Goal: Task Accomplishment & Management: Manage account settings

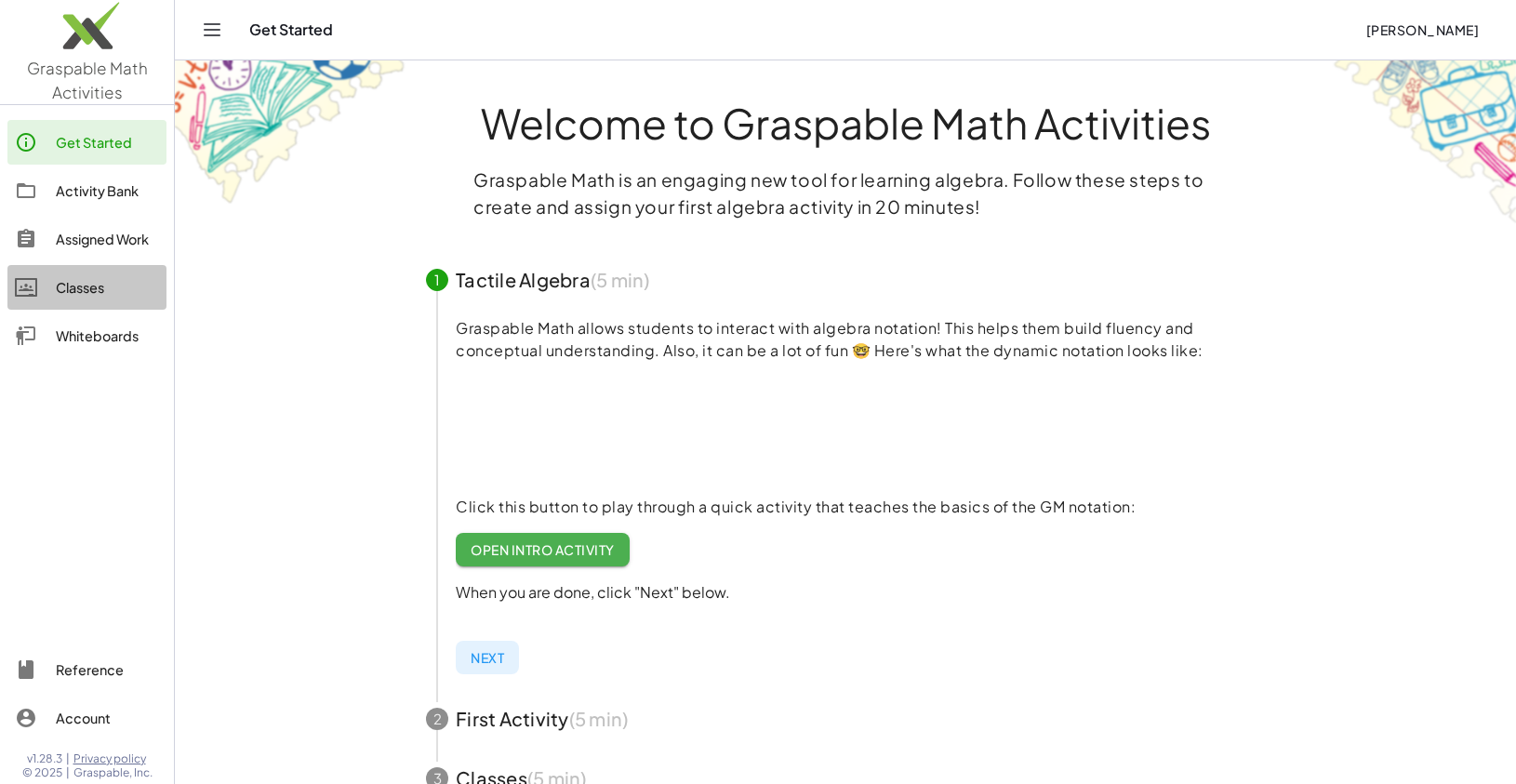
click at [70, 292] on div "Classes" at bounding box center [107, 287] width 103 height 22
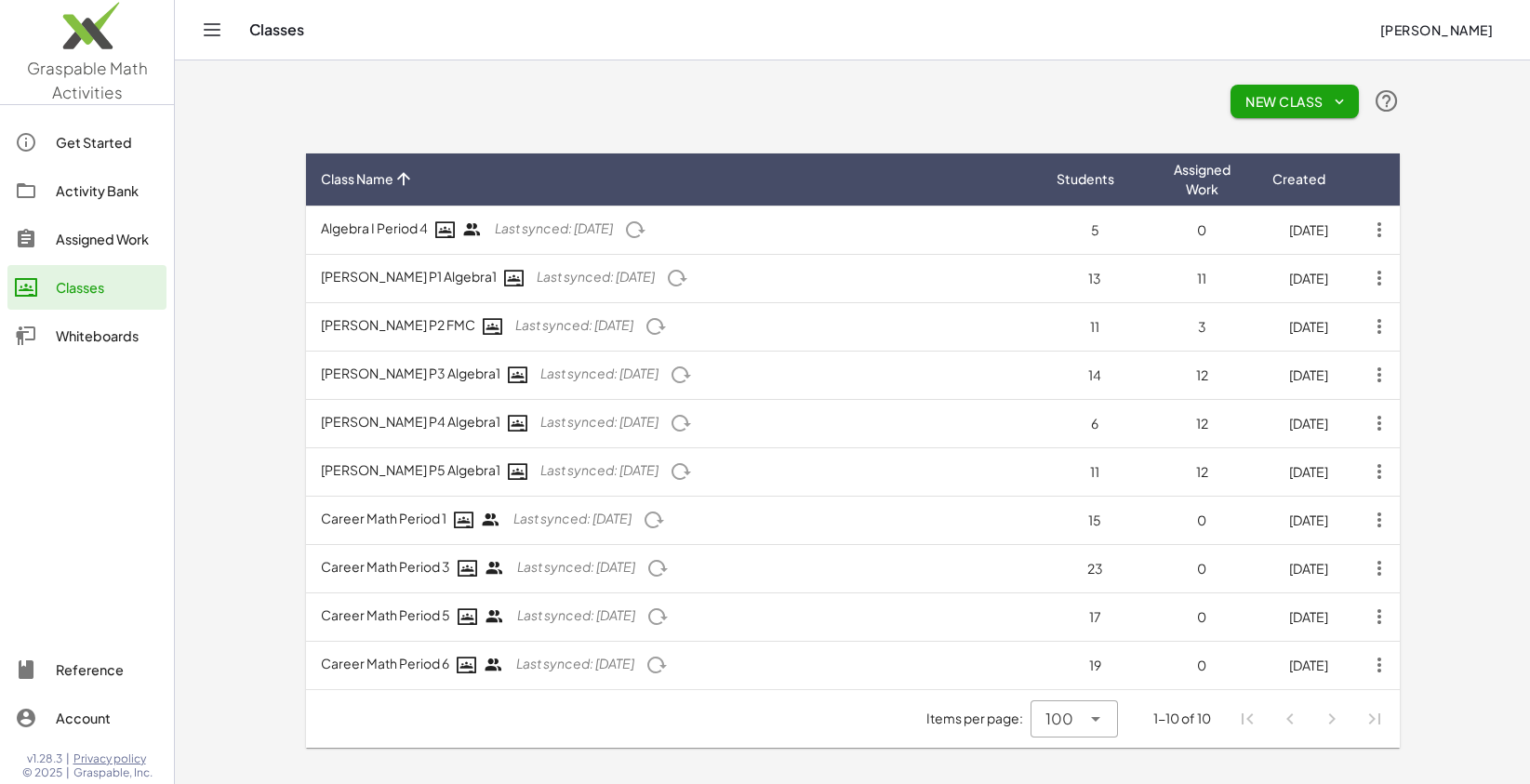
click at [1382, 232] on icon "button" at bounding box center [1379, 229] width 34 height 34
click at [1371, 311] on div "Leave Class" at bounding box center [1317, 321] width 129 height 22
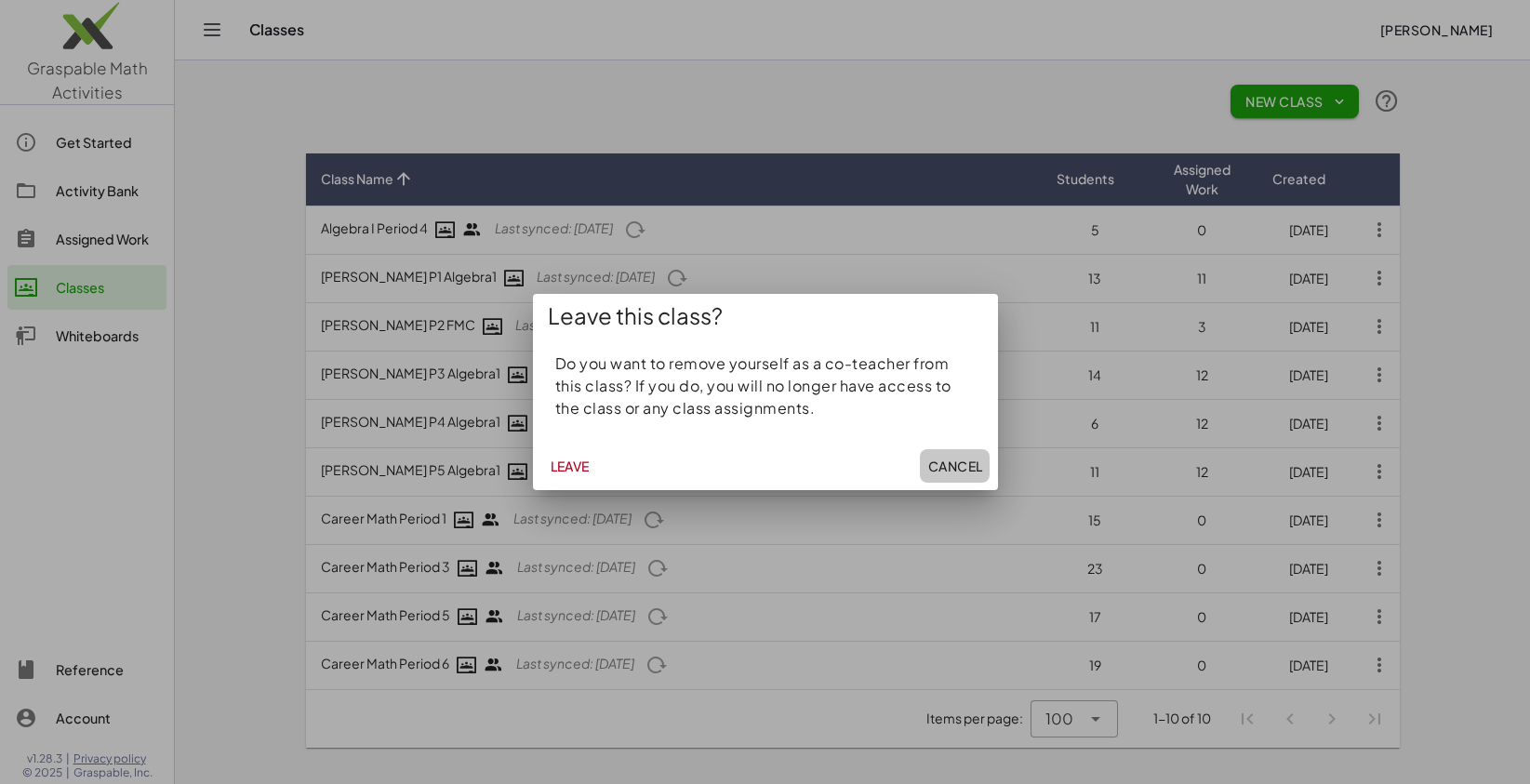
click at [966, 461] on span "Cancel" at bounding box center [954, 465] width 55 height 17
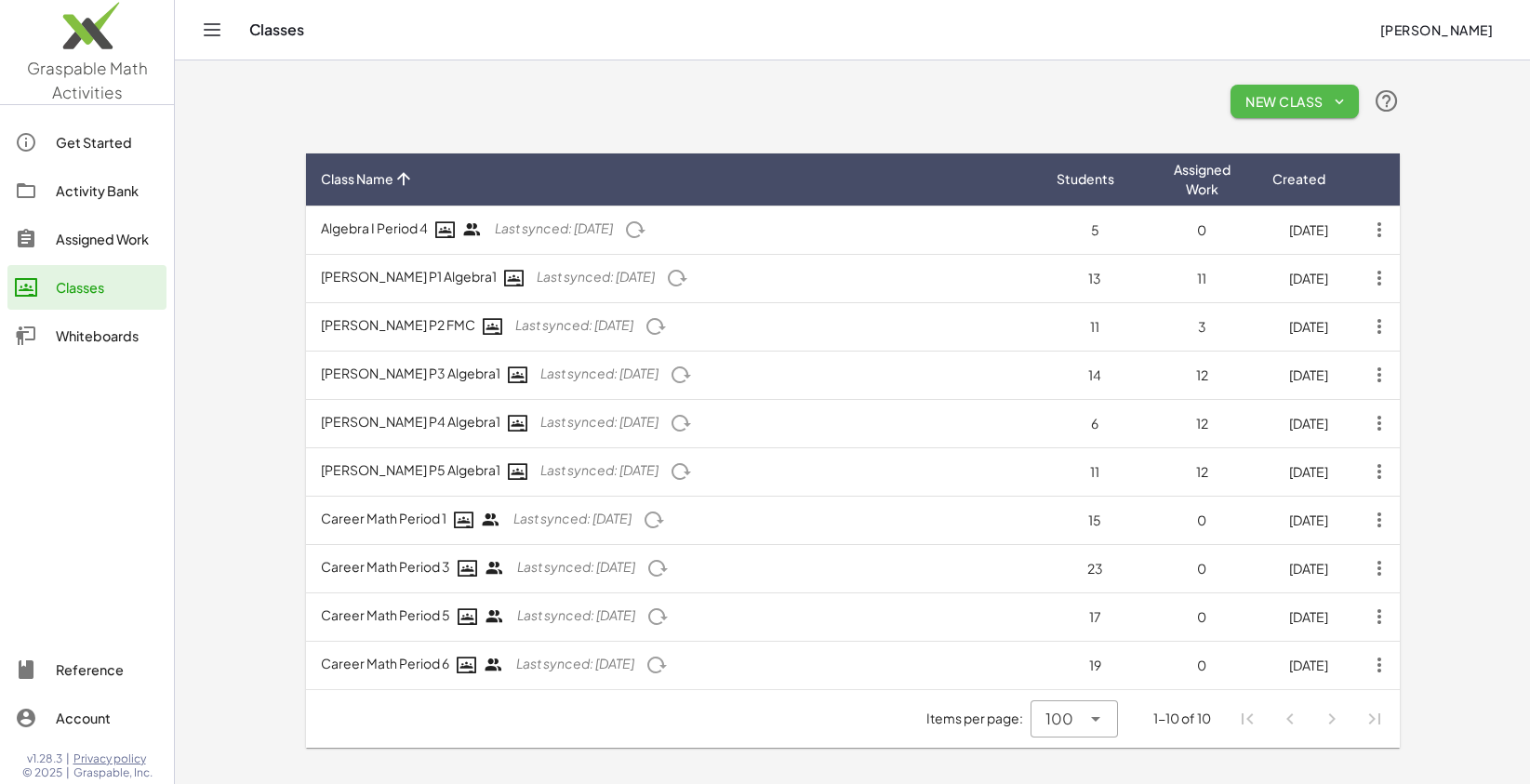
click at [1311, 101] on span "New Class" at bounding box center [1294, 101] width 98 height 17
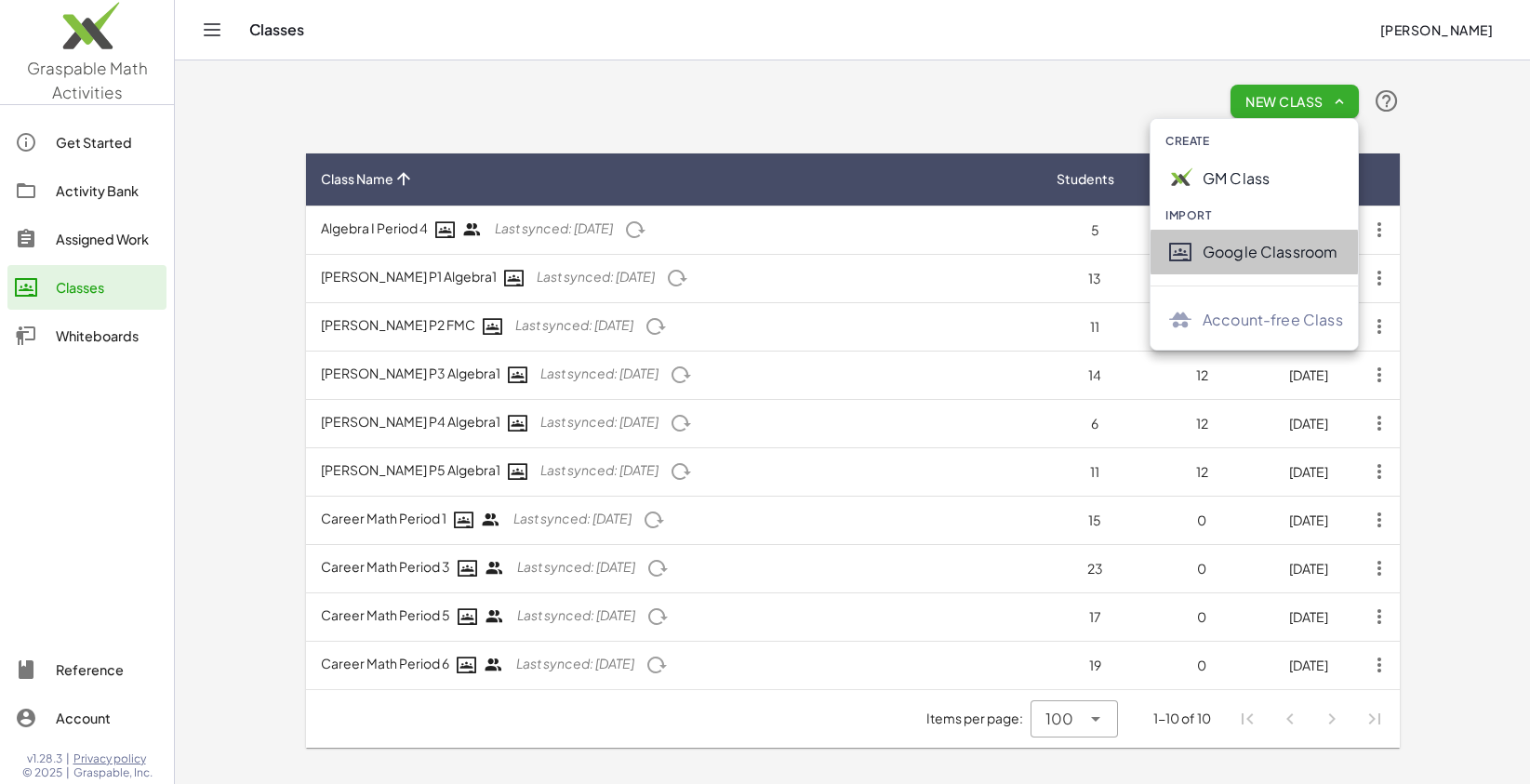
click at [1255, 252] on div "Google Classroom" at bounding box center [1272, 252] width 140 height 22
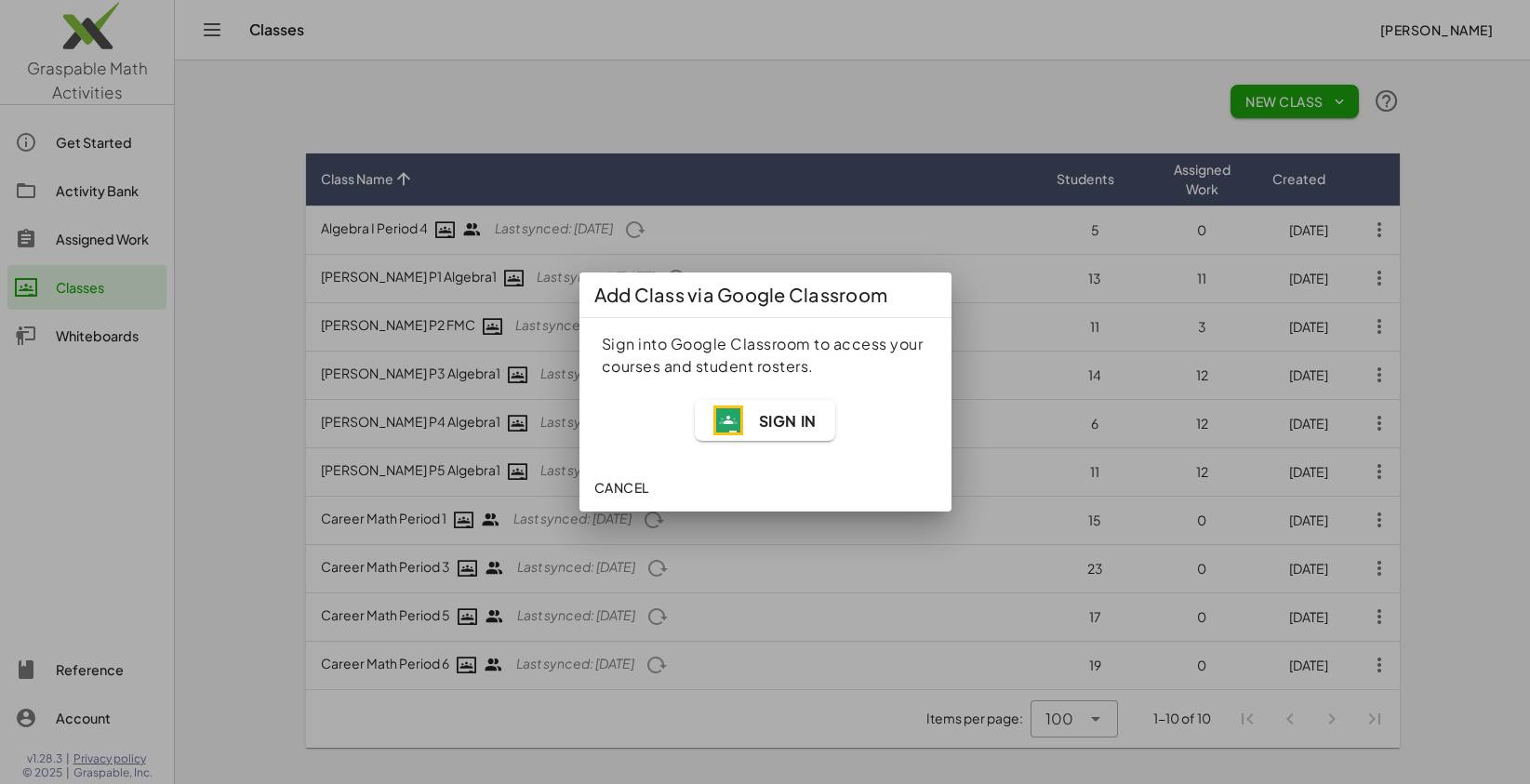
click at [769, 422] on span "Sign In" at bounding box center [786, 421] width 58 height 20
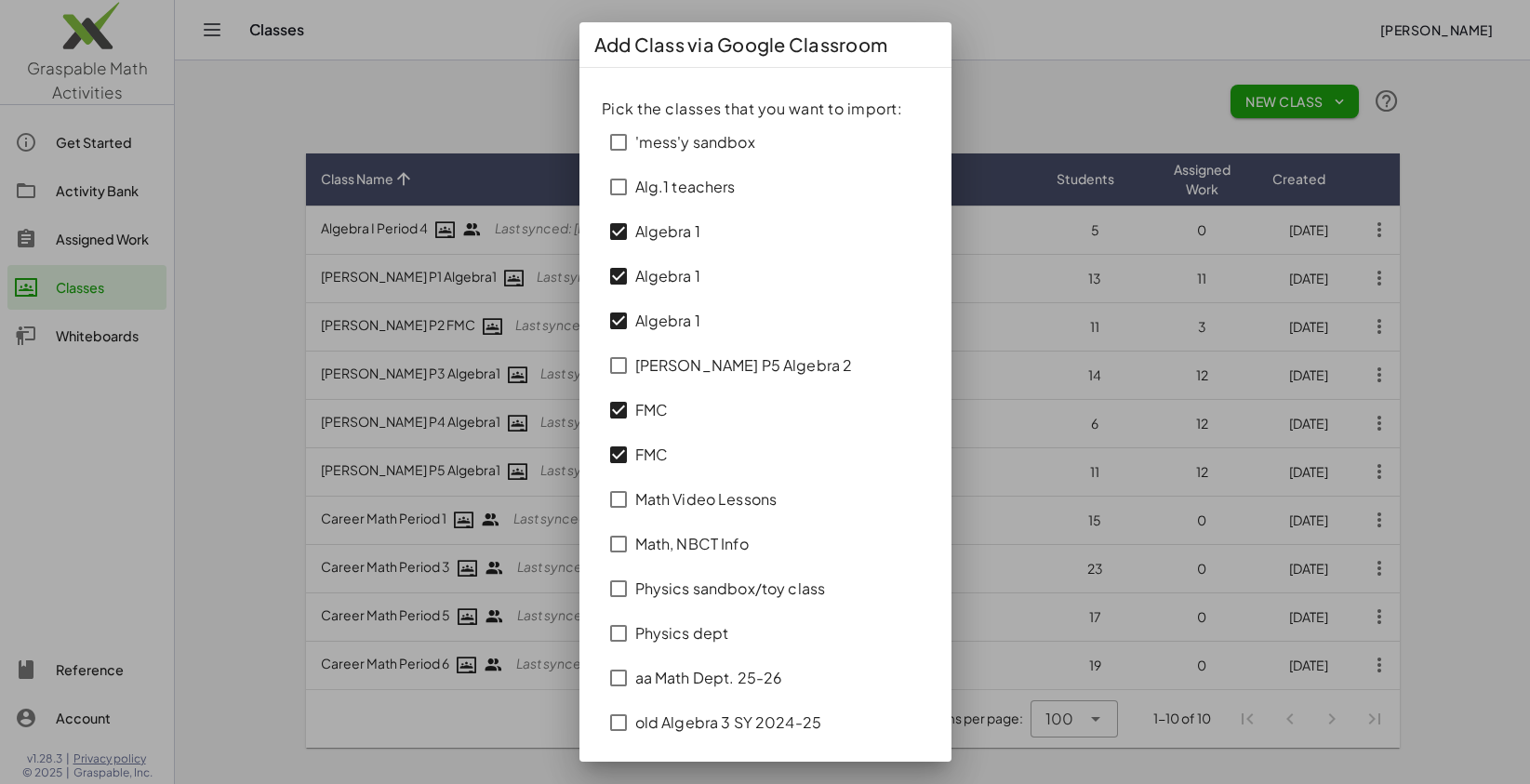
scroll to position [54, 0]
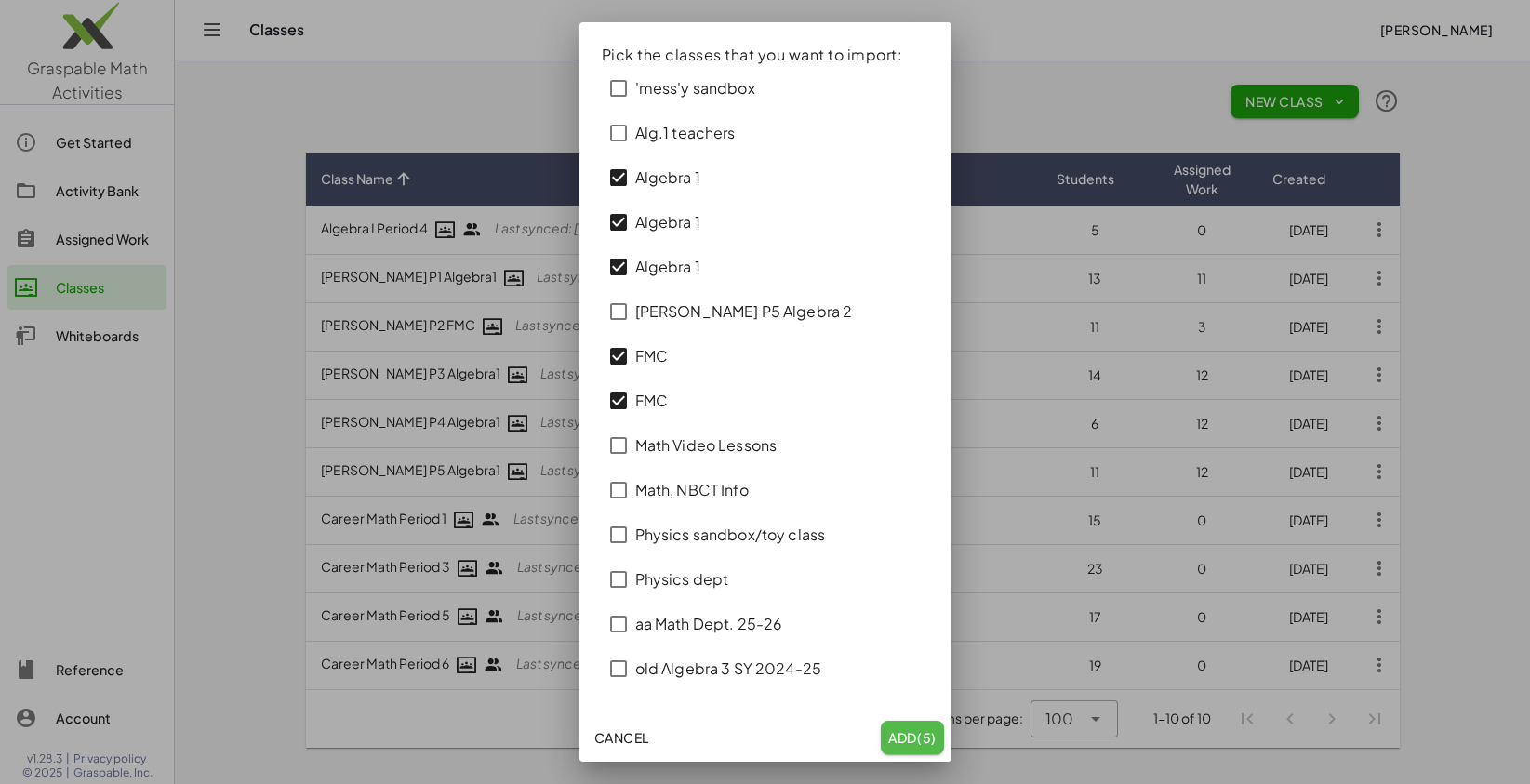
click at [897, 739] on span "Add (5)" at bounding box center [911, 736] width 49 height 17
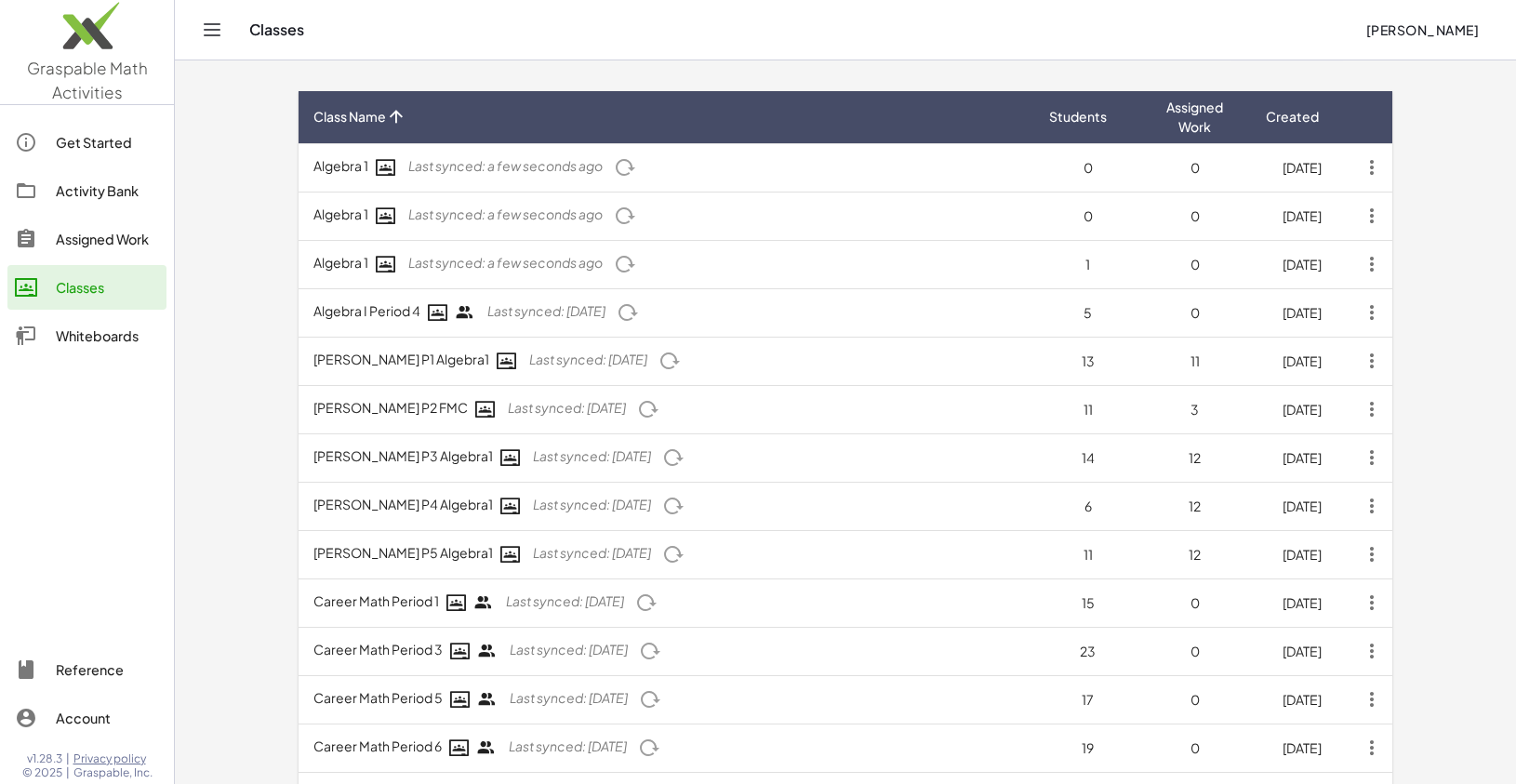
scroll to position [186, 0]
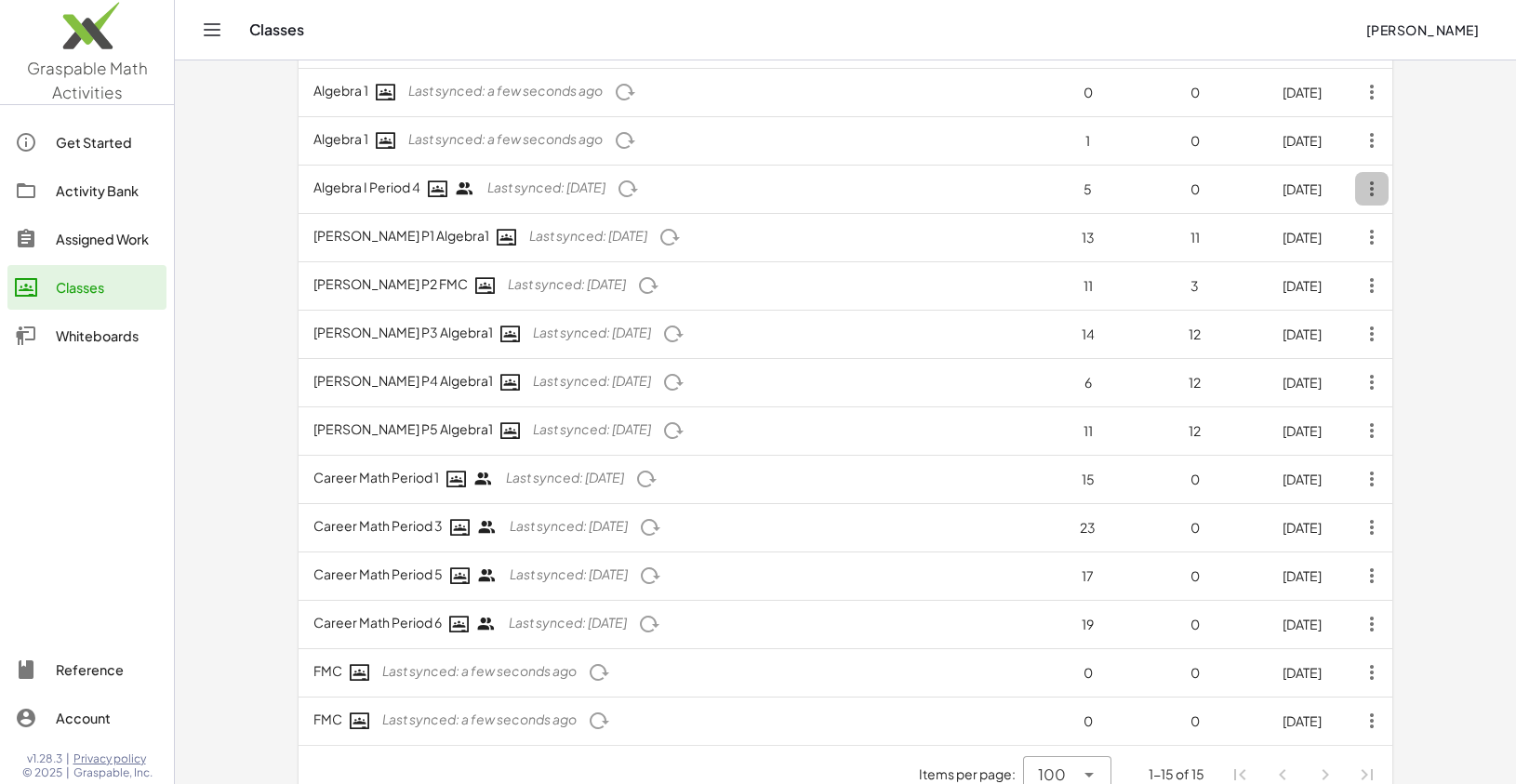
click at [1373, 187] on icon "button" at bounding box center [1372, 189] width 34 height 34
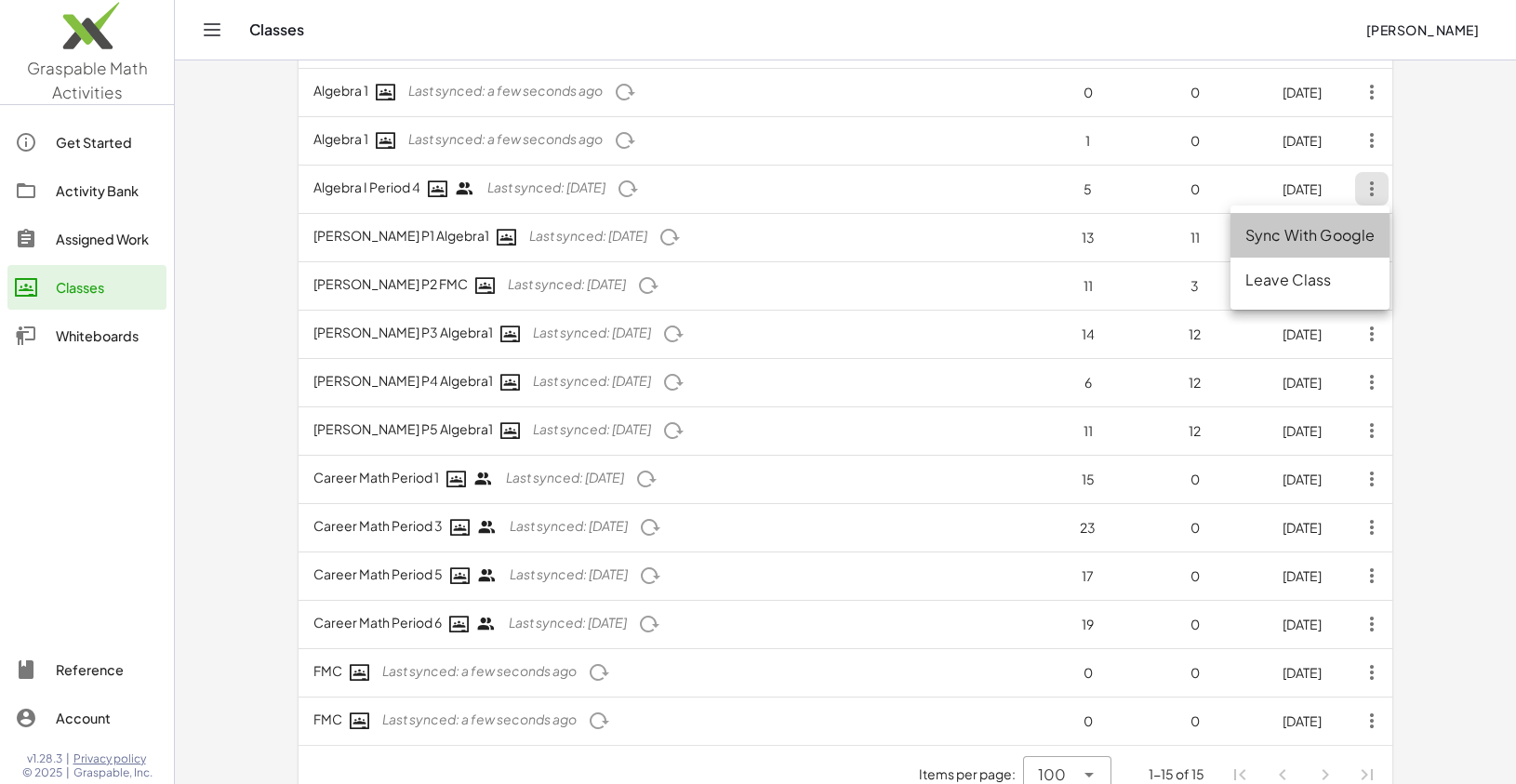
click at [1357, 235] on div "Sync With Google" at bounding box center [1309, 235] width 129 height 22
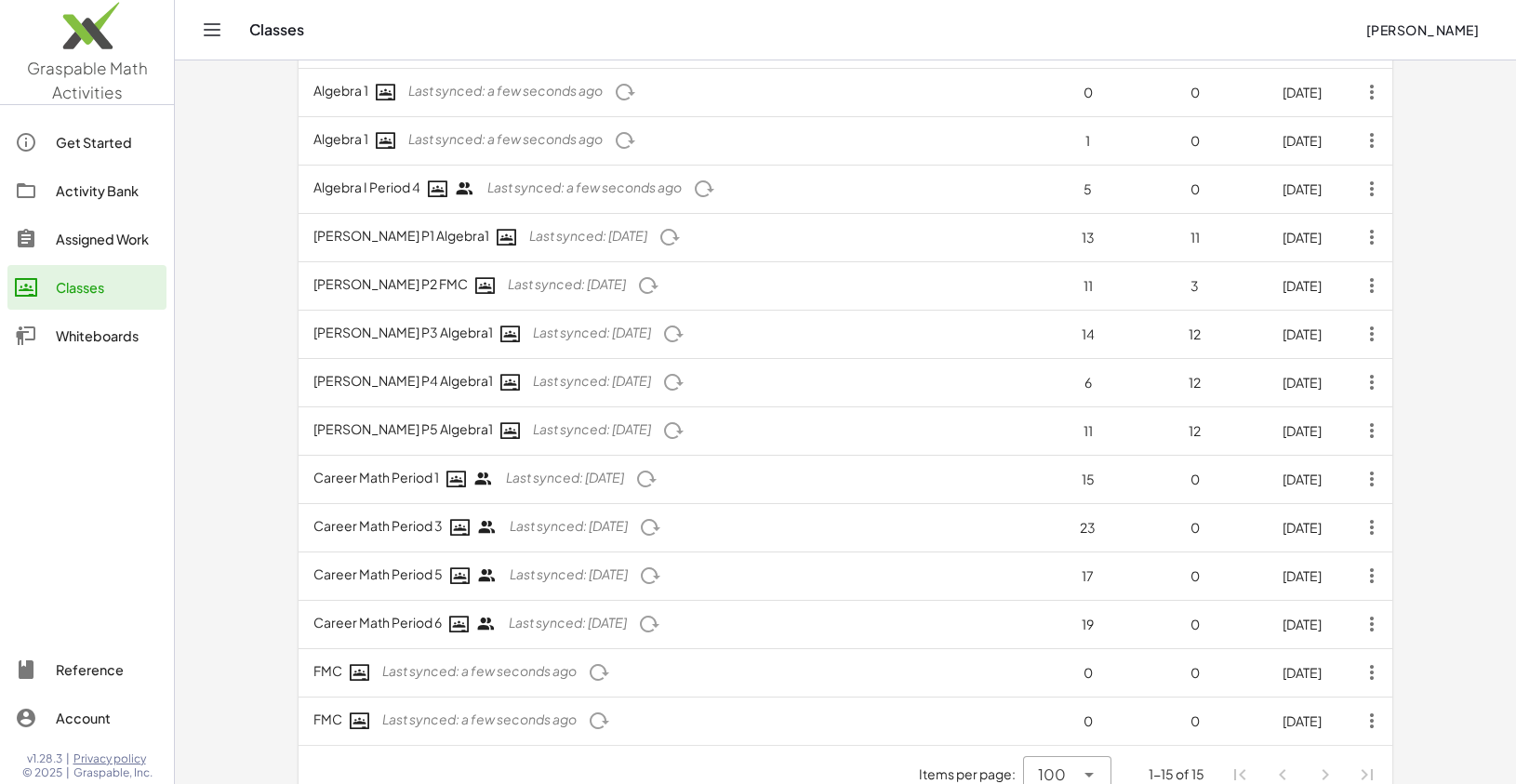
click at [1363, 195] on icon "button" at bounding box center [1372, 189] width 34 height 34
click at [1348, 284] on div "Leave Class" at bounding box center [1309, 280] width 129 height 22
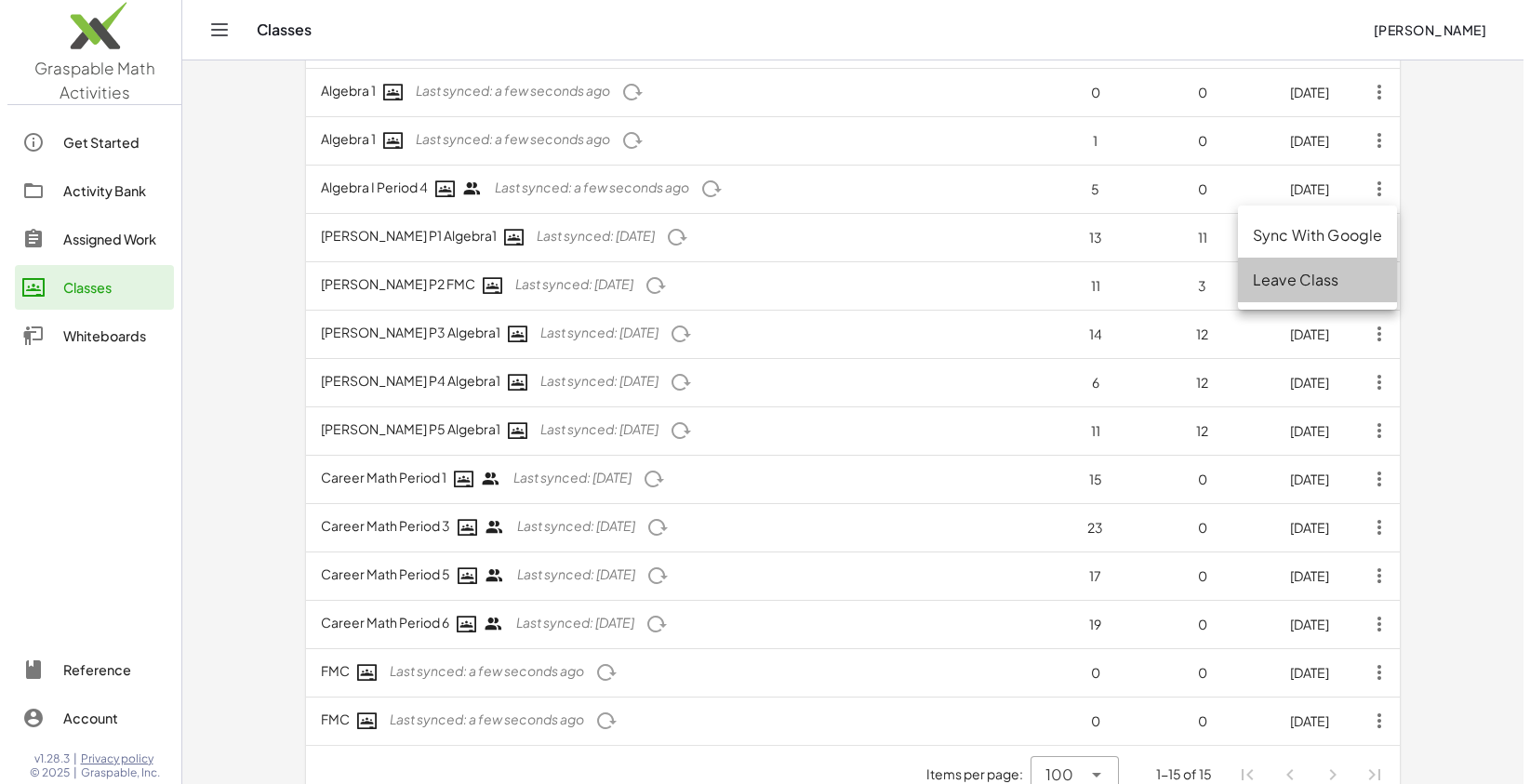
scroll to position [0, 0]
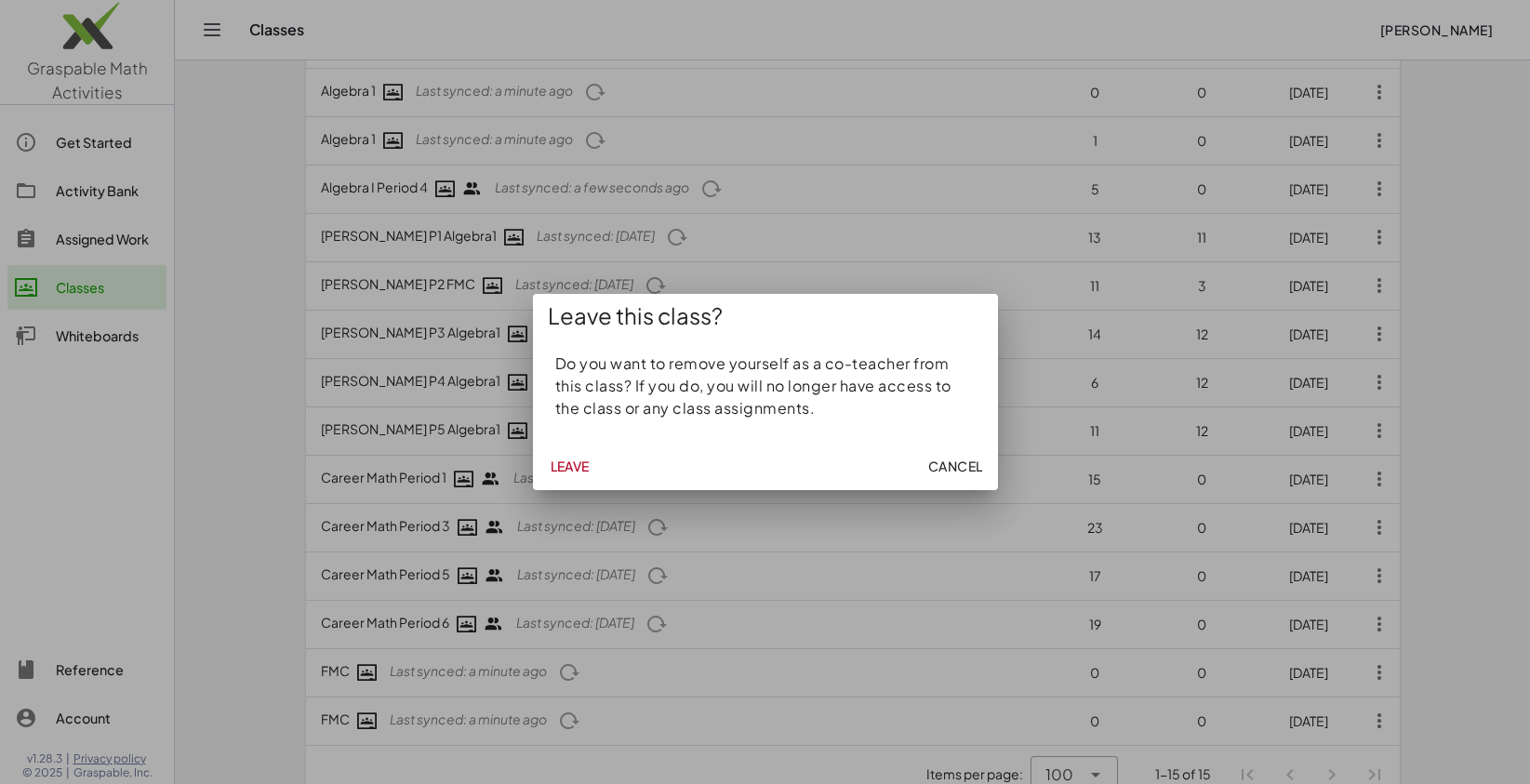
click at [580, 462] on span "Leave" at bounding box center [569, 465] width 40 height 17
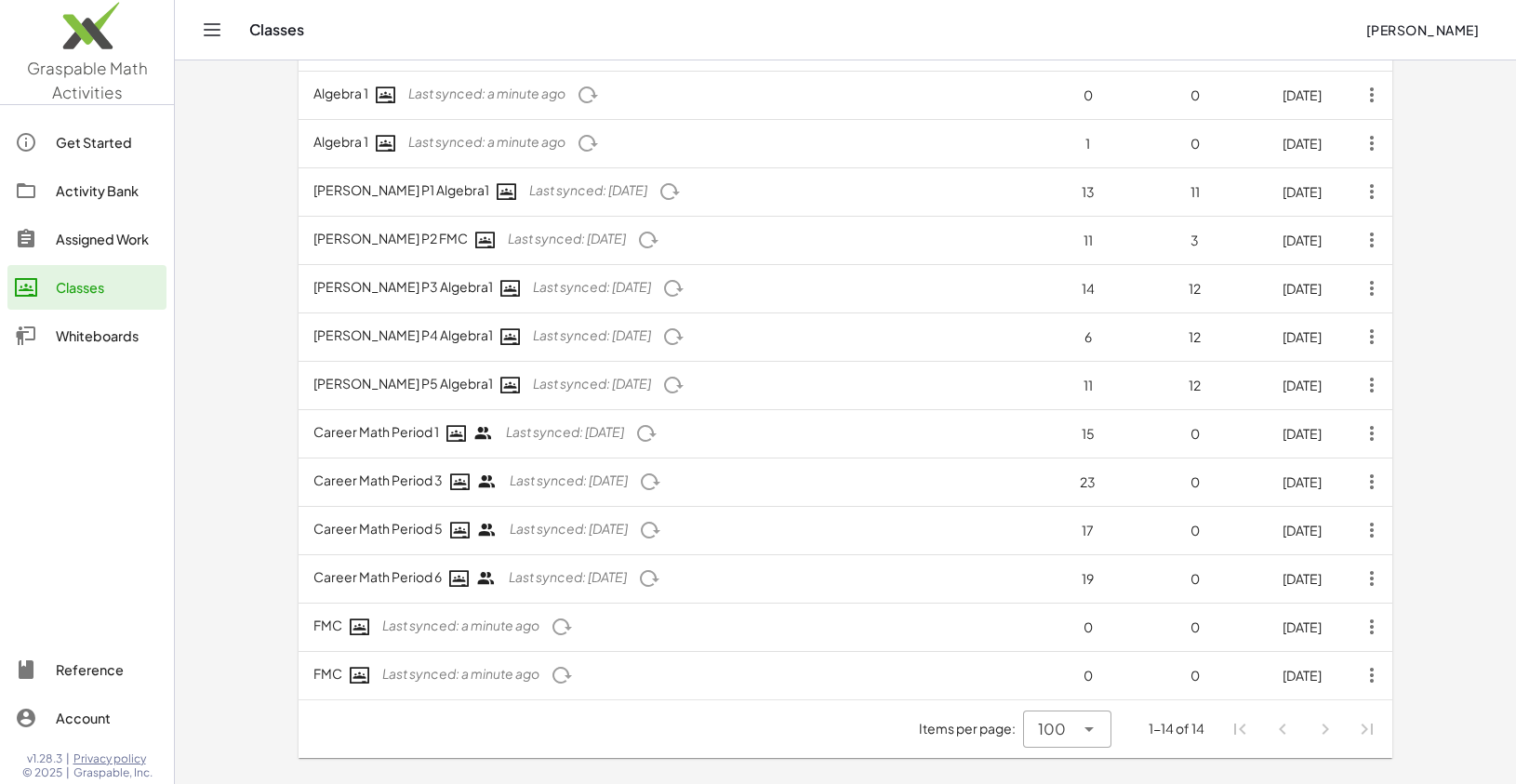
scroll to position [183, 0]
click at [1365, 189] on icon "button" at bounding box center [1372, 192] width 34 height 34
click at [1332, 283] on div "Delete Class" at bounding box center [1309, 282] width 129 height 22
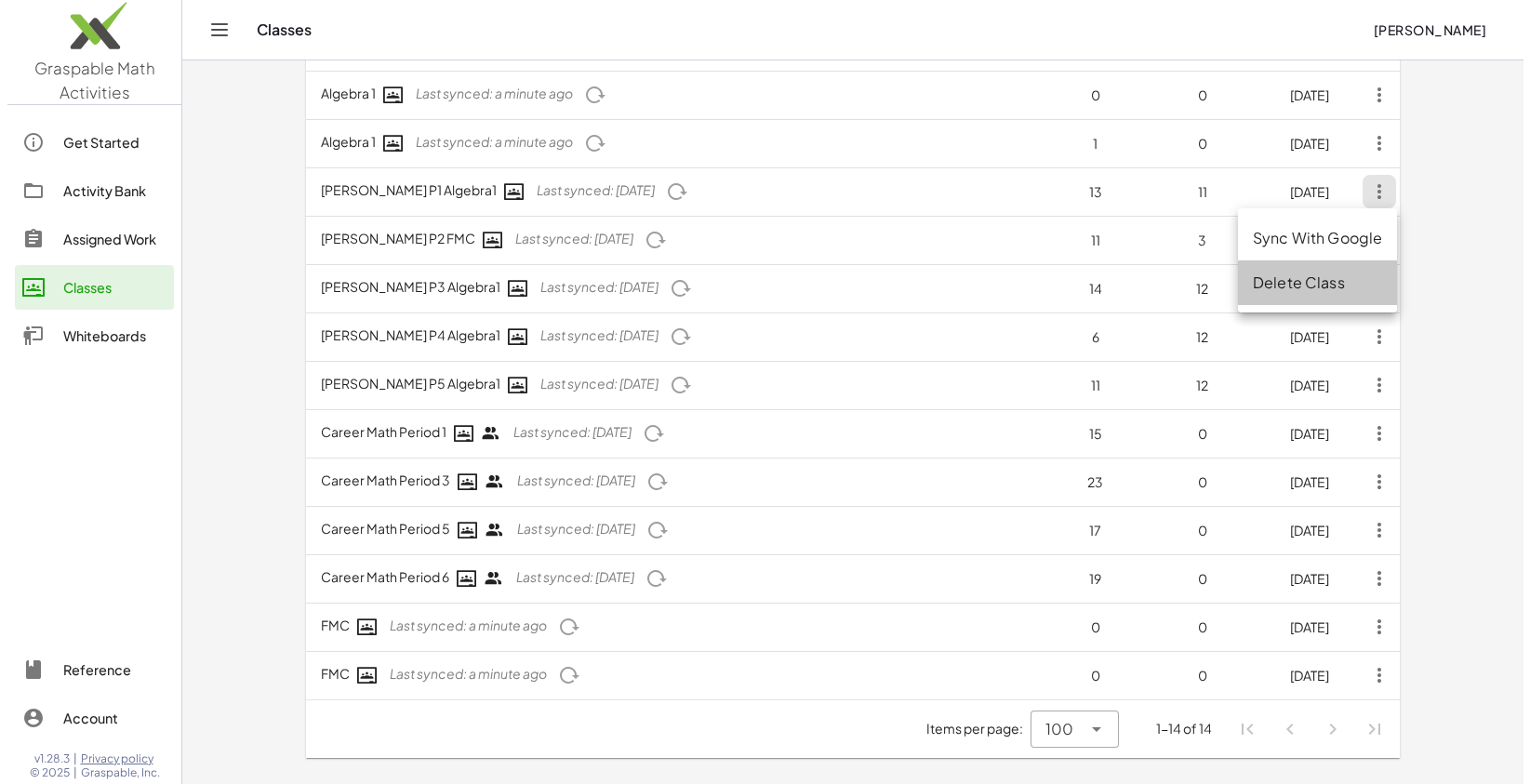
scroll to position [0, 0]
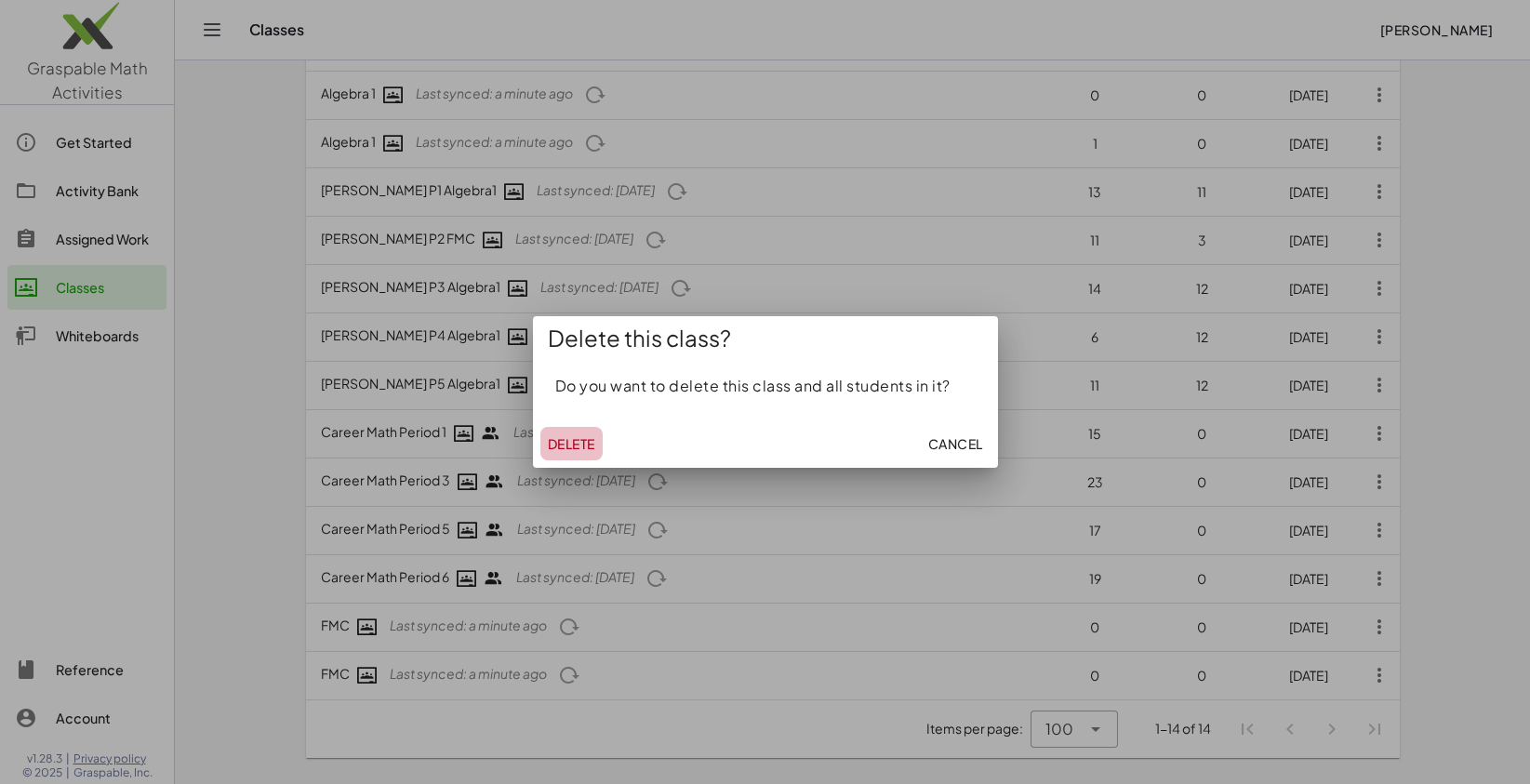
click at [560, 448] on span "Delete" at bounding box center [572, 443] width 48 height 17
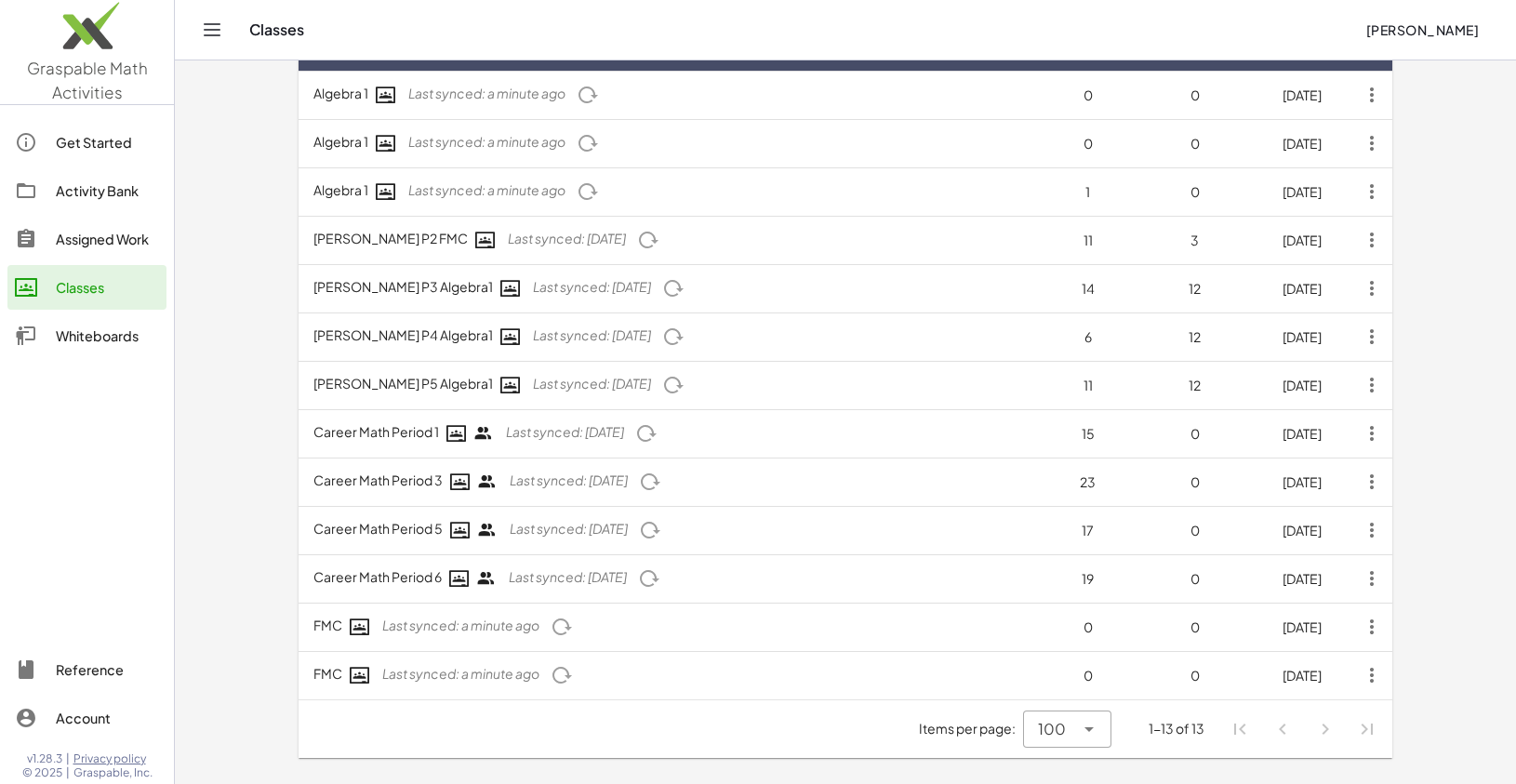
scroll to position [135, 0]
click at [1378, 247] on icon "button" at bounding box center [1372, 240] width 34 height 34
click at [1302, 331] on div "Delete Class" at bounding box center [1309, 330] width 129 height 22
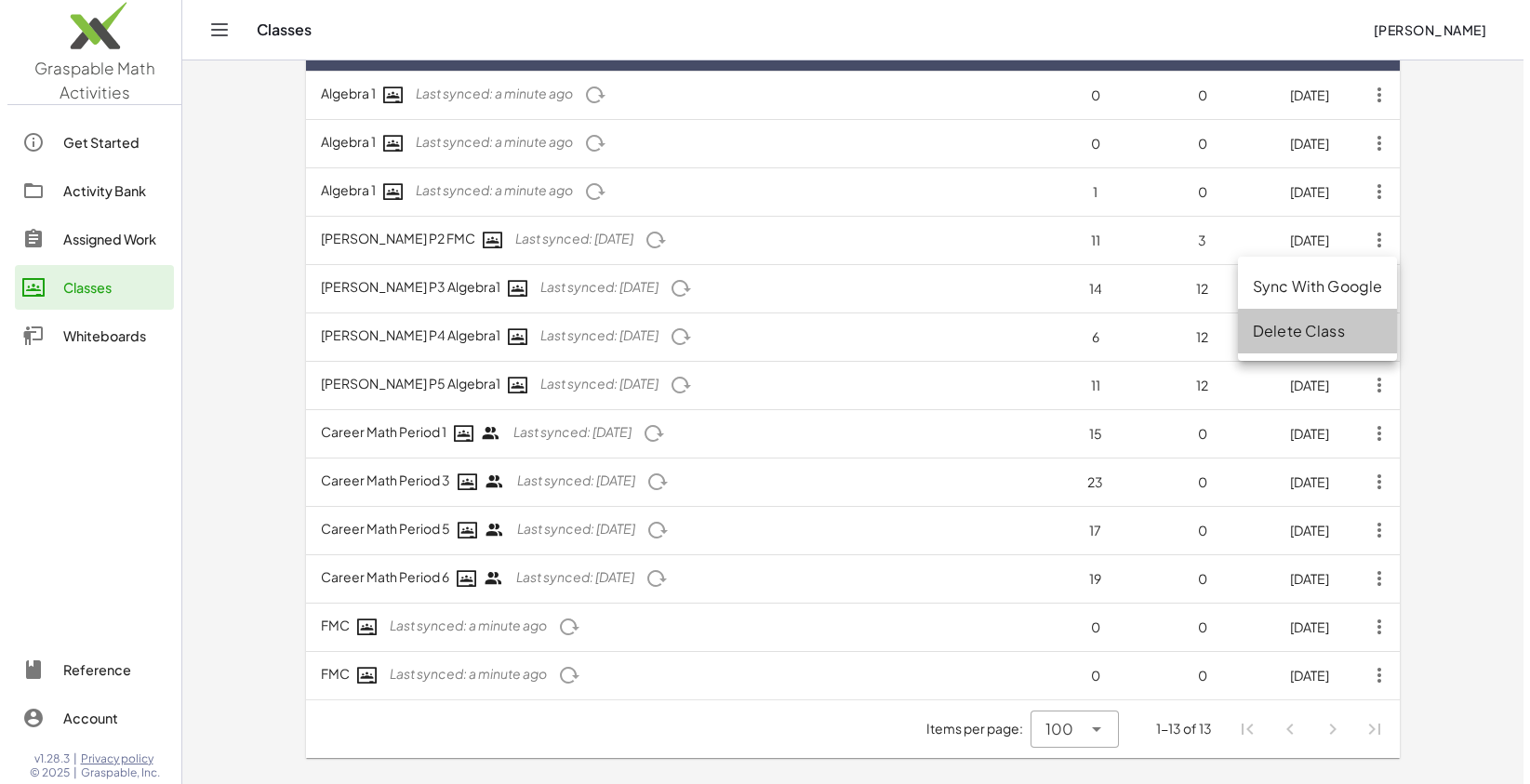
scroll to position [0, 0]
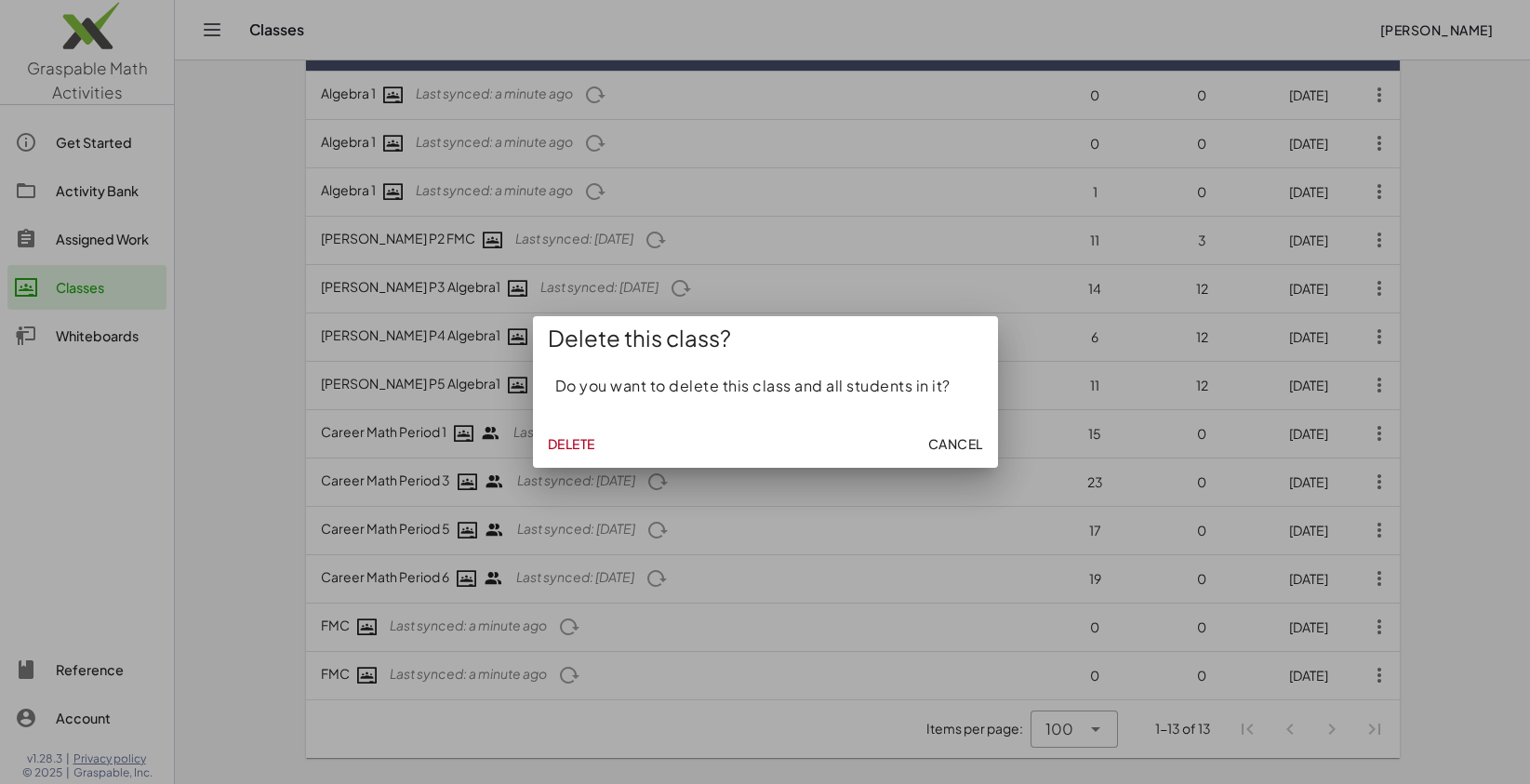
click at [571, 448] on span "Delete" at bounding box center [572, 443] width 48 height 17
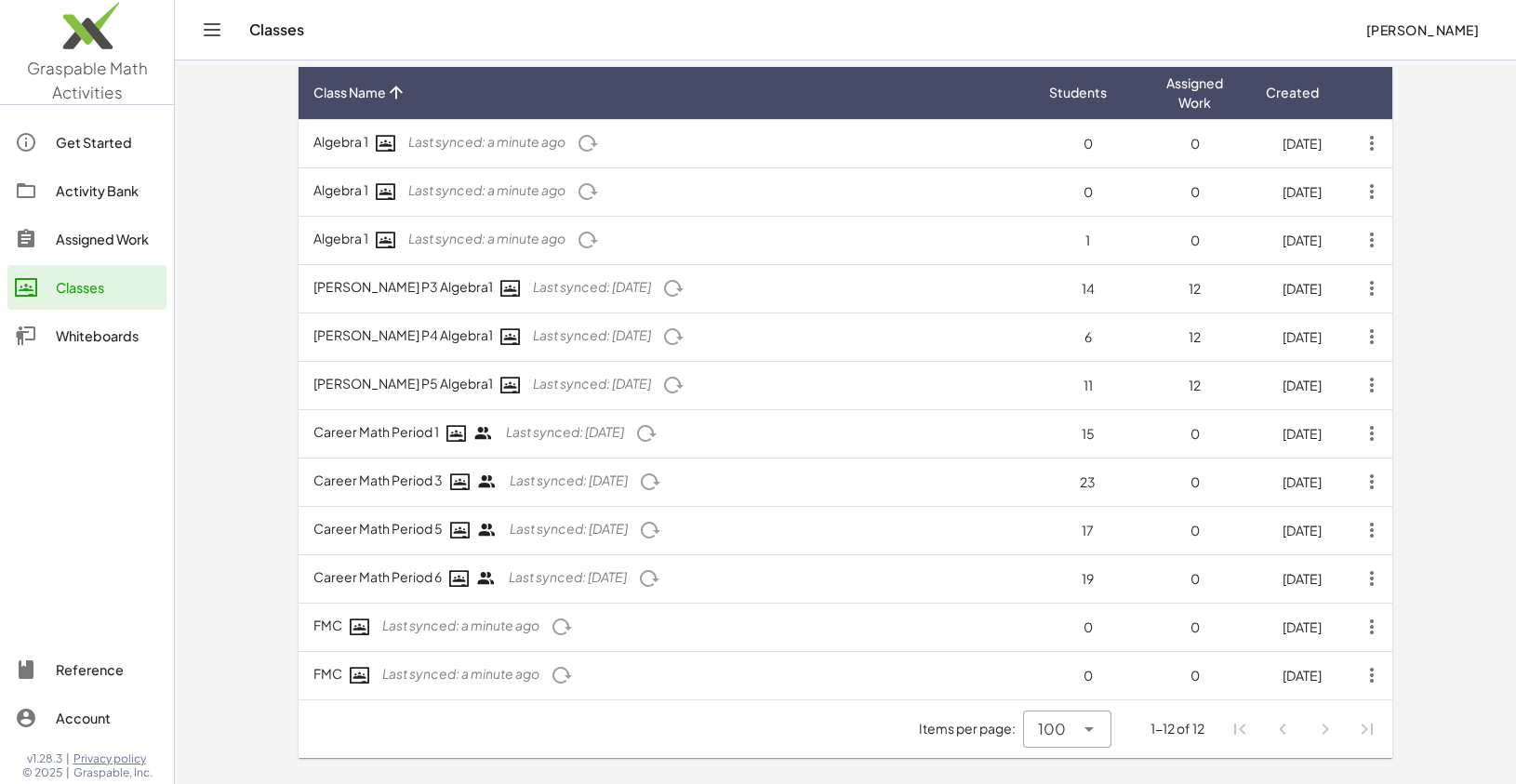
scroll to position [86, 0]
click at [1376, 292] on icon "button" at bounding box center [1372, 288] width 34 height 34
click at [1337, 370] on div "Delete Class" at bounding box center [1309, 379] width 129 height 22
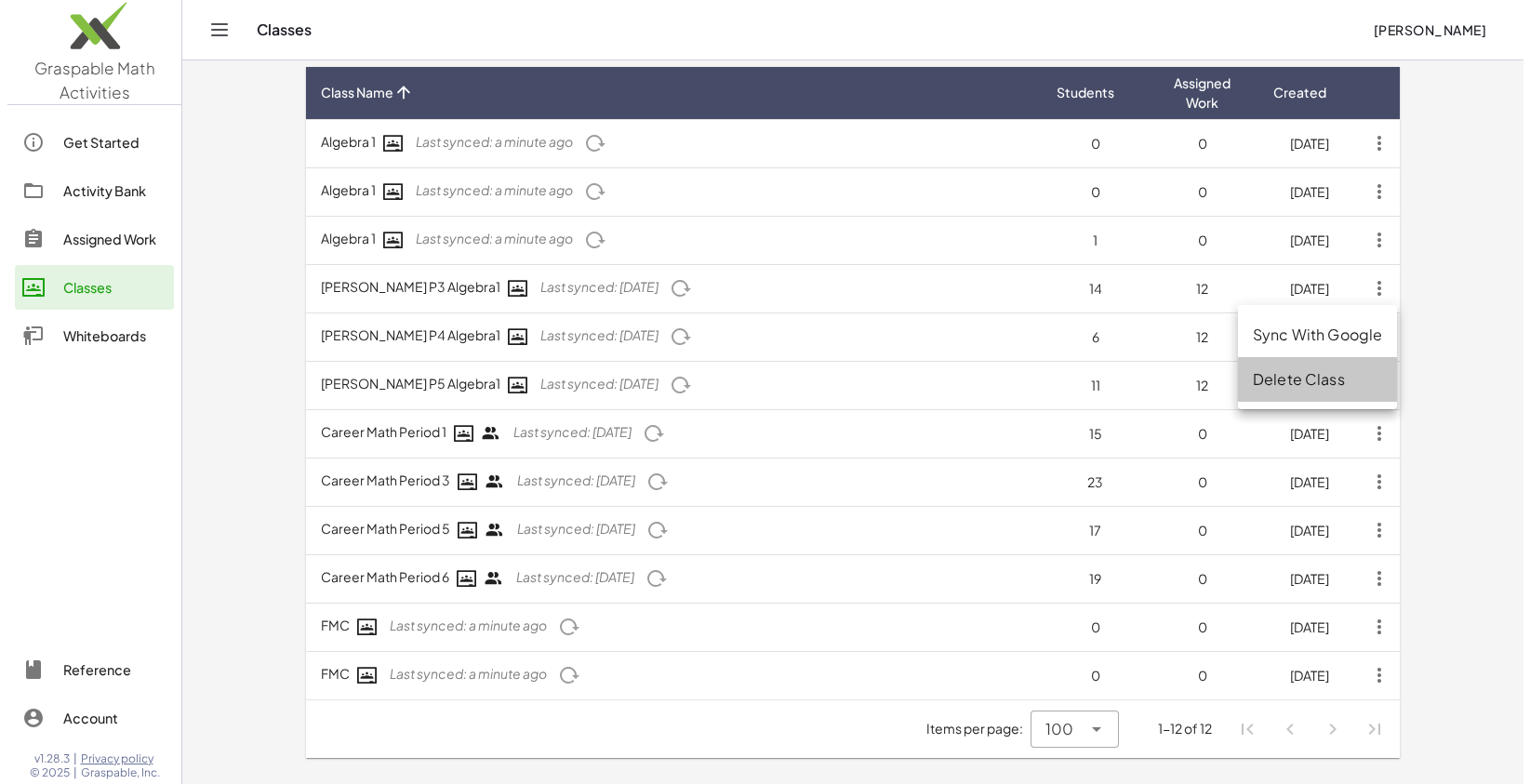
scroll to position [0, 0]
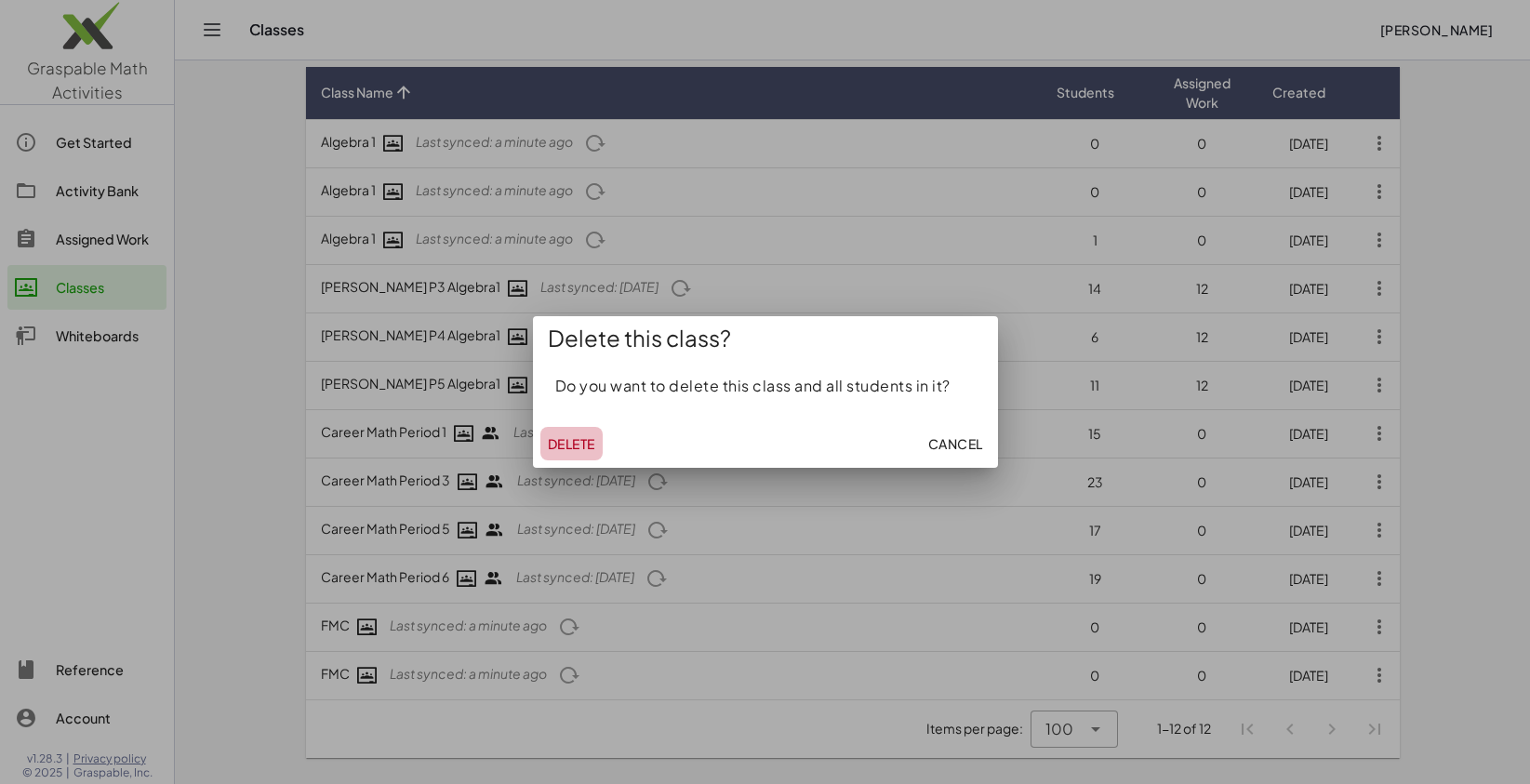
click at [573, 448] on span "Delete" at bounding box center [572, 443] width 48 height 17
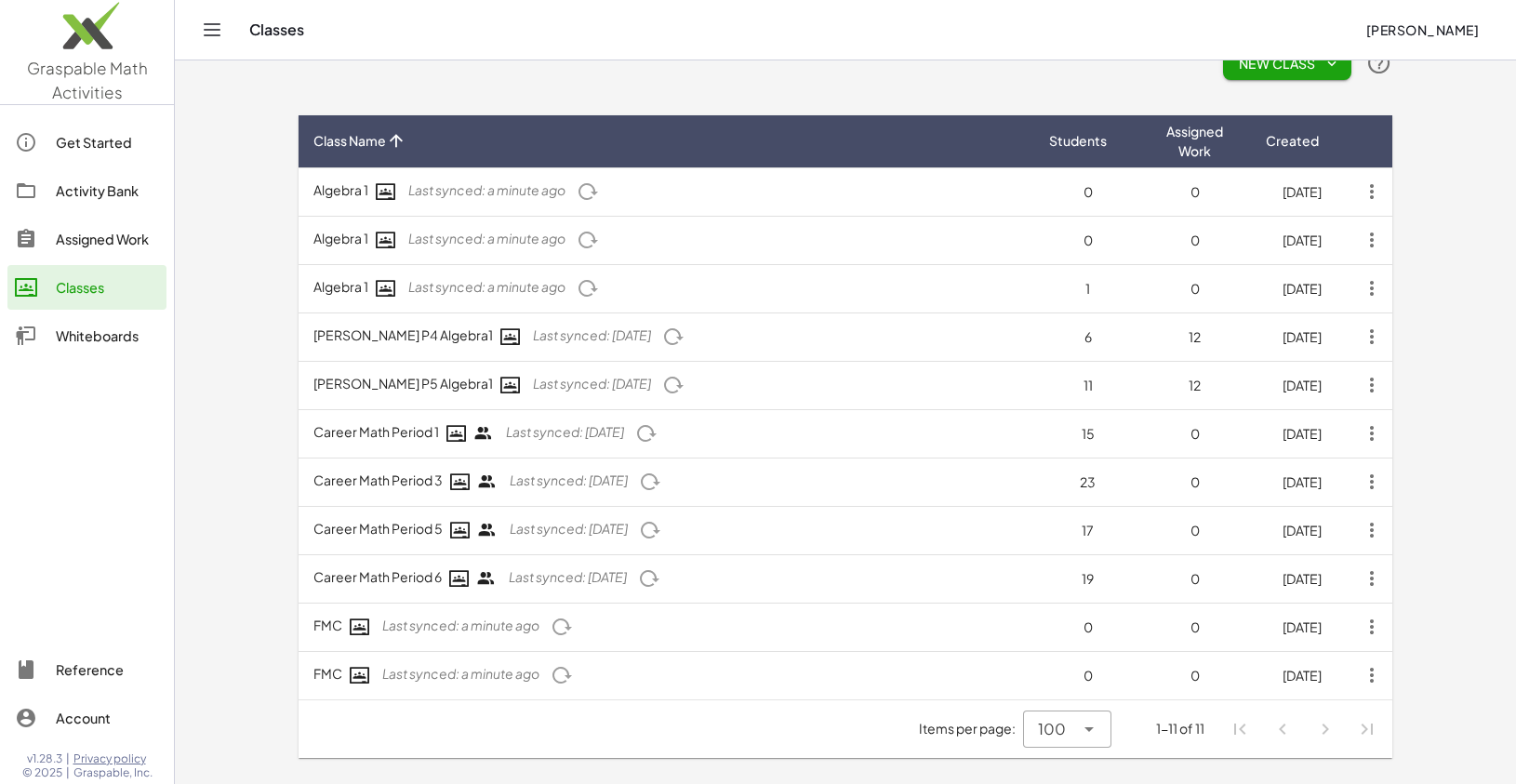
scroll to position [38, 0]
click at [1373, 337] on icon "button" at bounding box center [1372, 336] width 34 height 34
click at [1337, 417] on div "Delete Class" at bounding box center [1309, 428] width 129 height 22
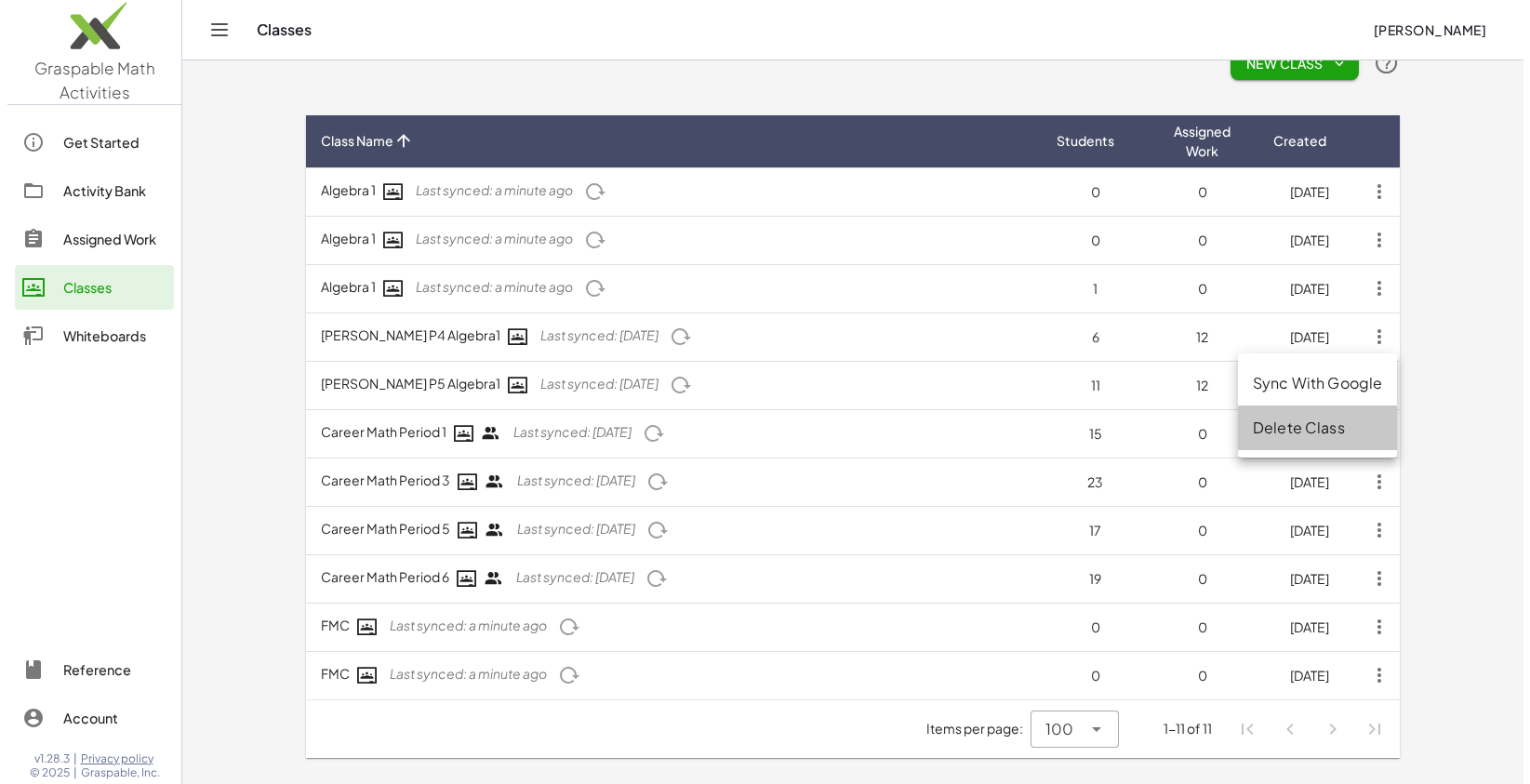
scroll to position [0, 0]
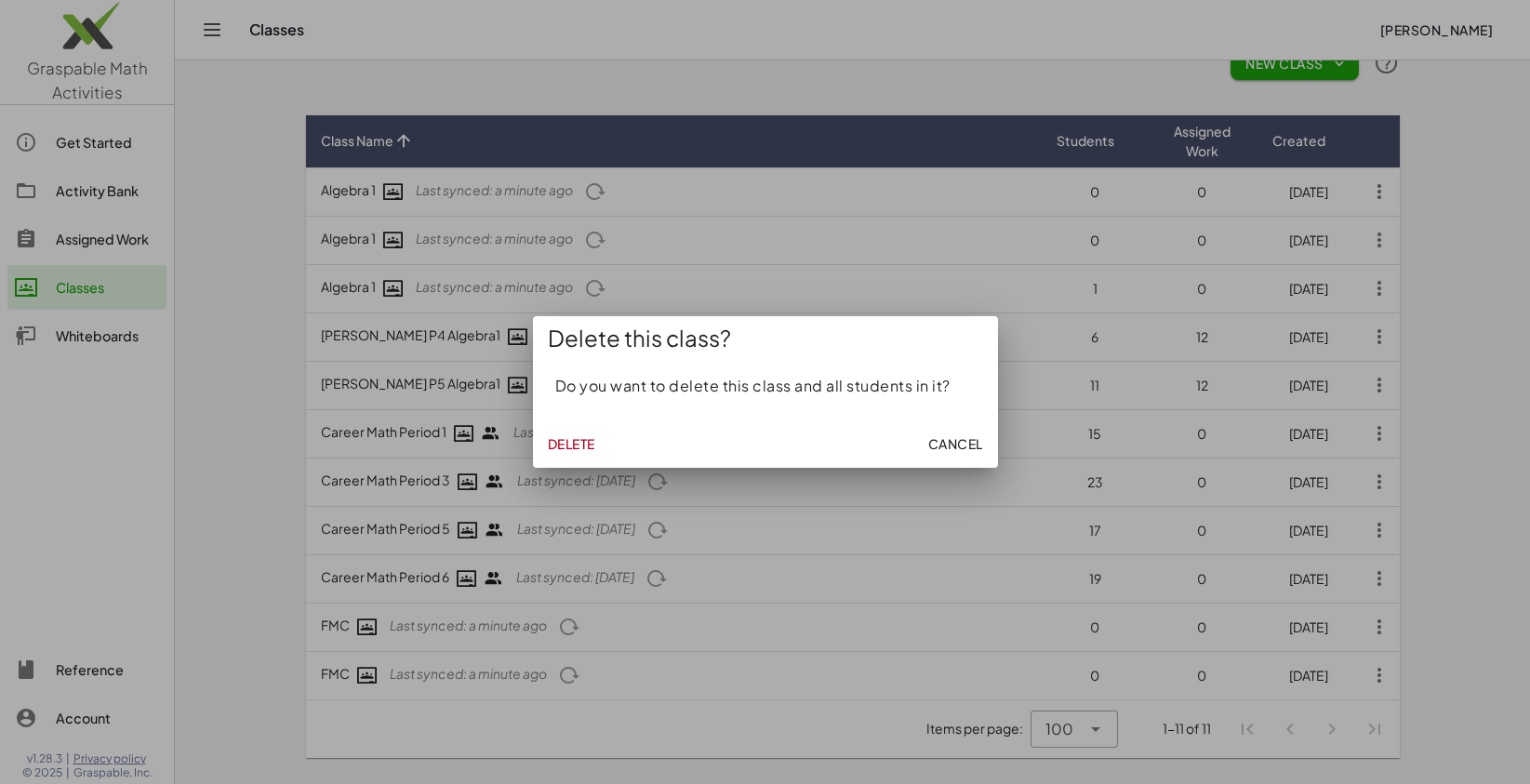
click at [563, 446] on span "Delete" at bounding box center [572, 443] width 48 height 17
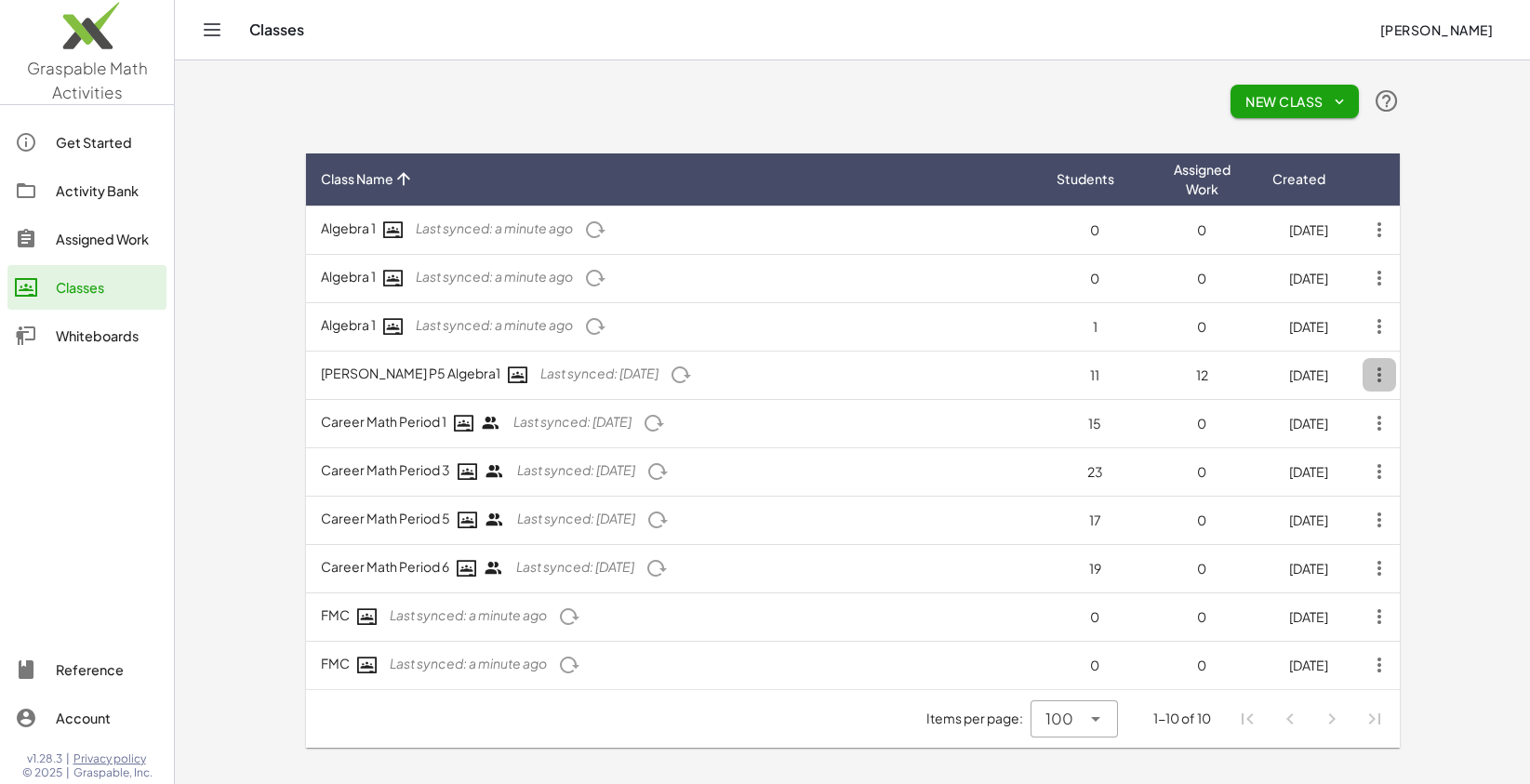
click at [1380, 382] on icon "button" at bounding box center [1379, 375] width 34 height 34
click at [1312, 470] on div "Delete Class" at bounding box center [1317, 465] width 129 height 22
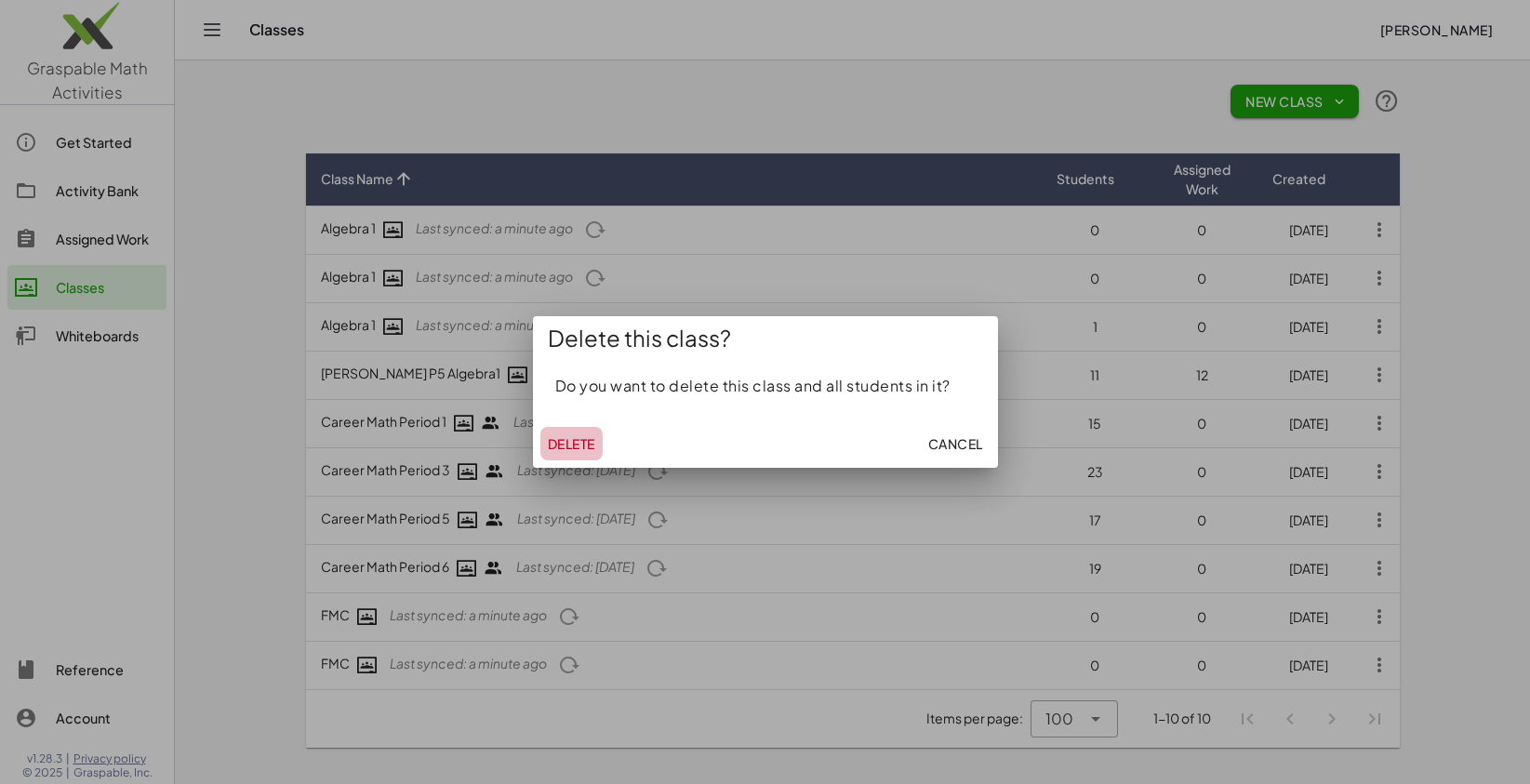
click at [565, 444] on span "Delete" at bounding box center [572, 443] width 48 height 17
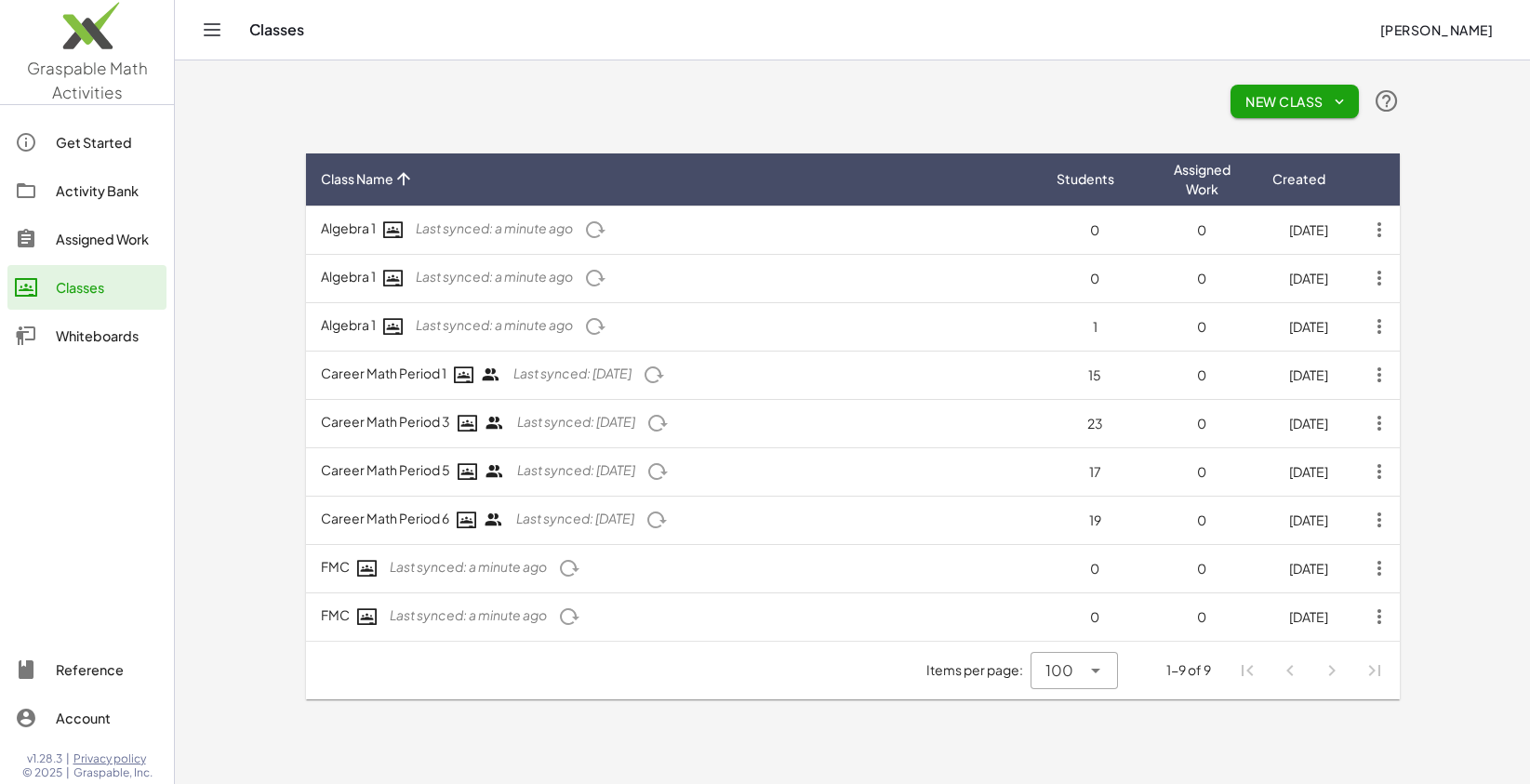
click at [1385, 375] on icon "button" at bounding box center [1379, 375] width 34 height 34
click at [1322, 472] on div "Leave Class" at bounding box center [1317, 465] width 129 height 22
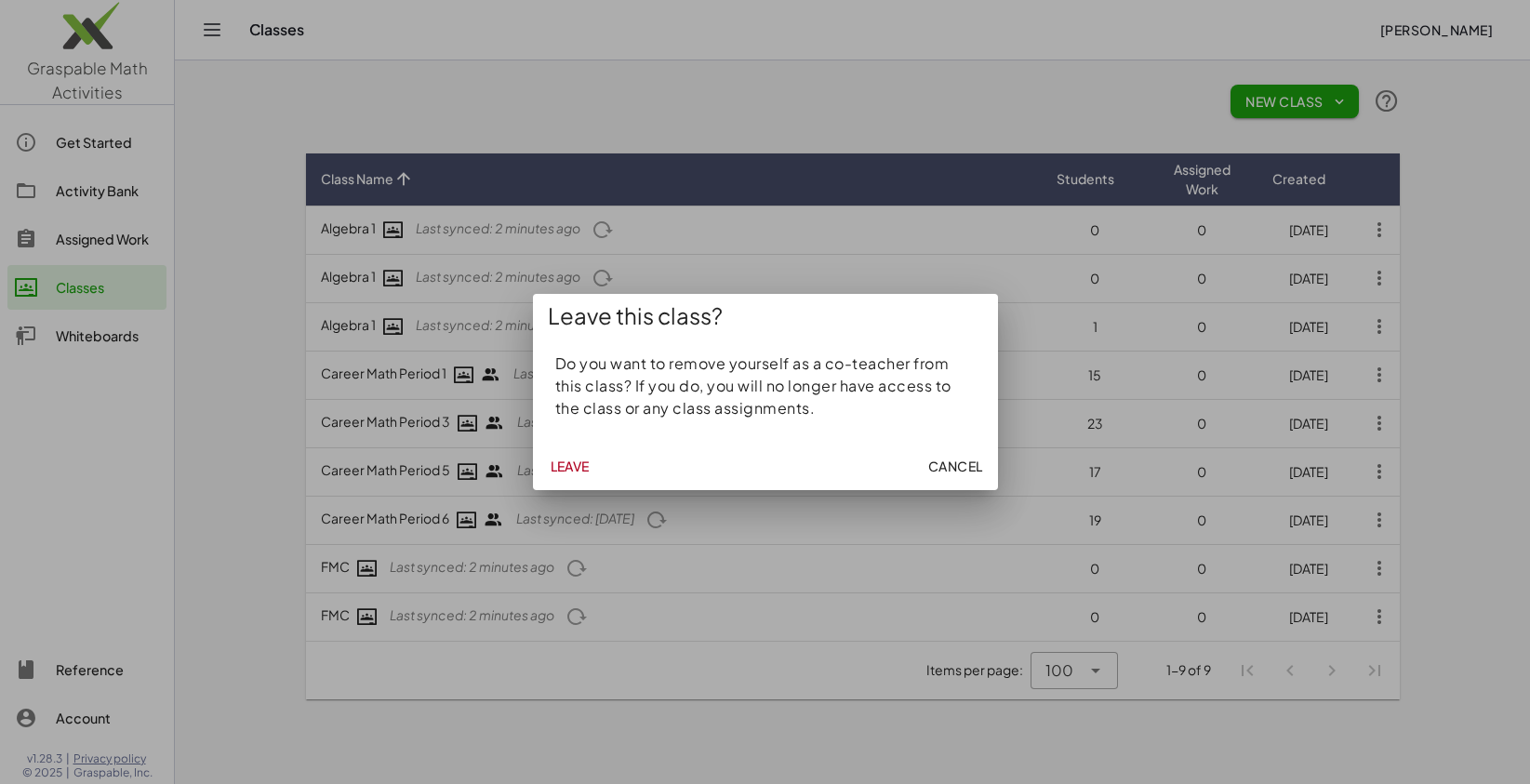
click at [561, 469] on span "Leave" at bounding box center [569, 465] width 40 height 17
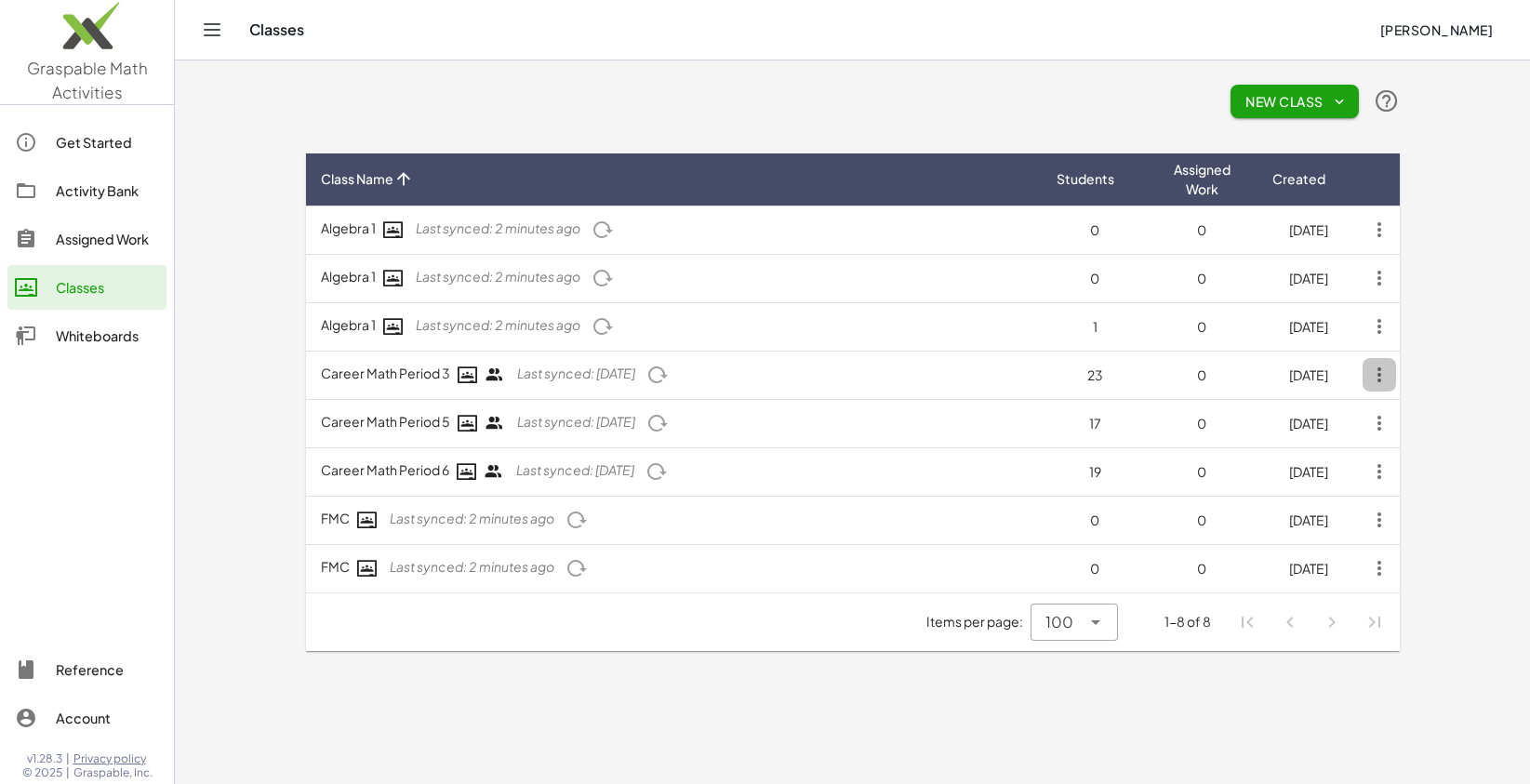
click at [1371, 375] on icon "button" at bounding box center [1379, 375] width 34 height 34
click at [1347, 461] on div "Leave Class" at bounding box center [1317, 465] width 129 height 22
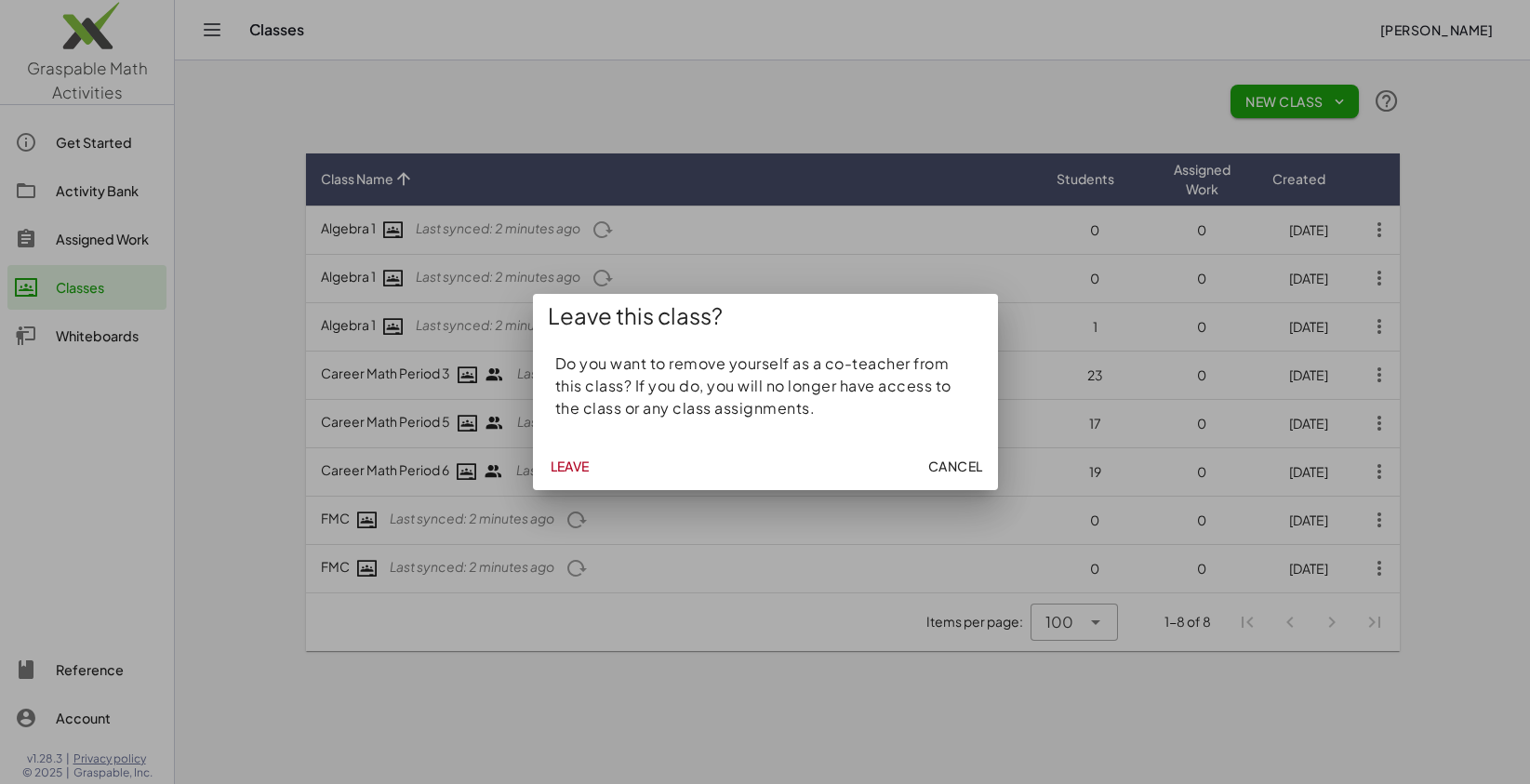
click at [565, 472] on span "Leave" at bounding box center [569, 465] width 40 height 17
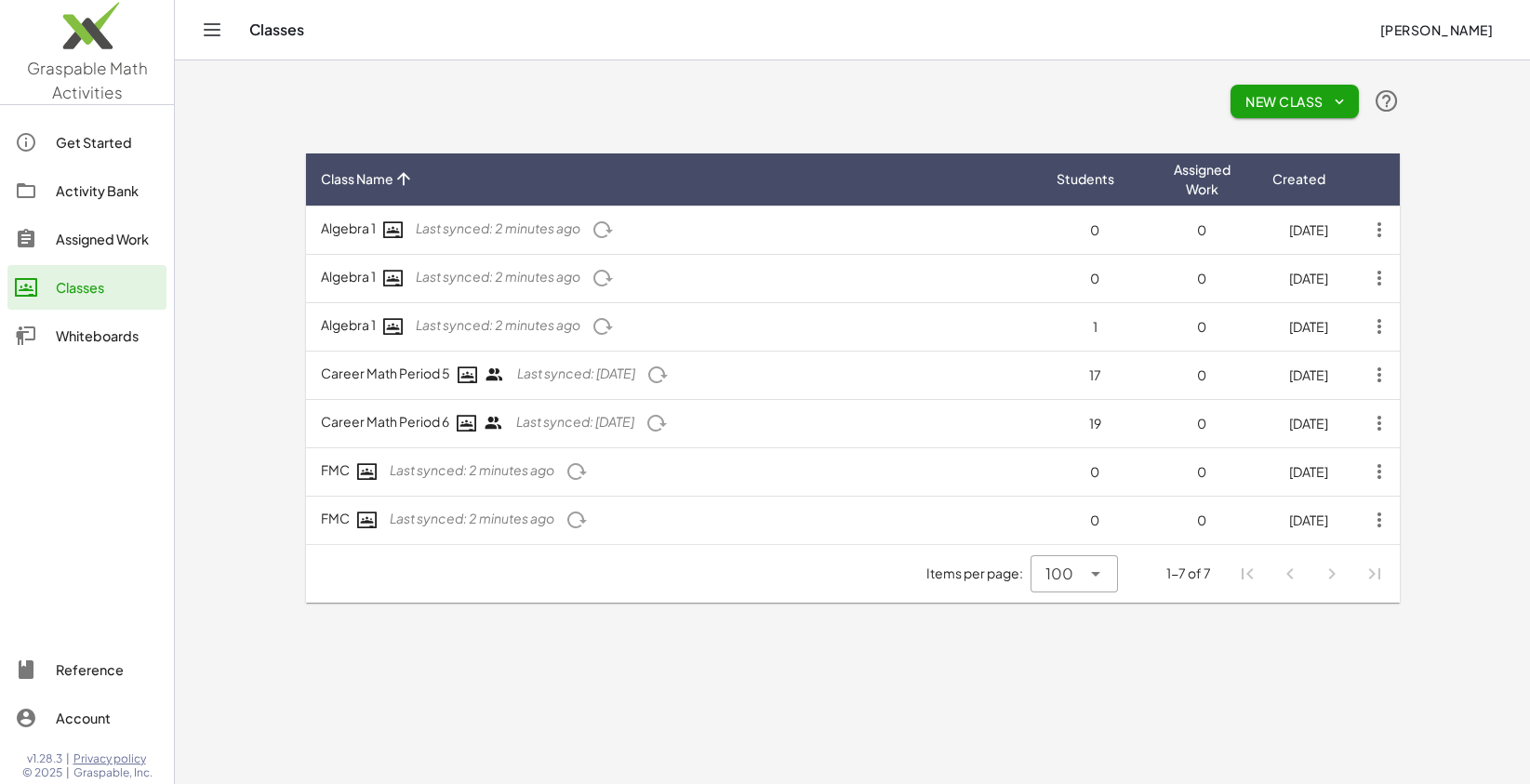
click at [1377, 378] on icon "button" at bounding box center [1379, 375] width 34 height 34
click at [1311, 461] on div "Leave Class" at bounding box center [1317, 465] width 129 height 22
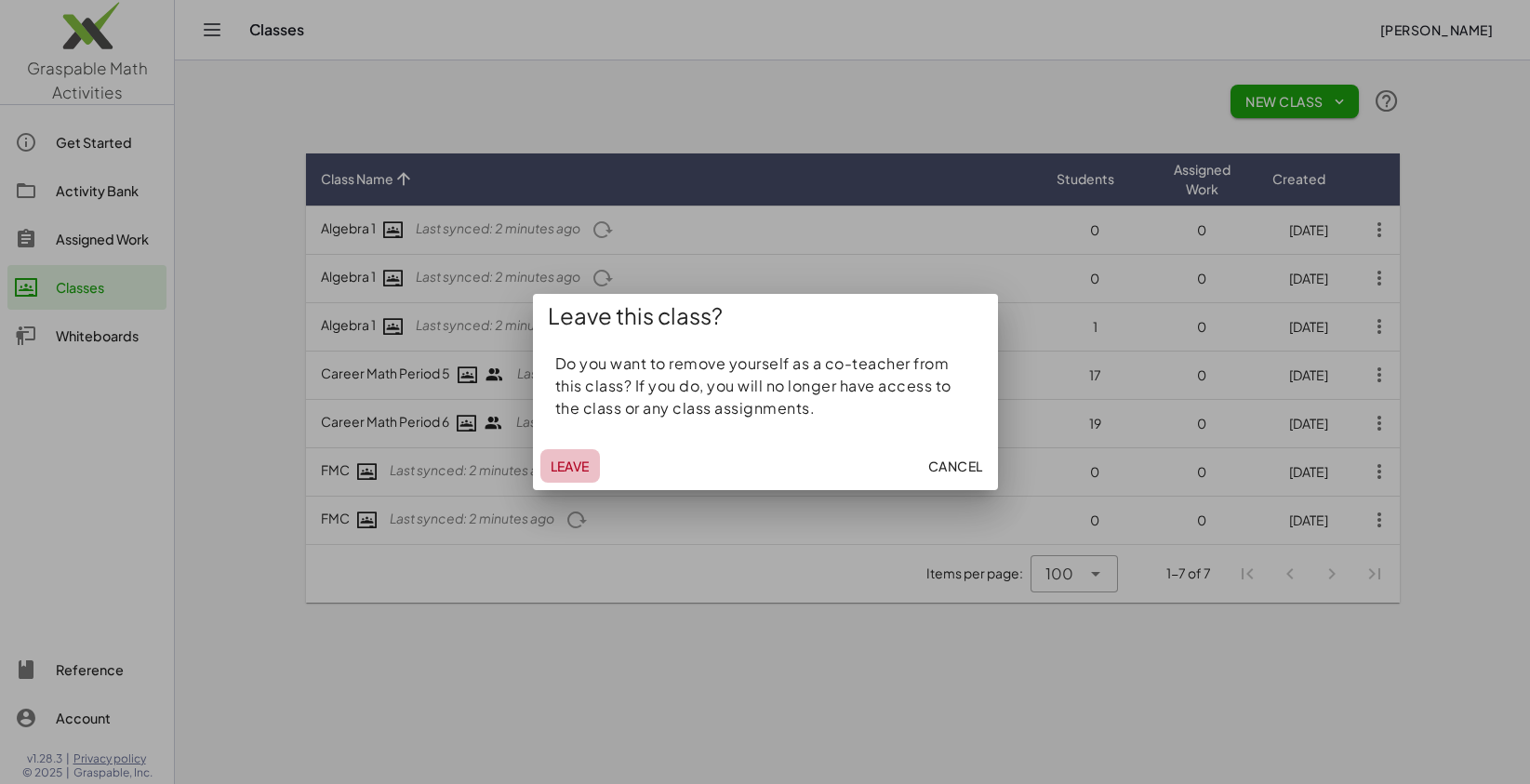
click at [588, 464] on span "Leave" at bounding box center [569, 465] width 40 height 17
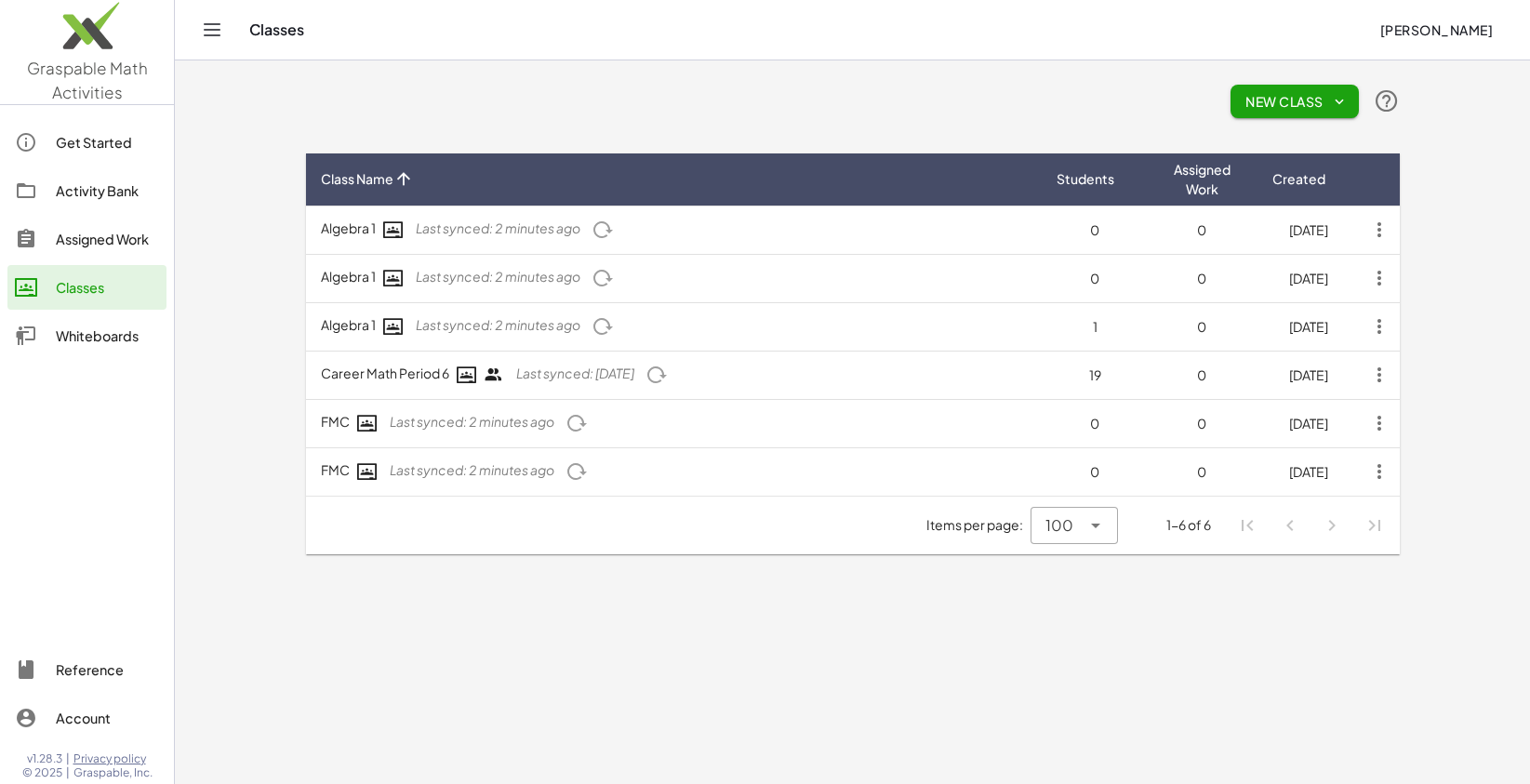
click at [1387, 377] on icon "button" at bounding box center [1379, 375] width 34 height 34
click at [1311, 466] on div "Leave Class" at bounding box center [1317, 465] width 129 height 22
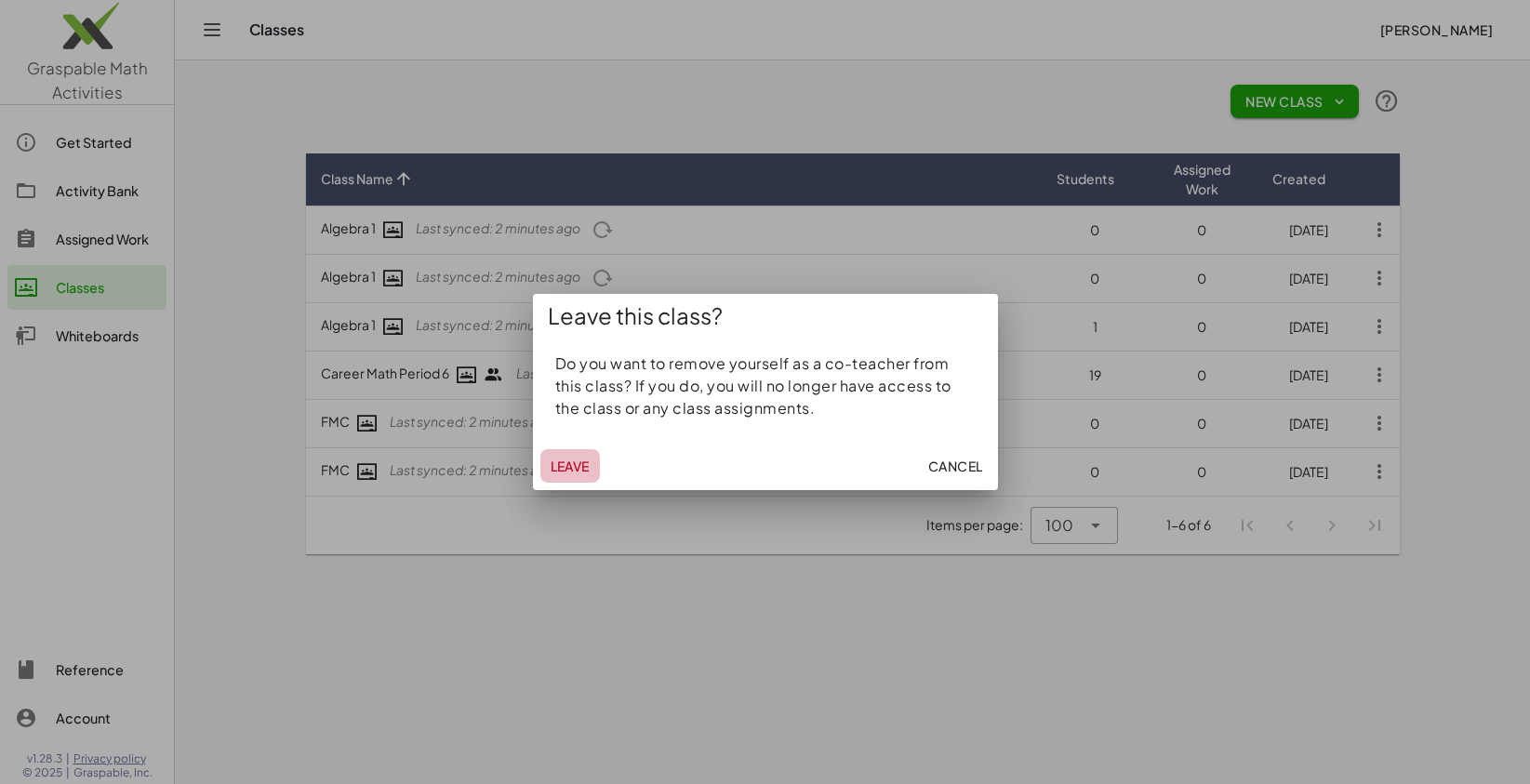
click at [570, 476] on button "Leave" at bounding box center [570, 465] width 60 height 34
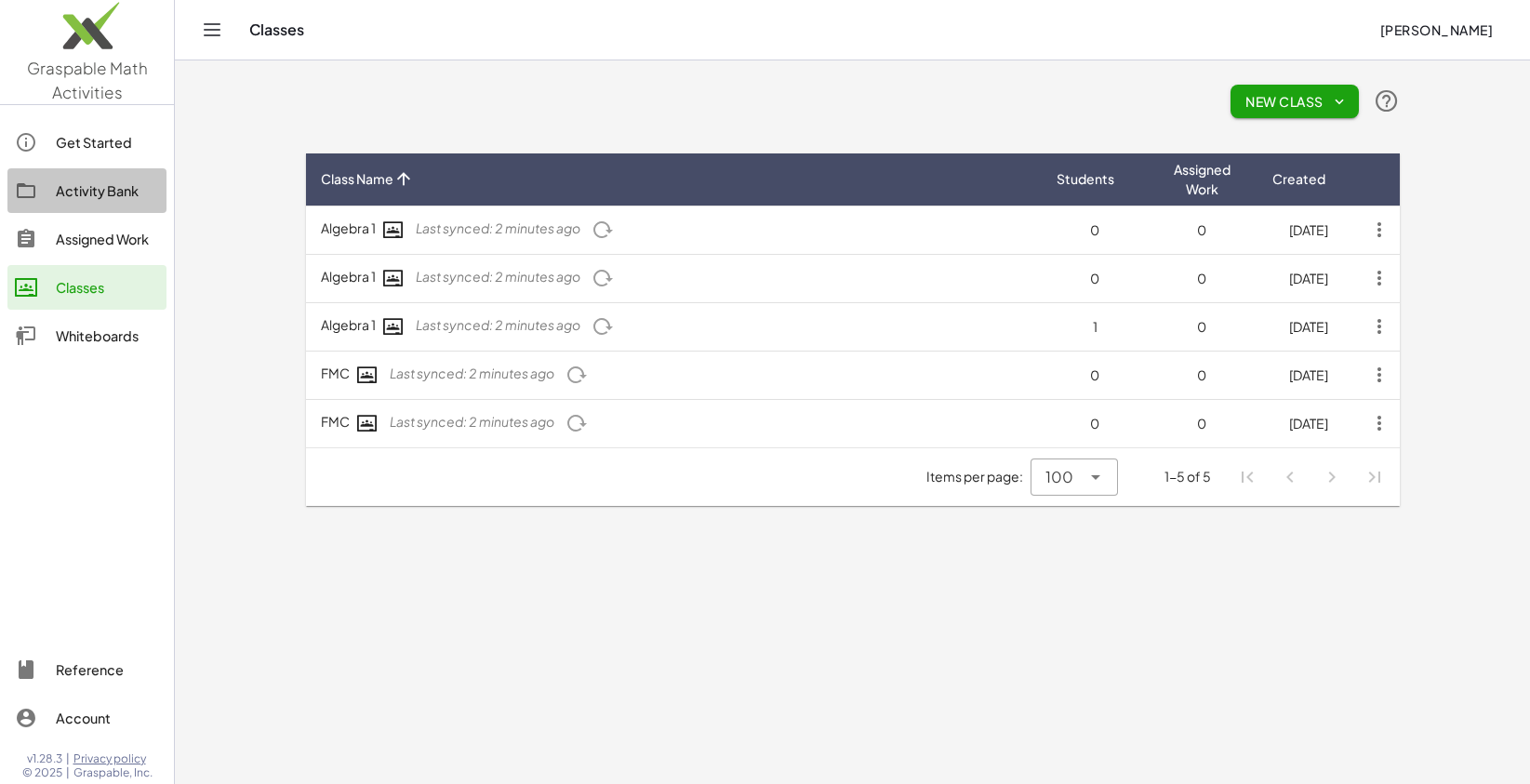
click at [122, 189] on div "Activity Bank" at bounding box center [107, 191] width 103 height 22
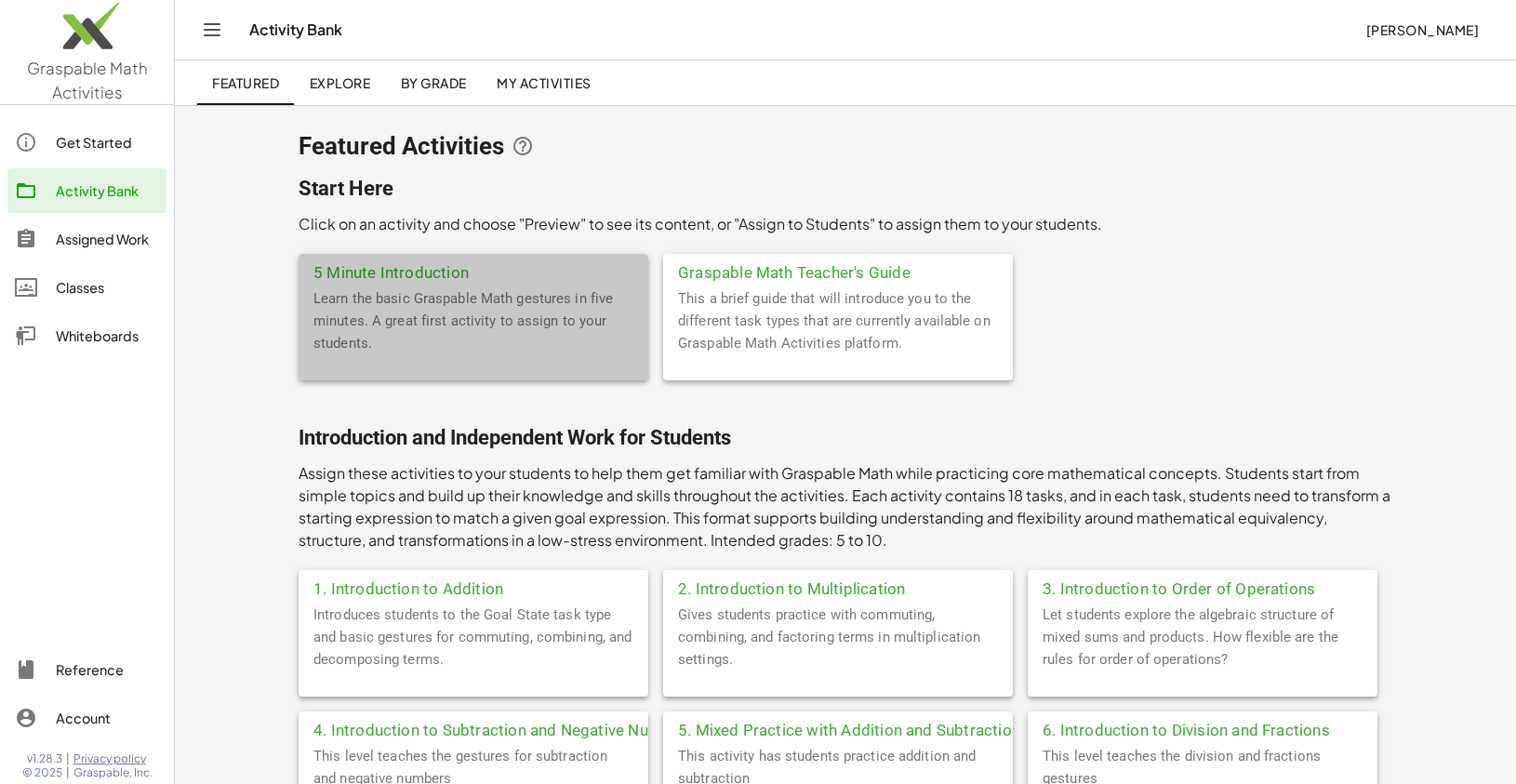
click at [448, 295] on div "Learn the basic Graspable Math gestures in five minutes. A great first activity…" at bounding box center [474, 333] width 349 height 93
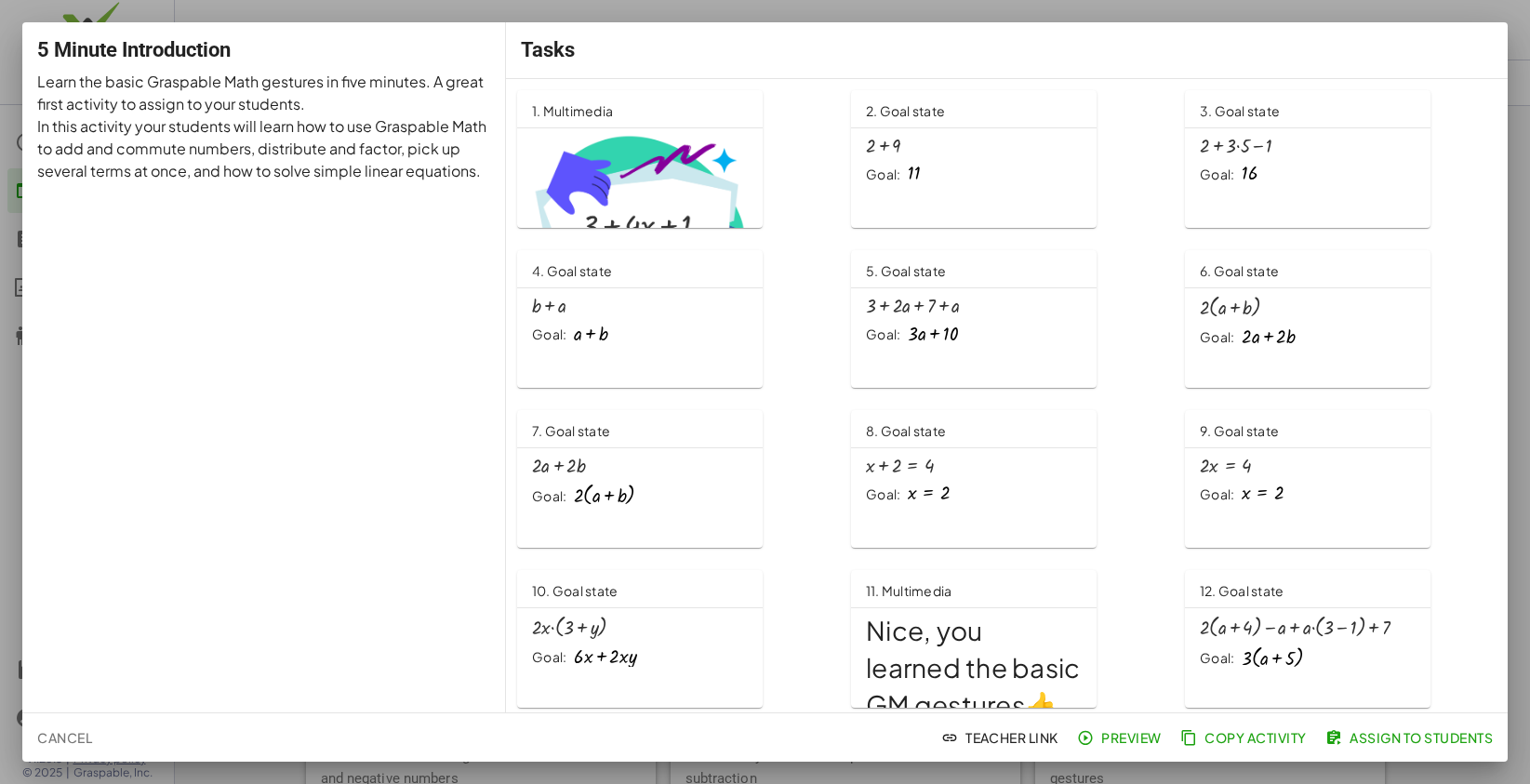
click at [1035, 11] on div at bounding box center [765, 392] width 1530 height 784
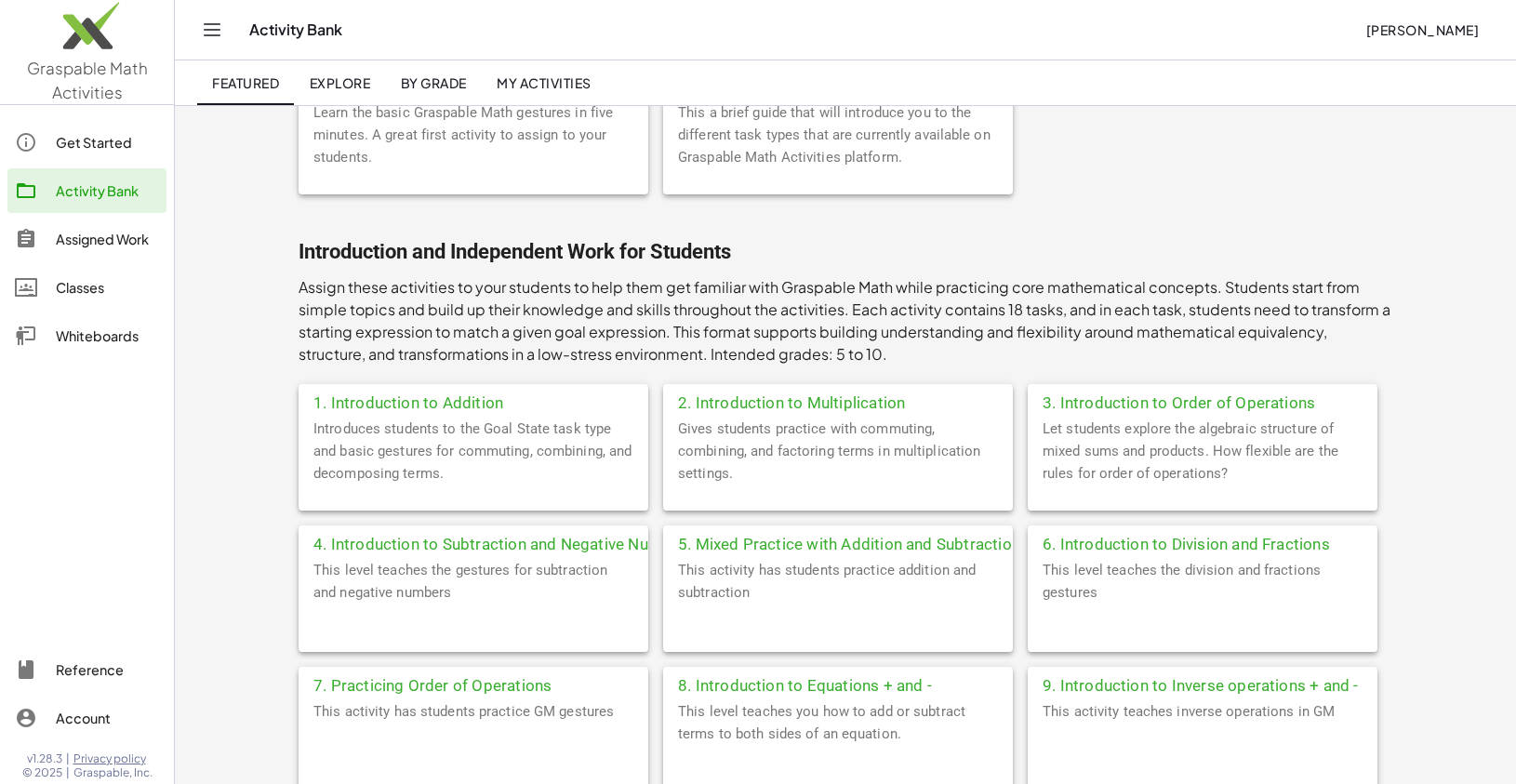
scroll to position [248, 0]
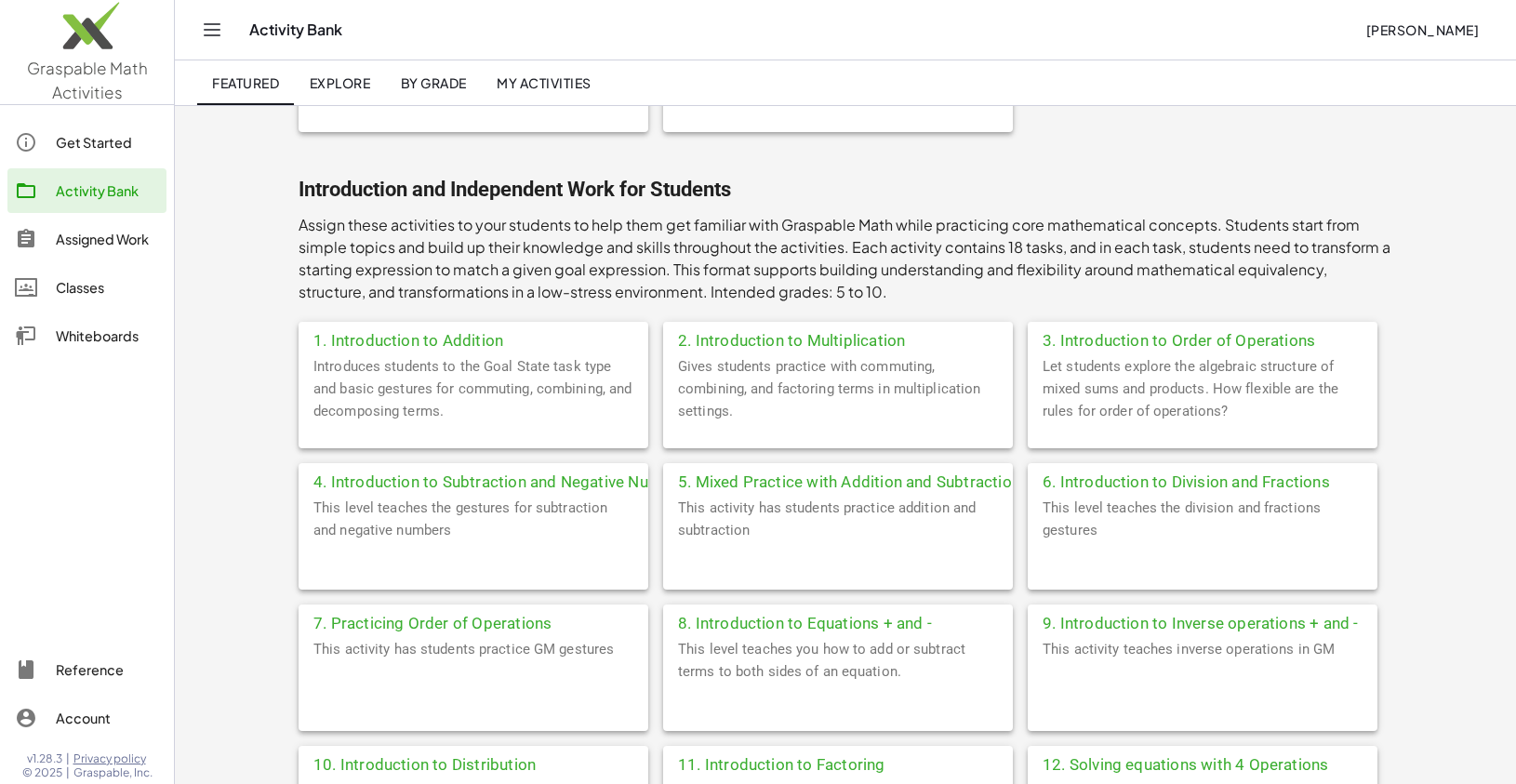
click at [406, 335] on div "1. Introduction to Addition" at bounding box center [474, 338] width 349 height 34
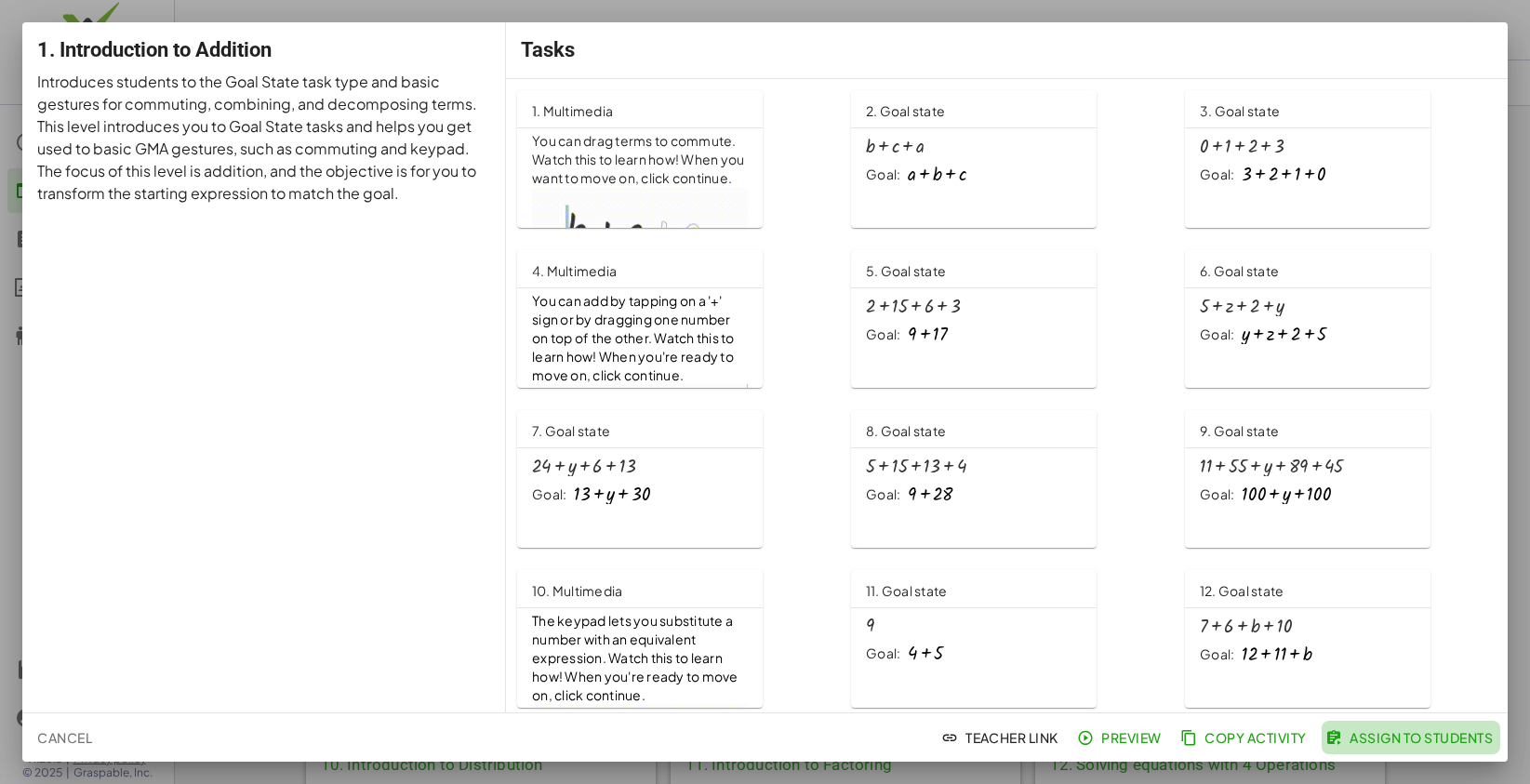
click at [1369, 738] on span "Assign to Students" at bounding box center [1410, 736] width 164 height 17
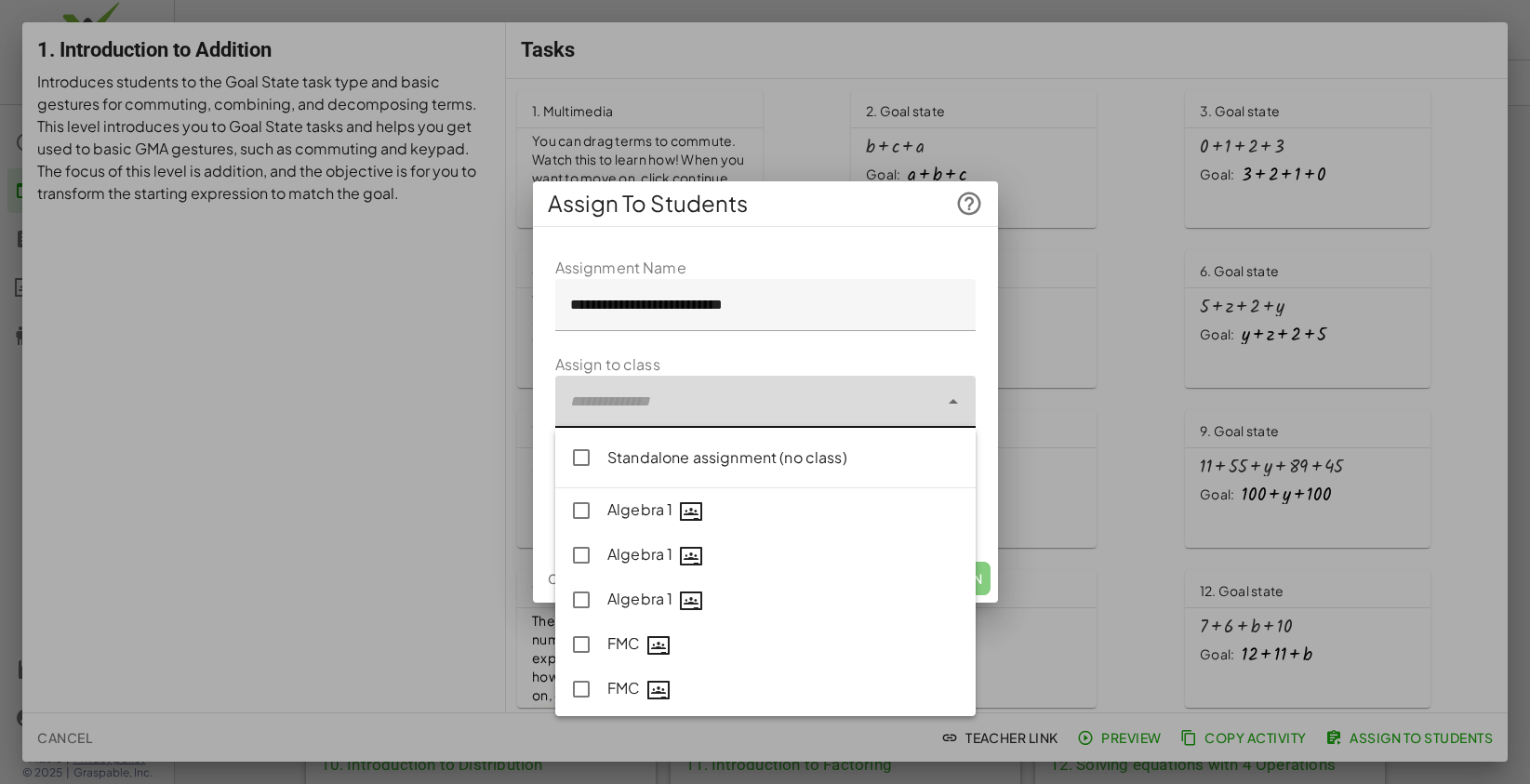
click at [709, 398] on div at bounding box center [747, 401] width 383 height 52
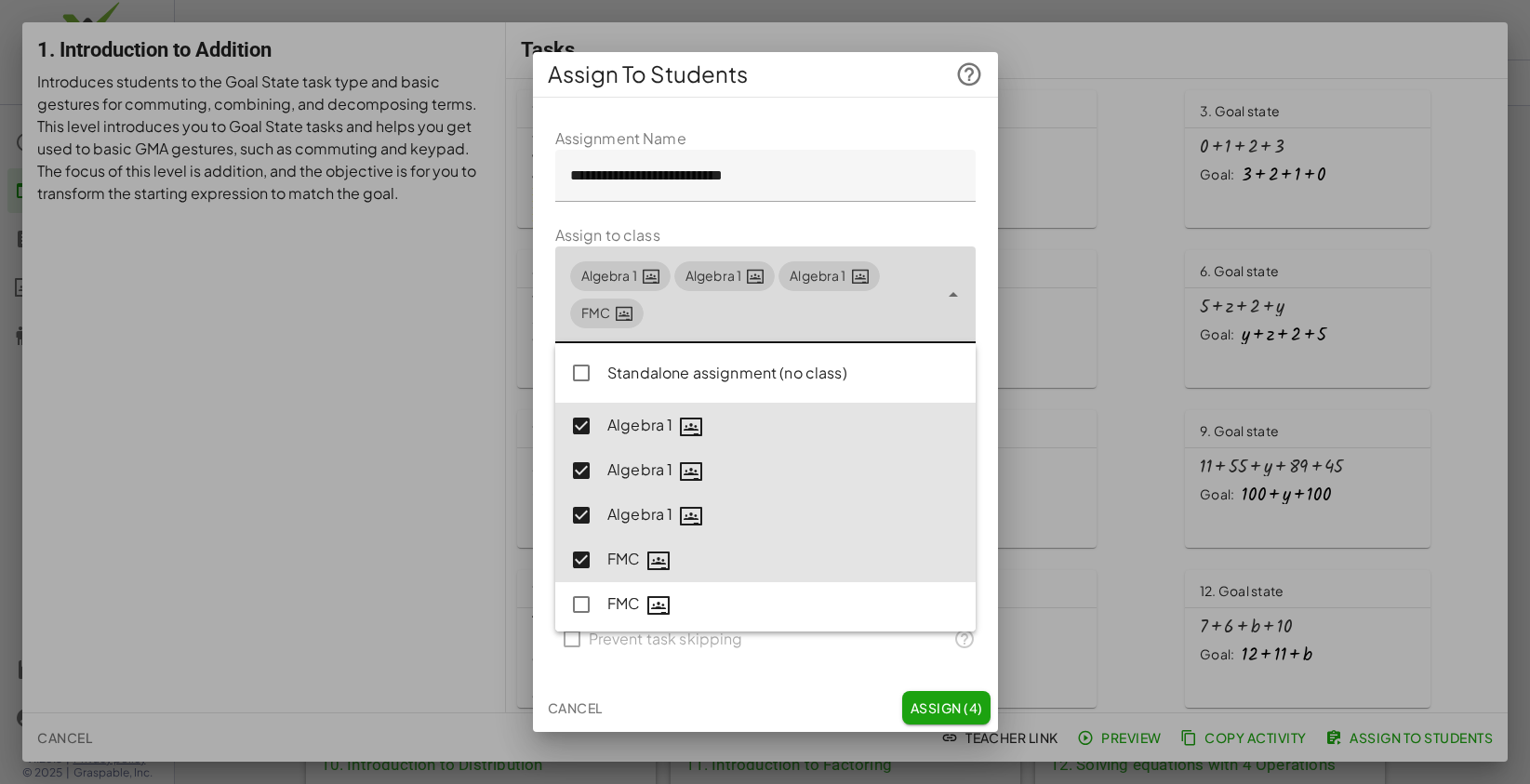
type input "**********"
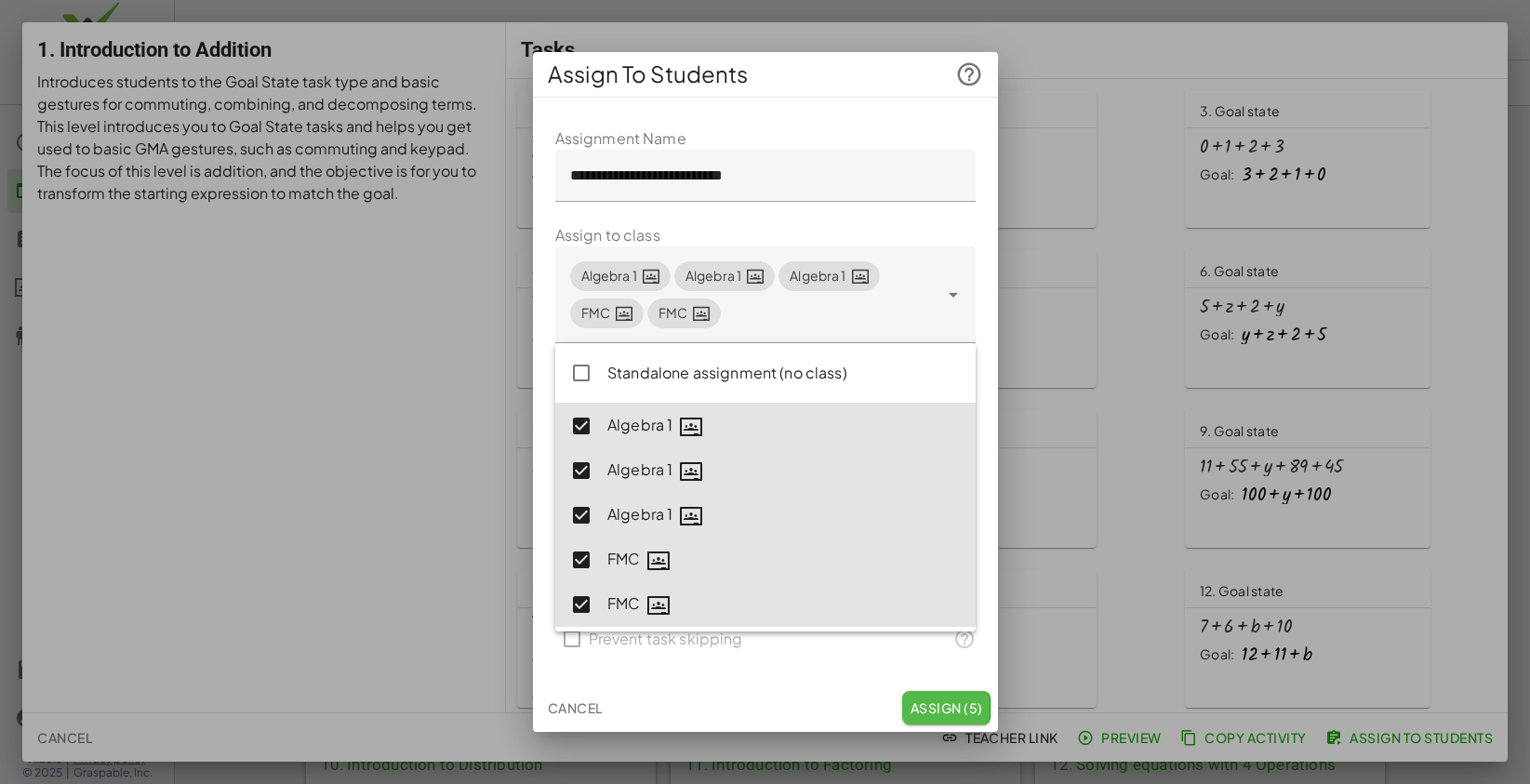
click at [953, 708] on span "Assign (5)" at bounding box center [945, 707] width 72 height 17
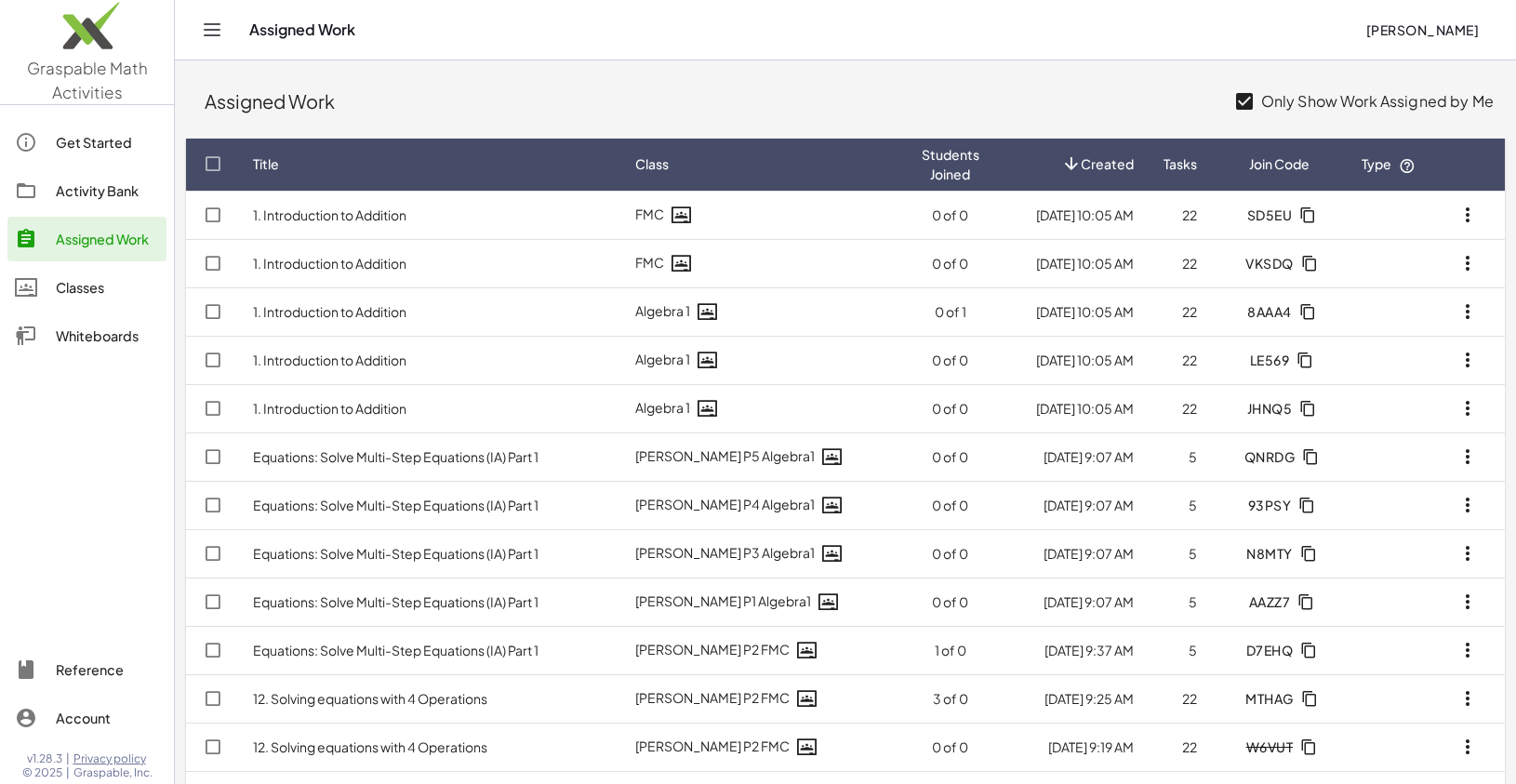
scroll to position [63, 0]
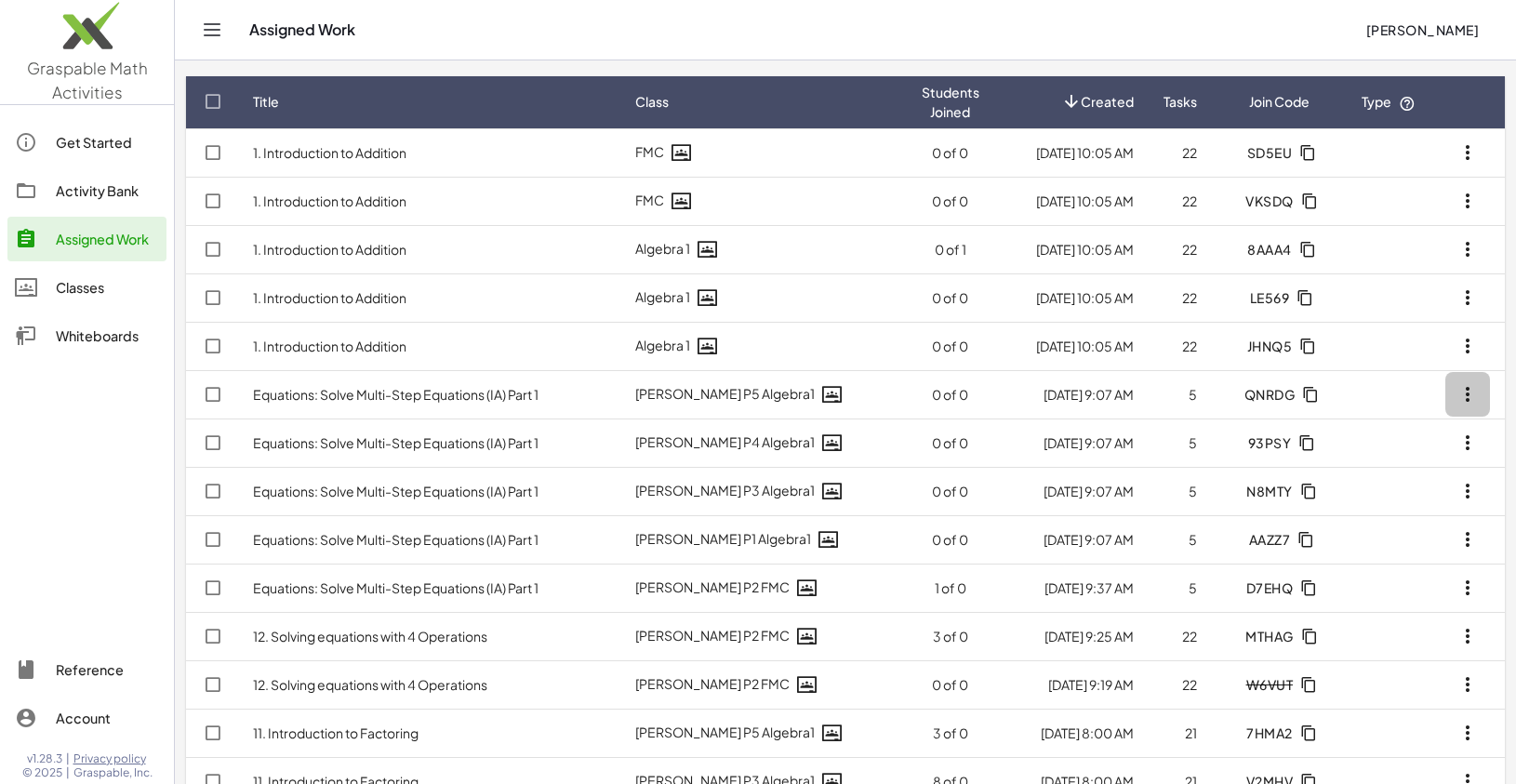
click at [1469, 399] on icon "button" at bounding box center [1467, 394] width 22 height 22
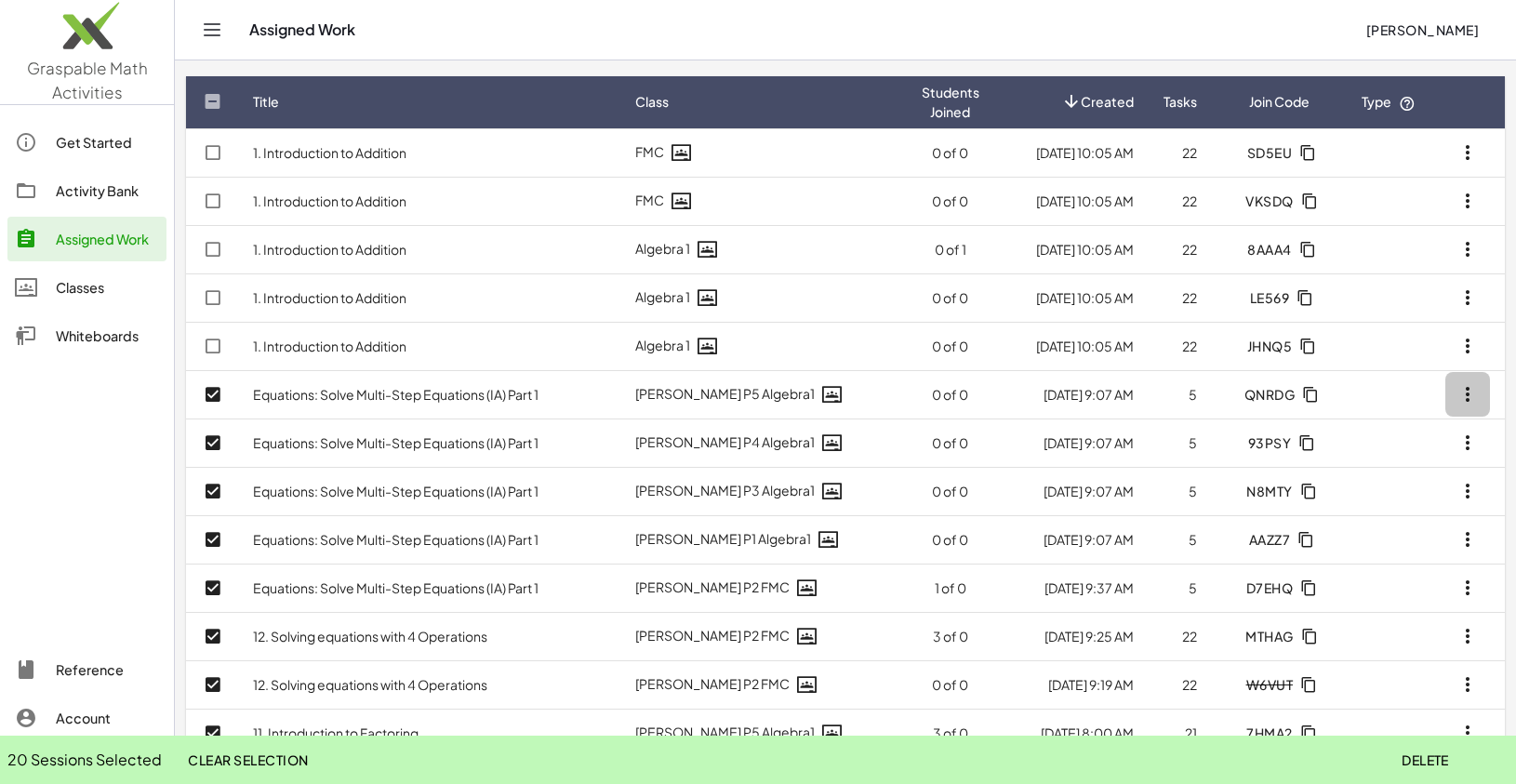
click at [1477, 402] on icon "button" at bounding box center [1467, 394] width 22 height 22
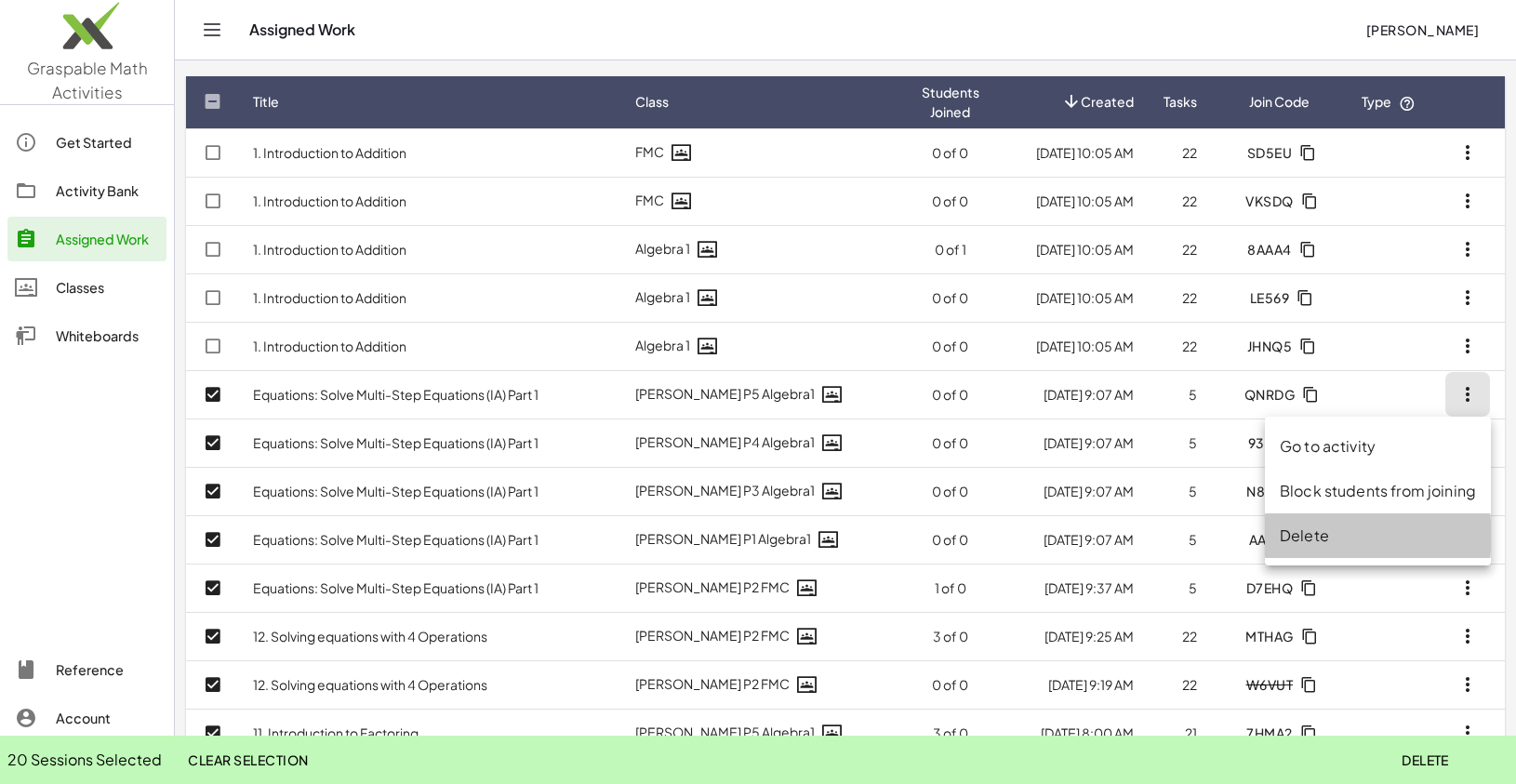
click at [1315, 540] on div "Delete" at bounding box center [1378, 535] width 197 height 22
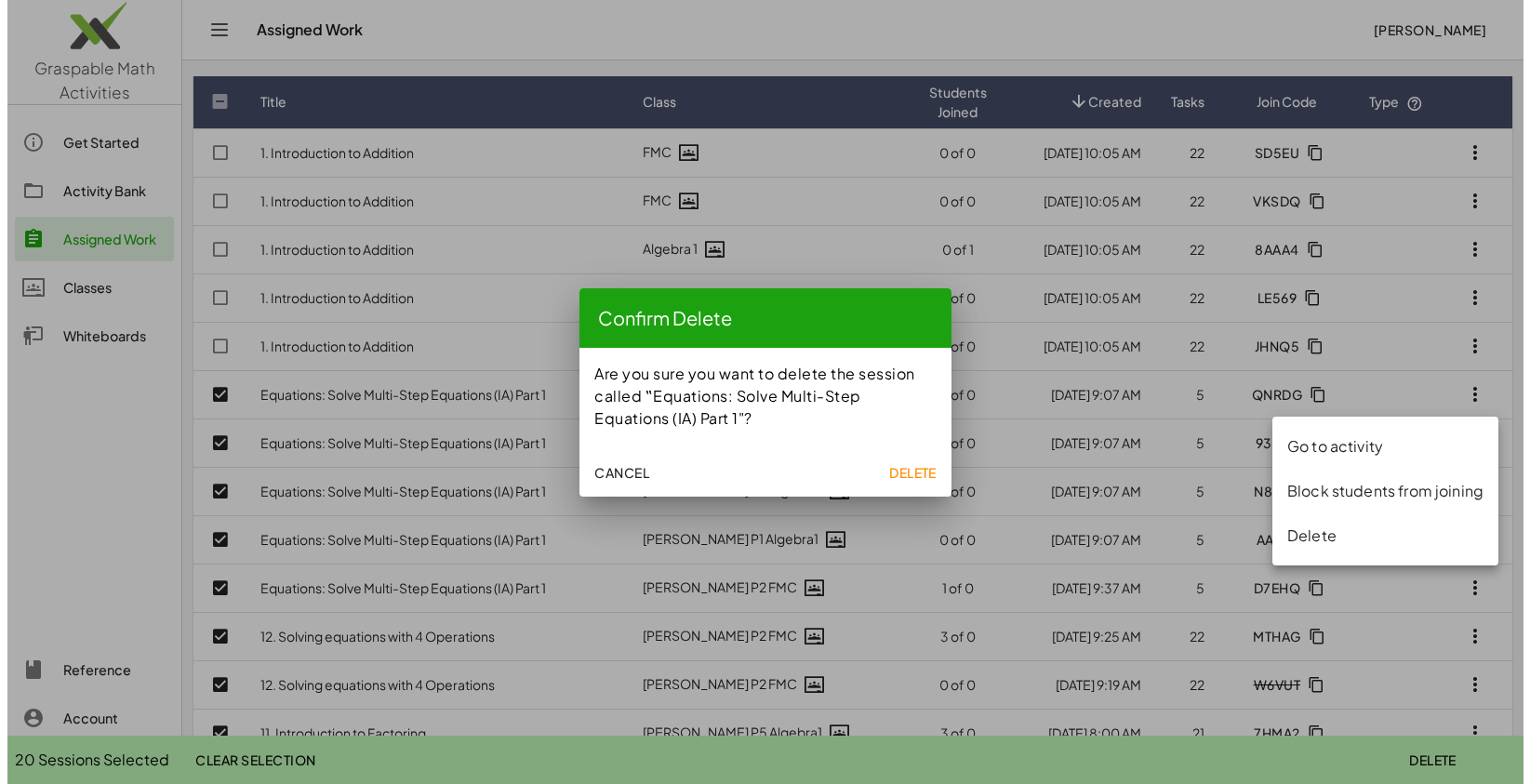
scroll to position [0, 0]
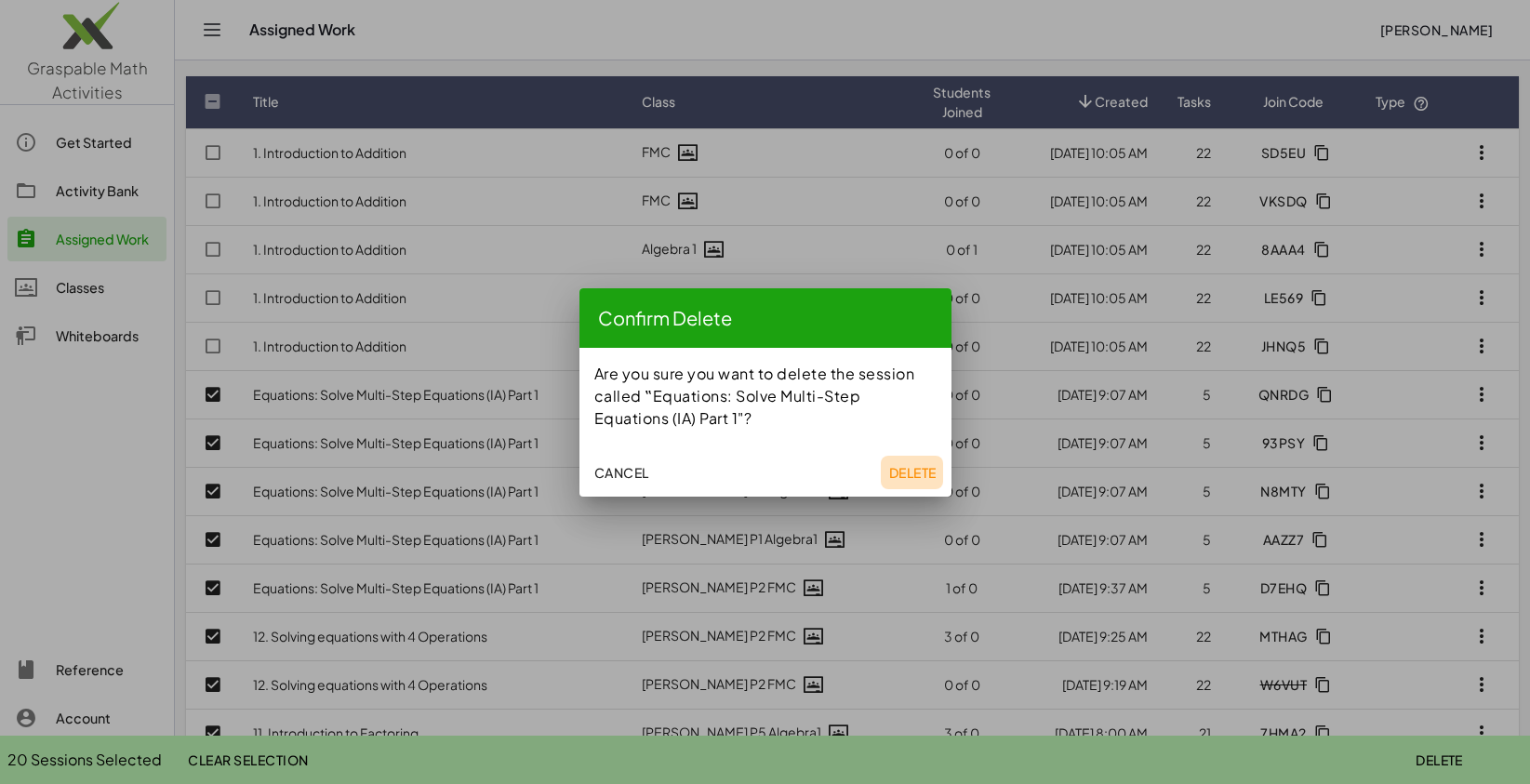
click at [904, 470] on span "Delete" at bounding box center [911, 471] width 48 height 17
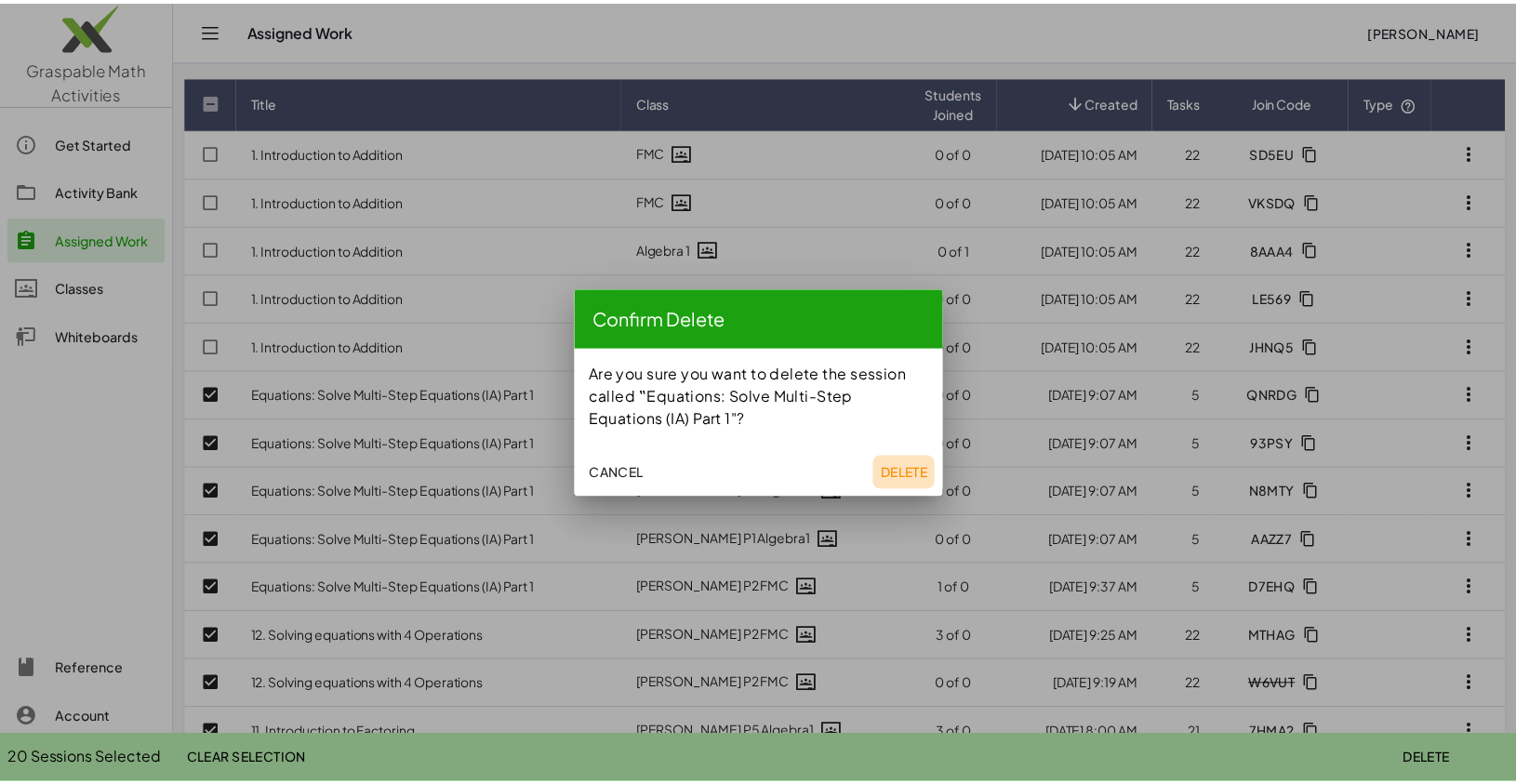
scroll to position [63, 0]
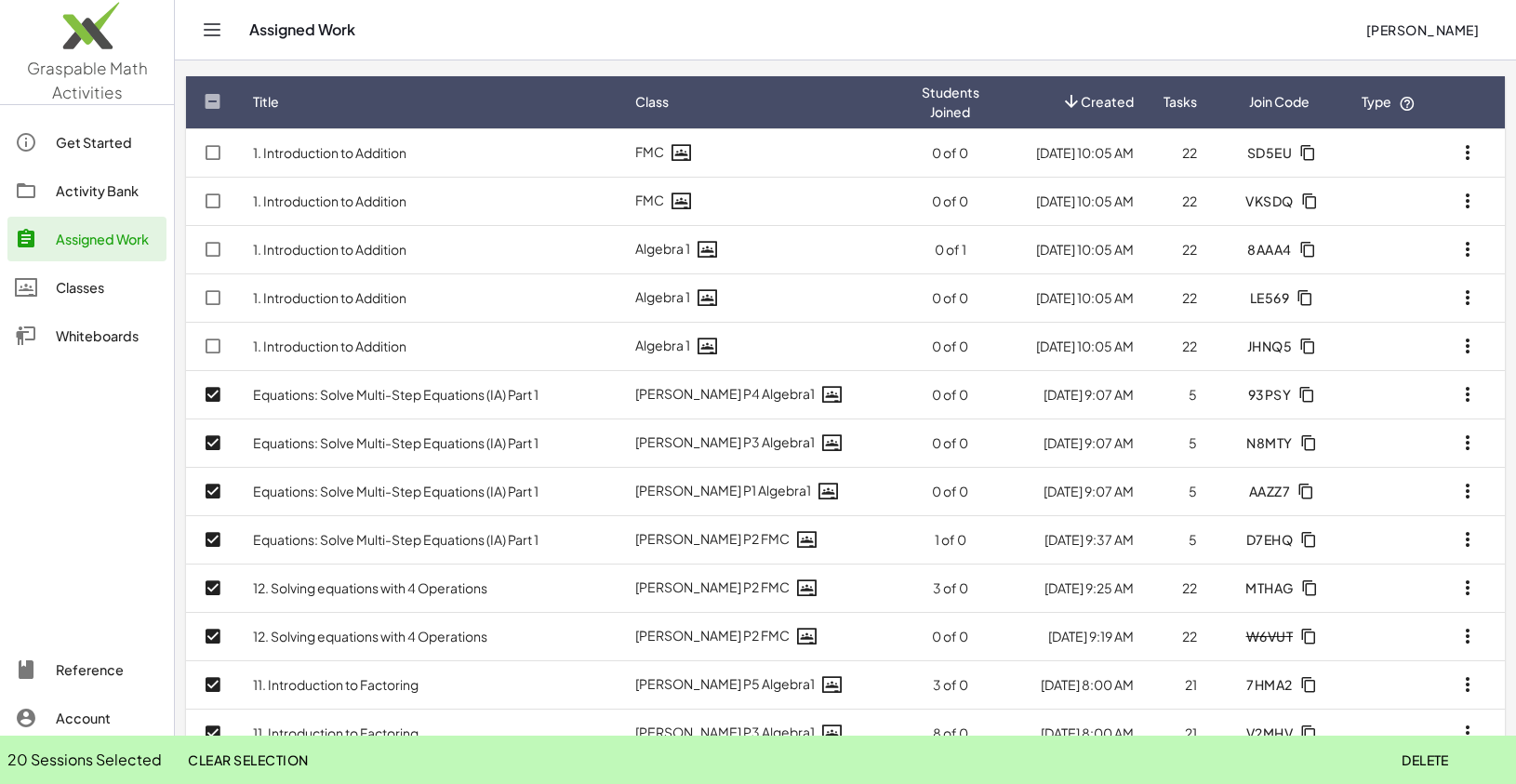
click at [1444, 757] on span "Delete" at bounding box center [1425, 759] width 48 height 17
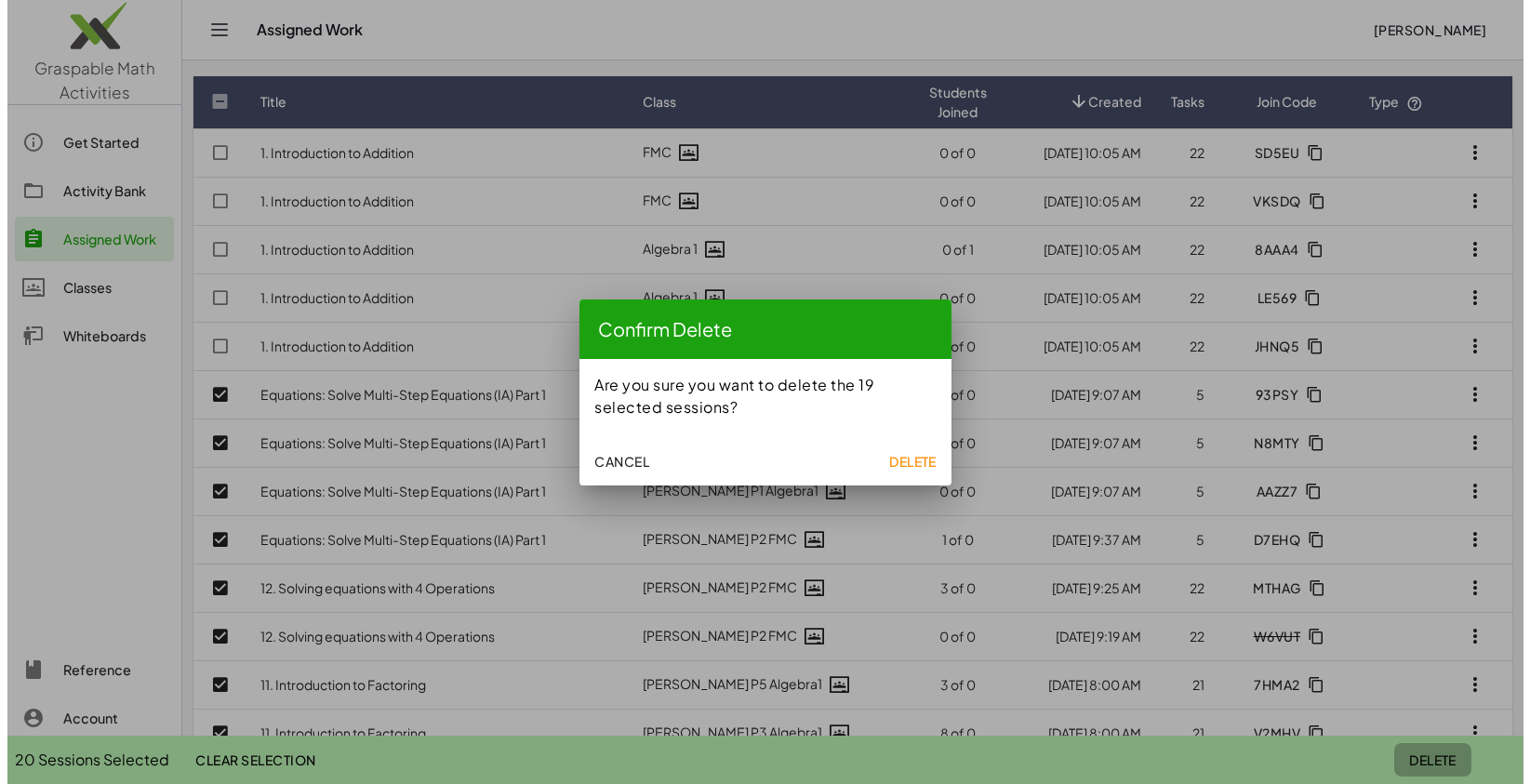
scroll to position [0, 0]
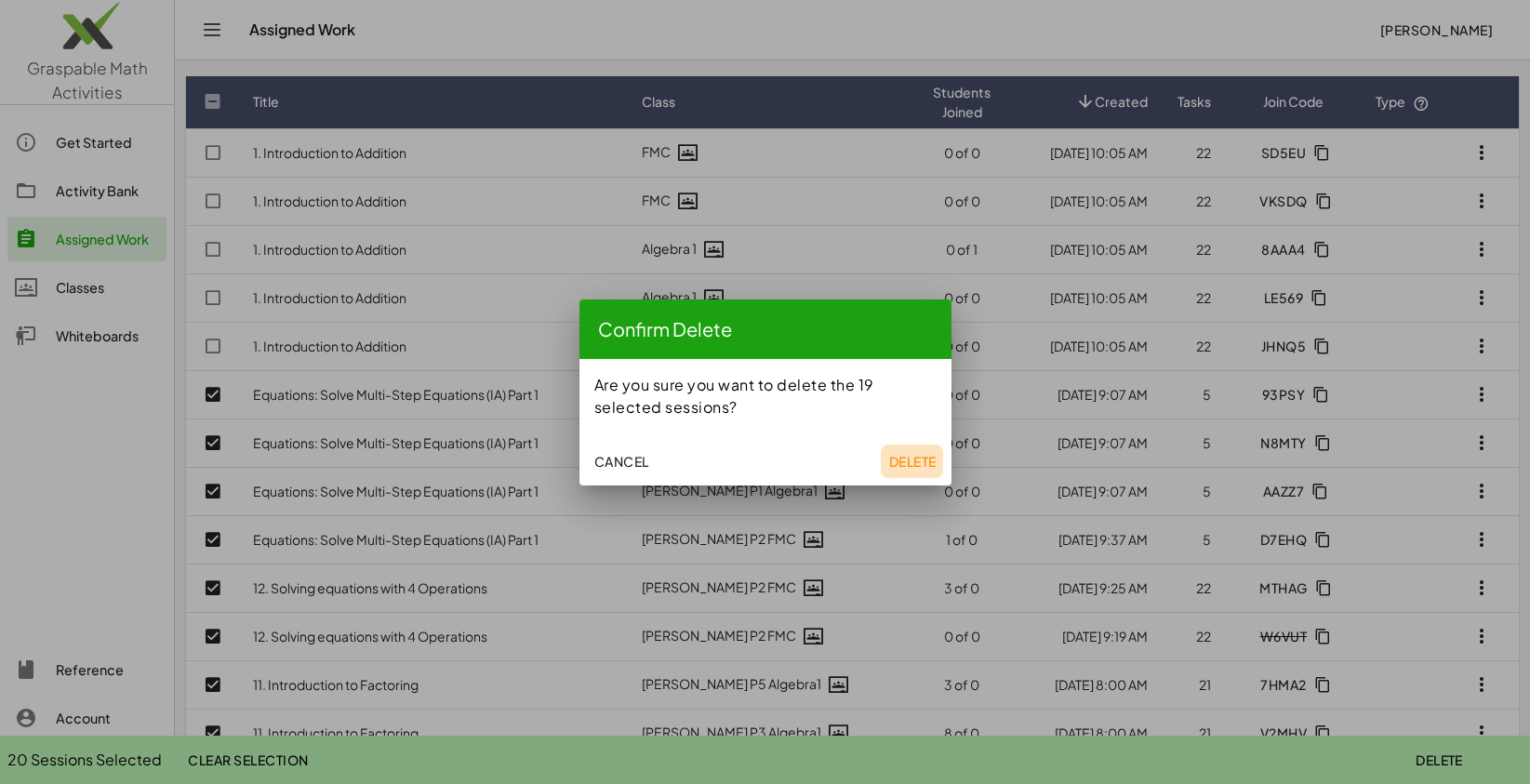
click at [909, 453] on span "Delete" at bounding box center [911, 460] width 48 height 17
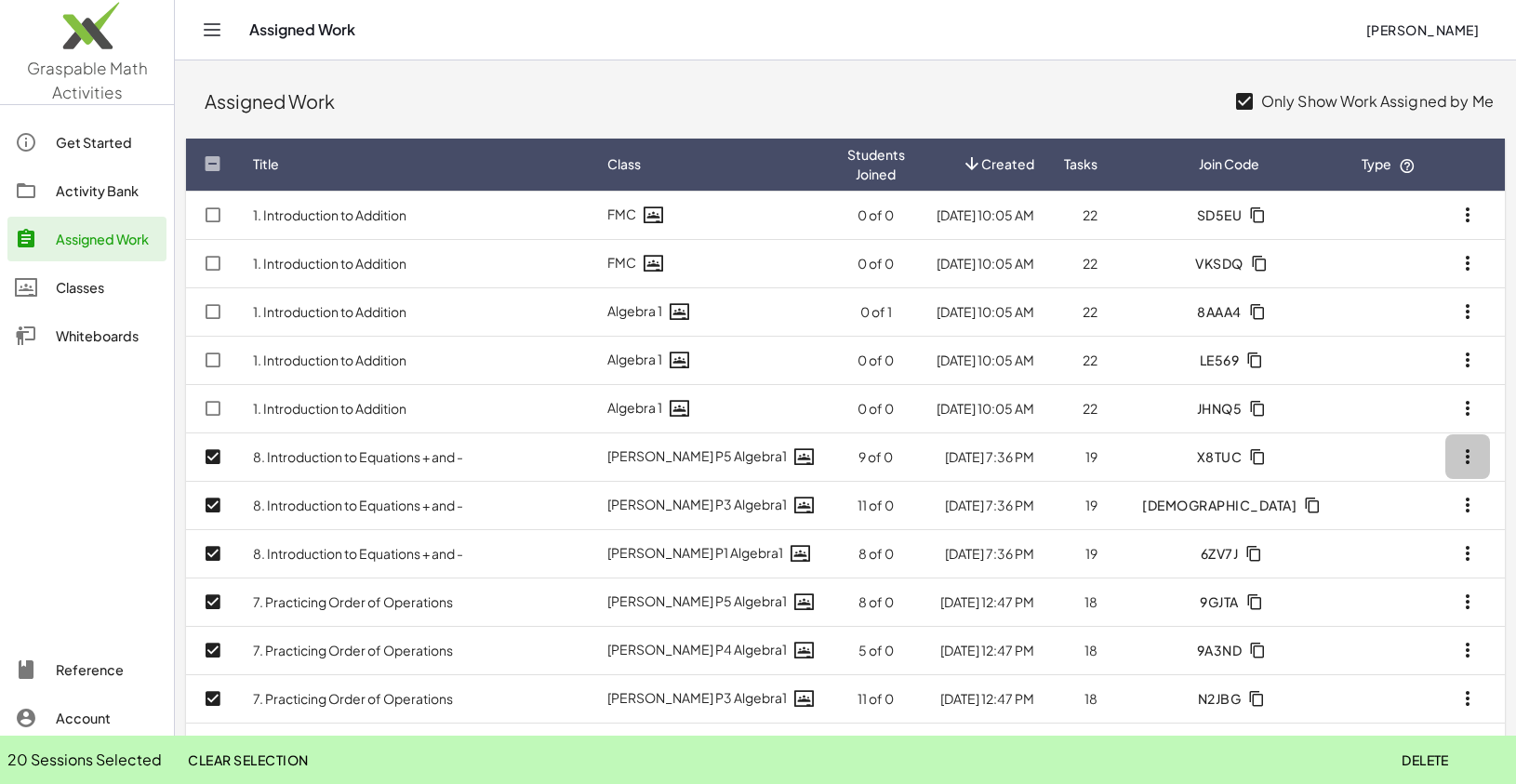
click at [1480, 461] on button "button" at bounding box center [1466, 456] width 45 height 45
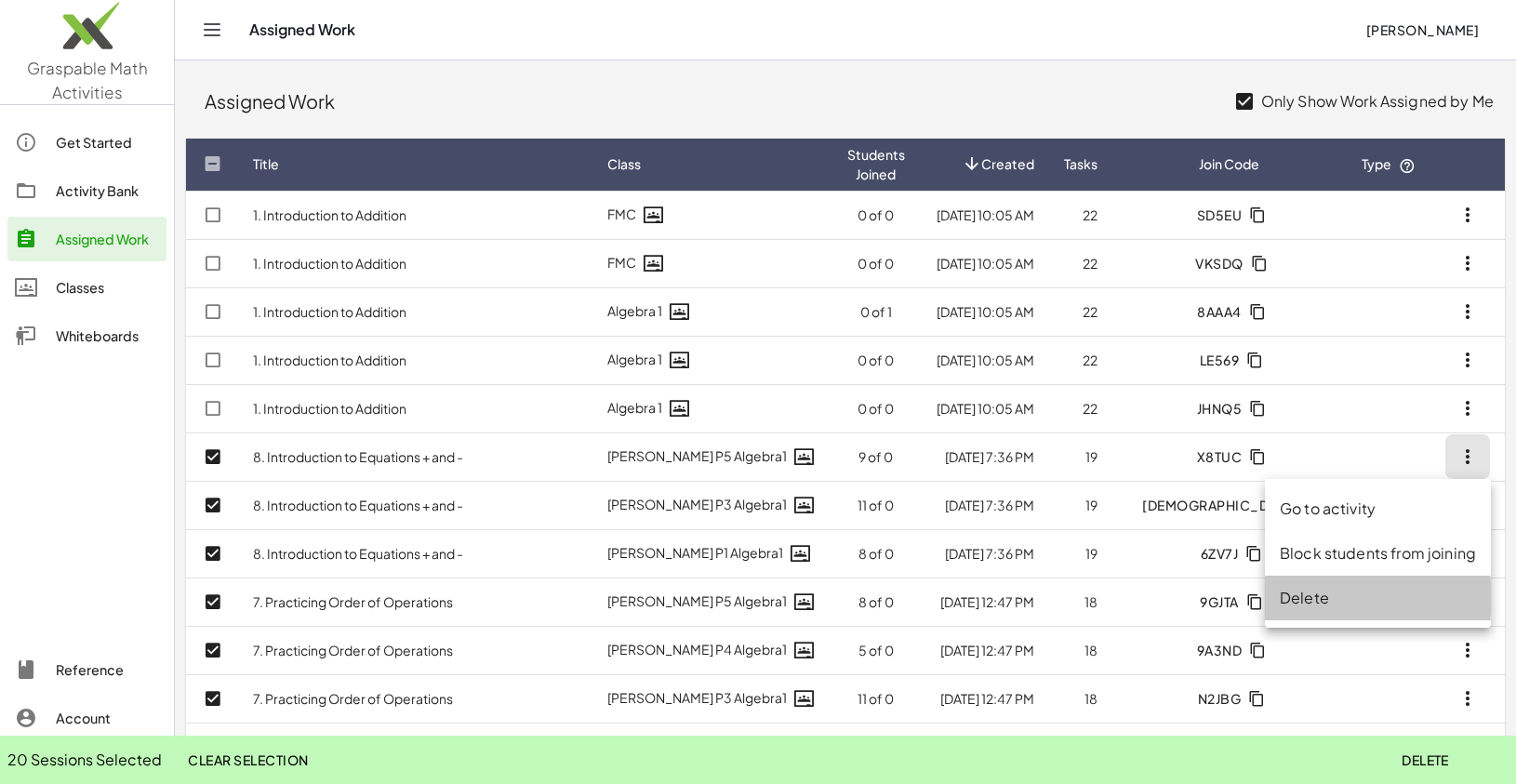
click at [1324, 596] on div "Delete" at bounding box center [1378, 597] width 197 height 22
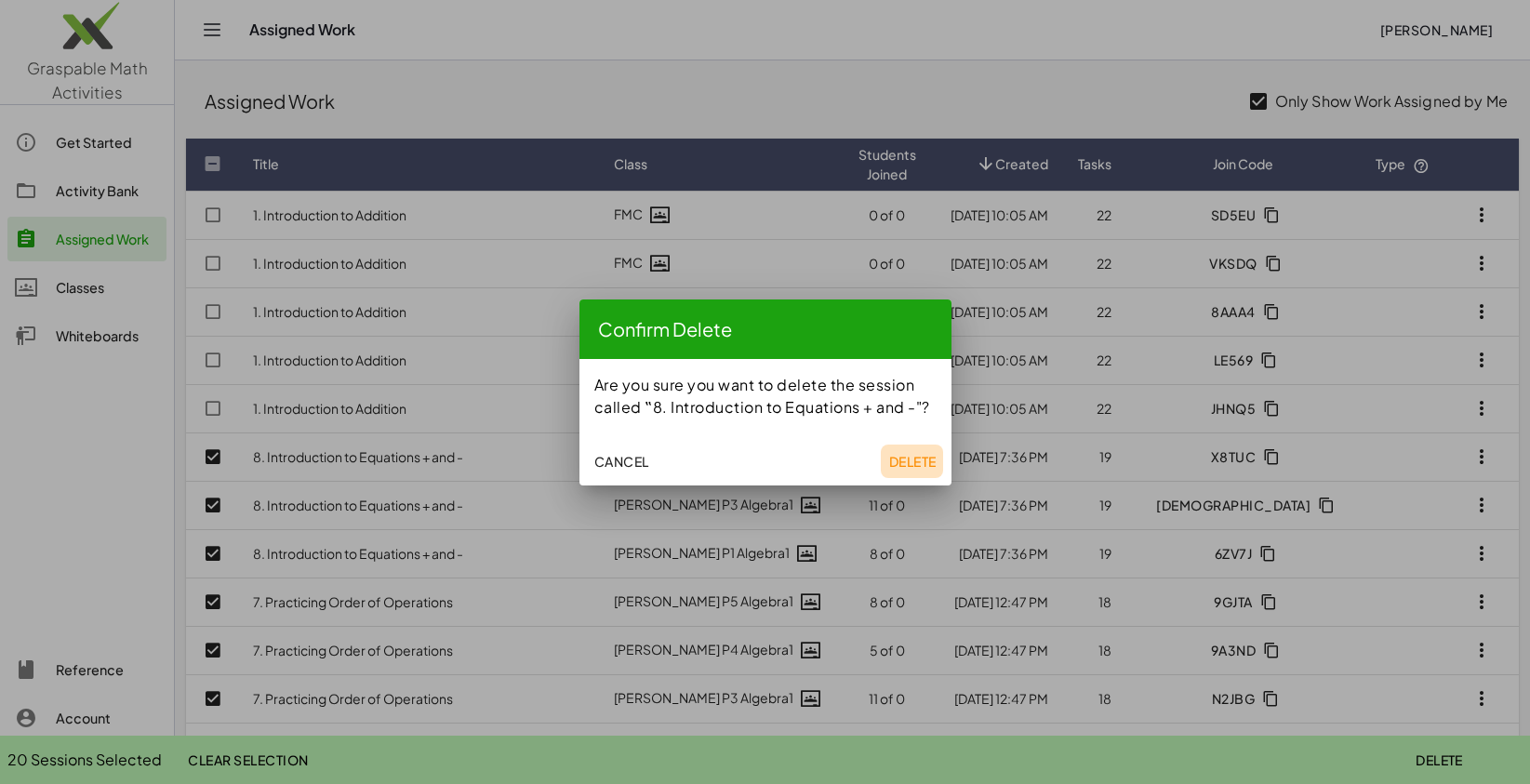
click at [908, 464] on span "Delete" at bounding box center [911, 460] width 48 height 17
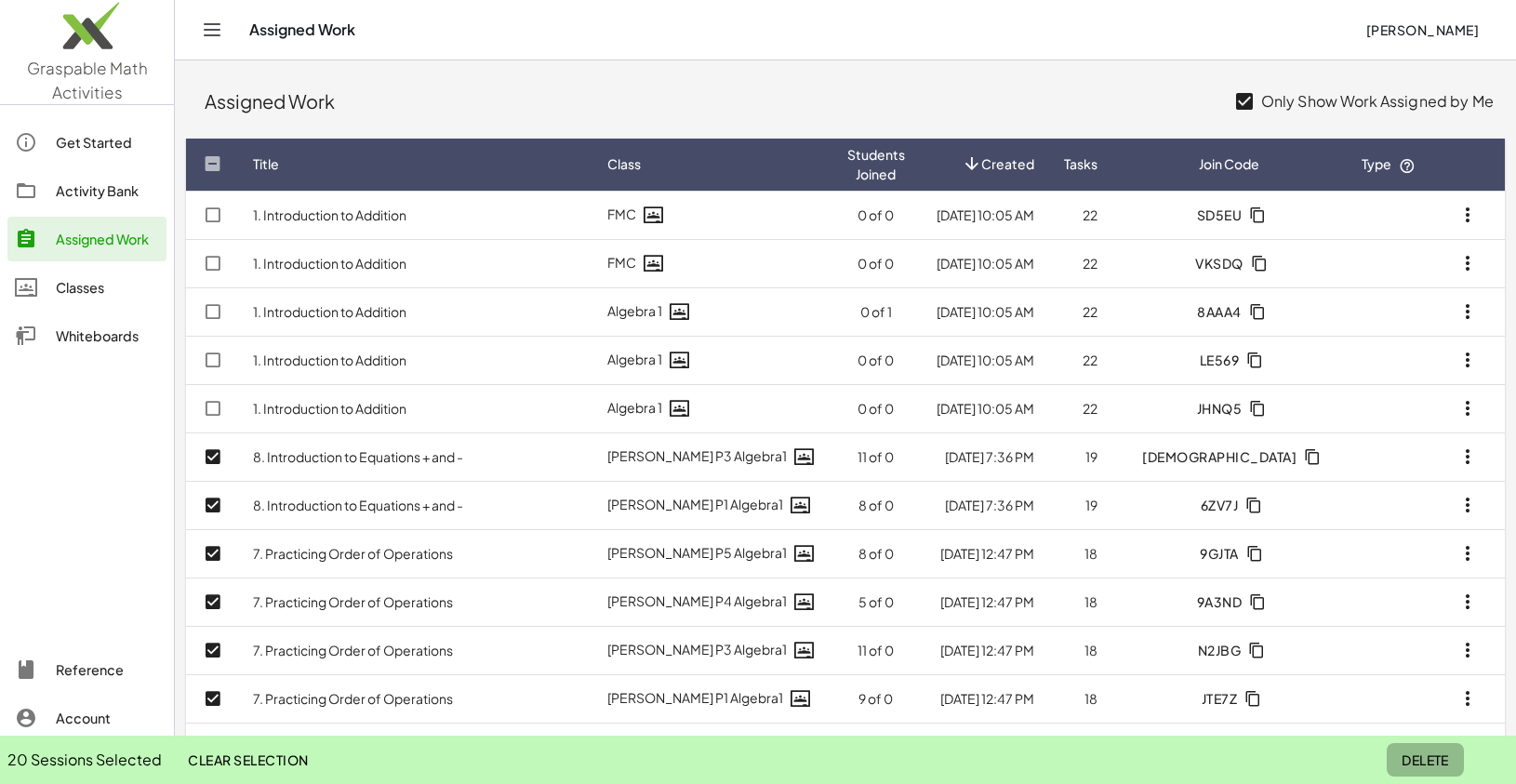
click at [1432, 764] on span "Delete" at bounding box center [1425, 759] width 48 height 17
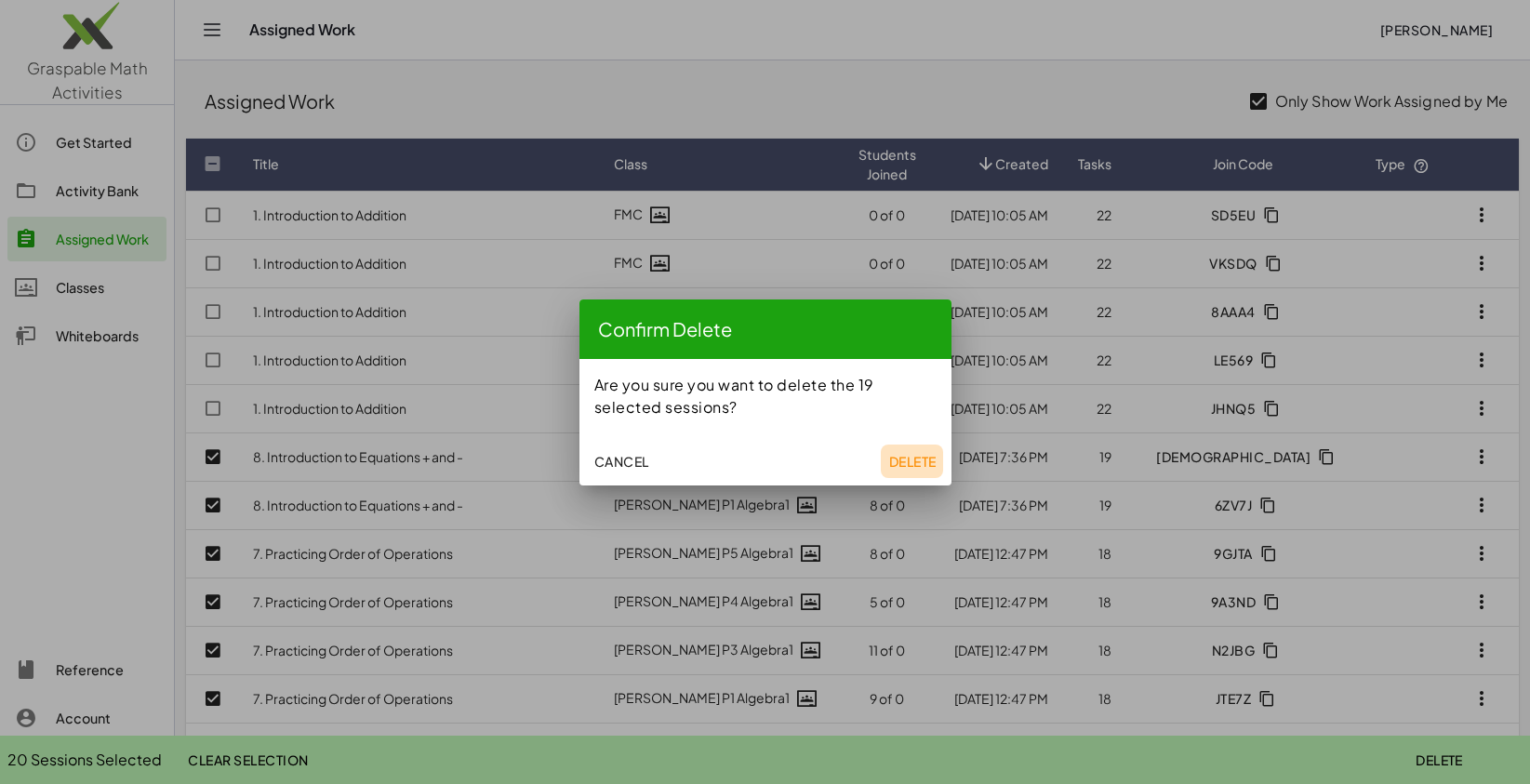
click at [905, 461] on span "Delete" at bounding box center [911, 460] width 48 height 17
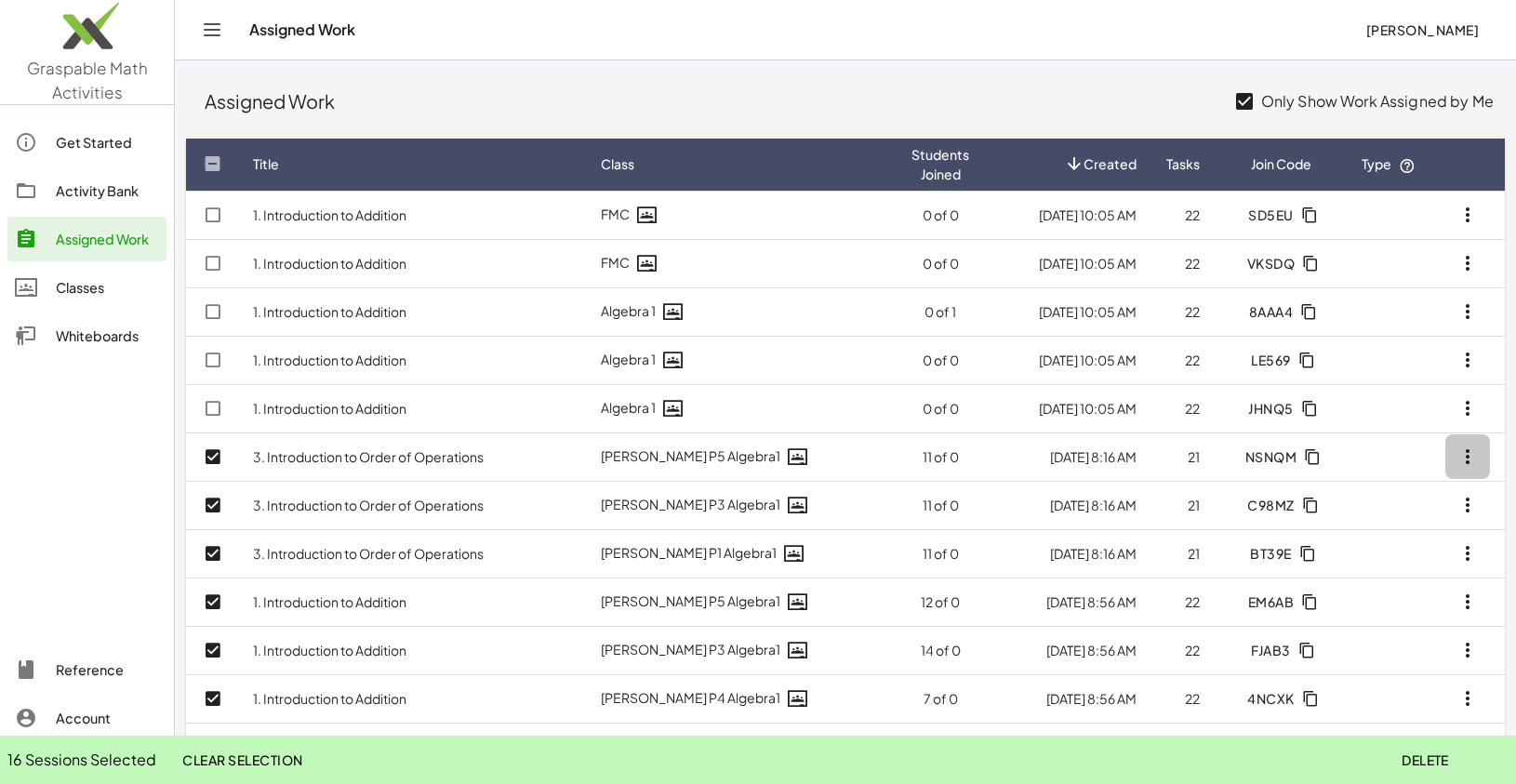
click at [1473, 463] on icon "button" at bounding box center [1467, 457] width 22 height 22
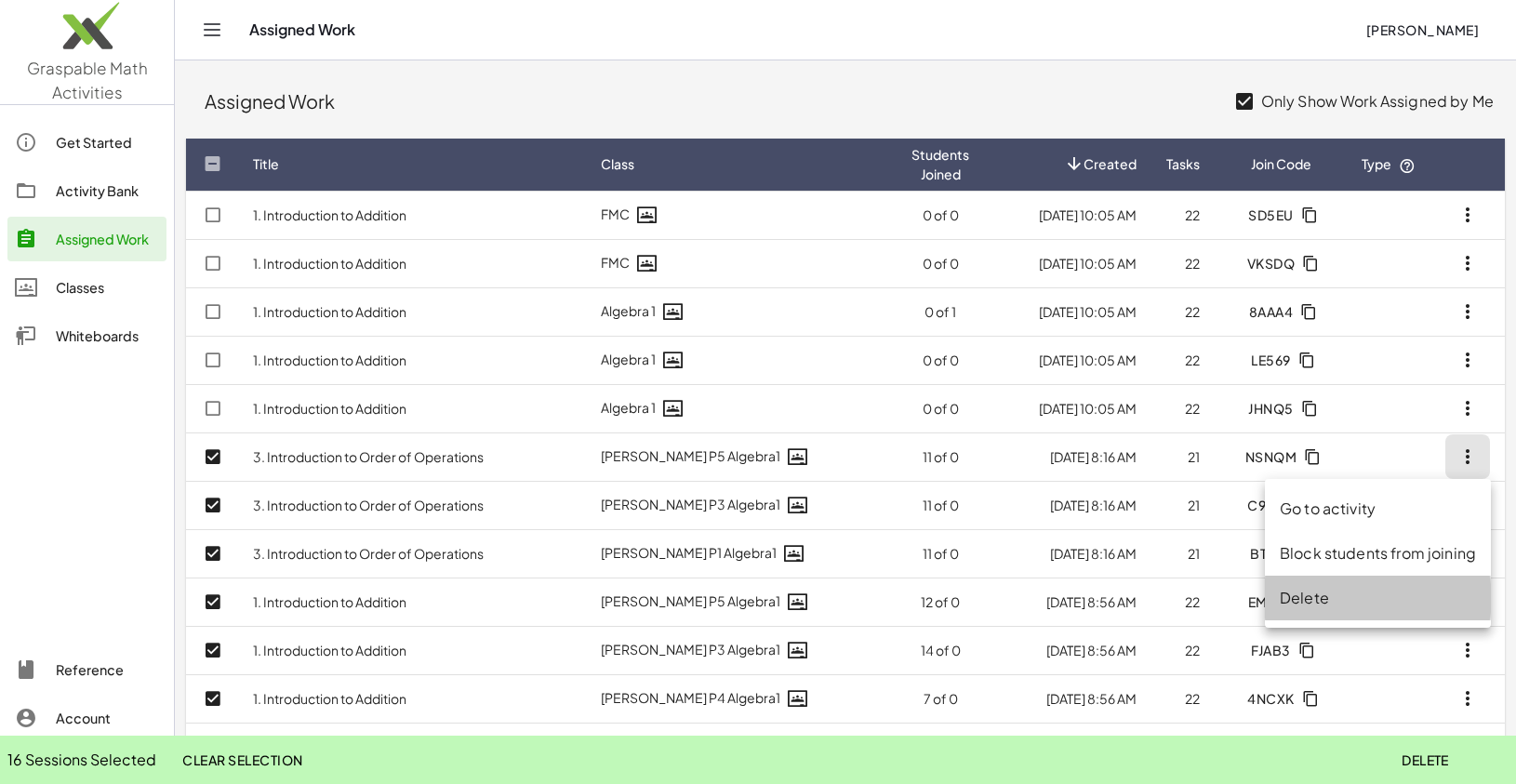
click at [1325, 598] on div "Delete" at bounding box center [1378, 597] width 197 height 22
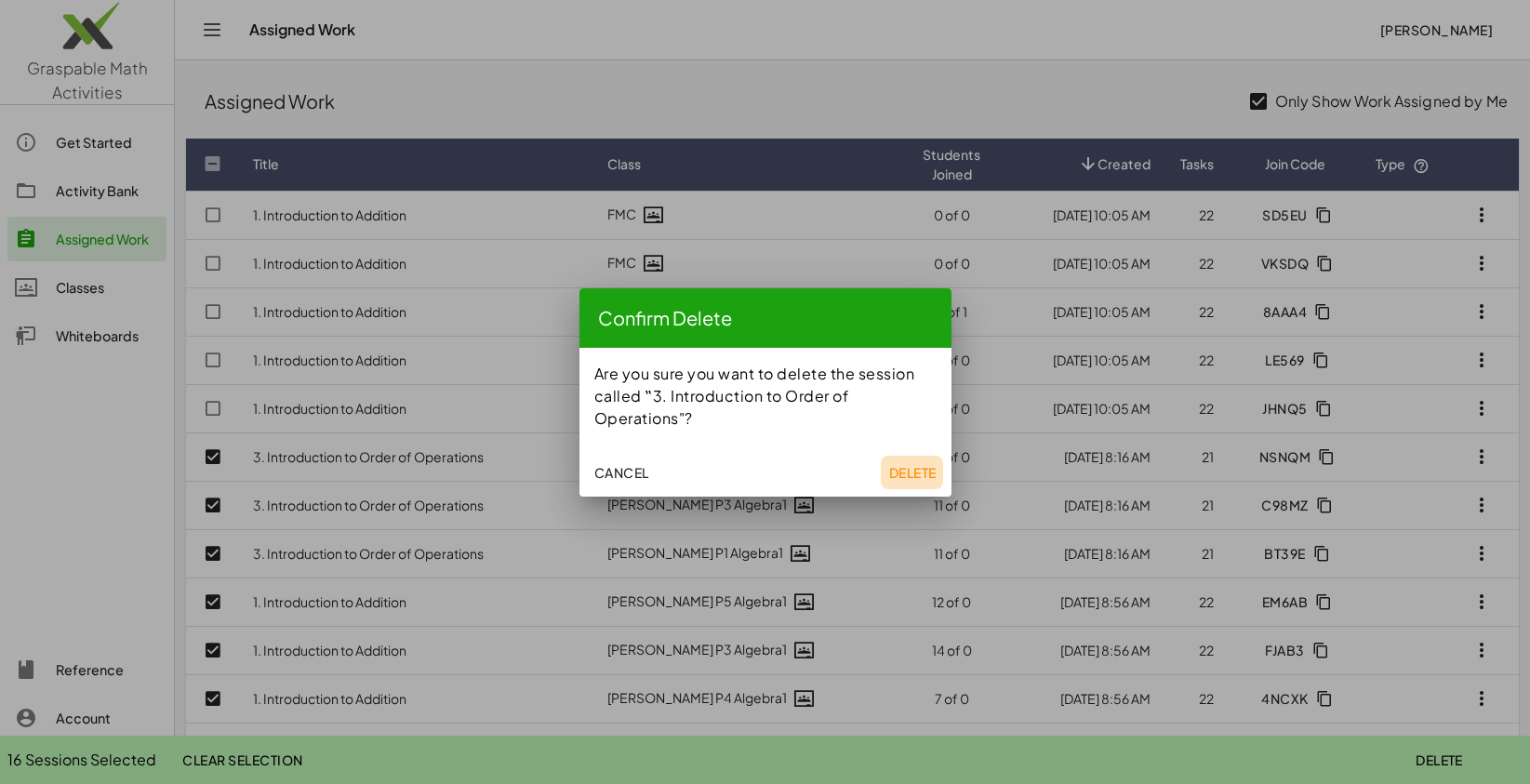
click at [916, 476] on span "Delete" at bounding box center [911, 471] width 48 height 17
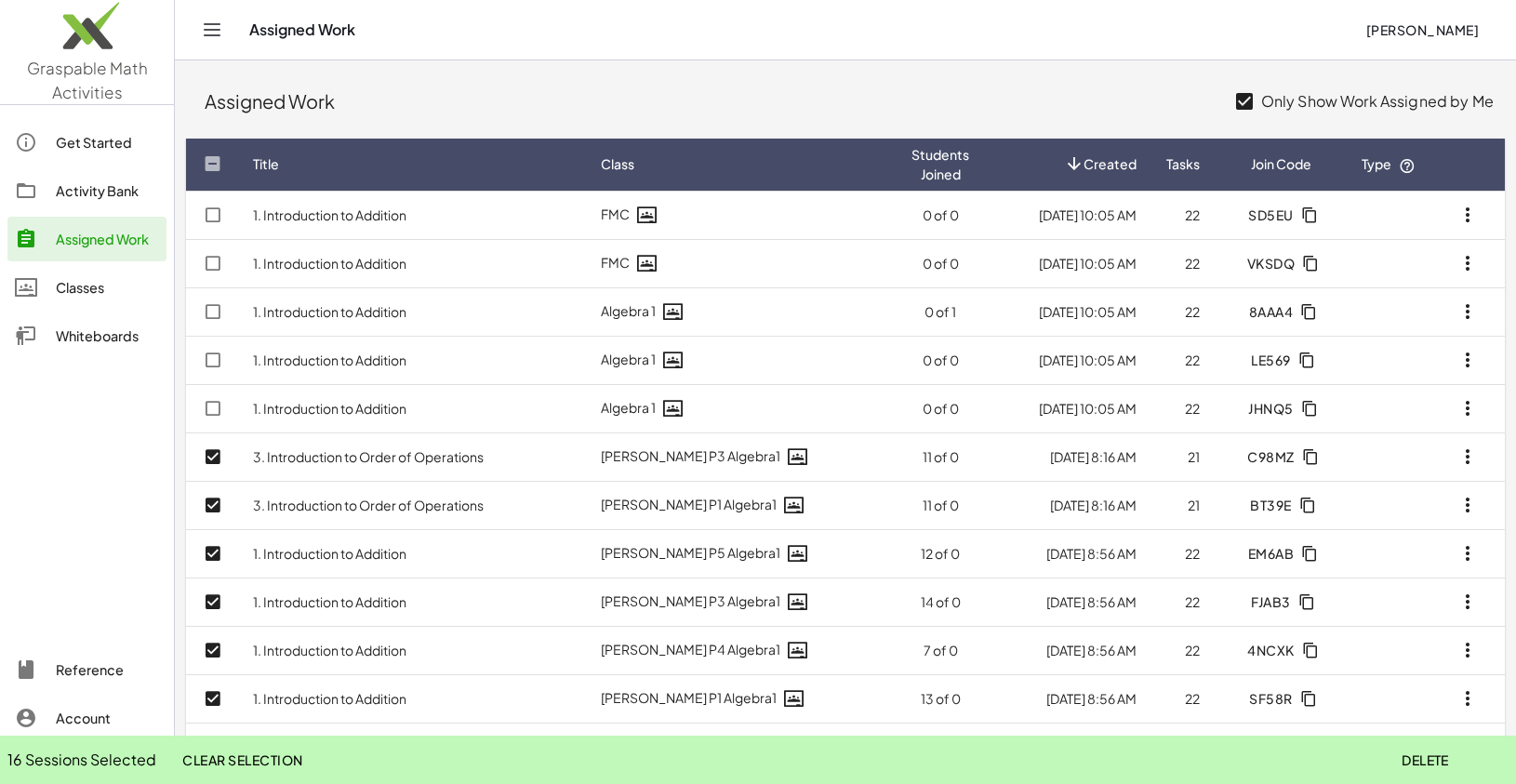
click at [1432, 753] on span "Delete" at bounding box center [1425, 759] width 48 height 17
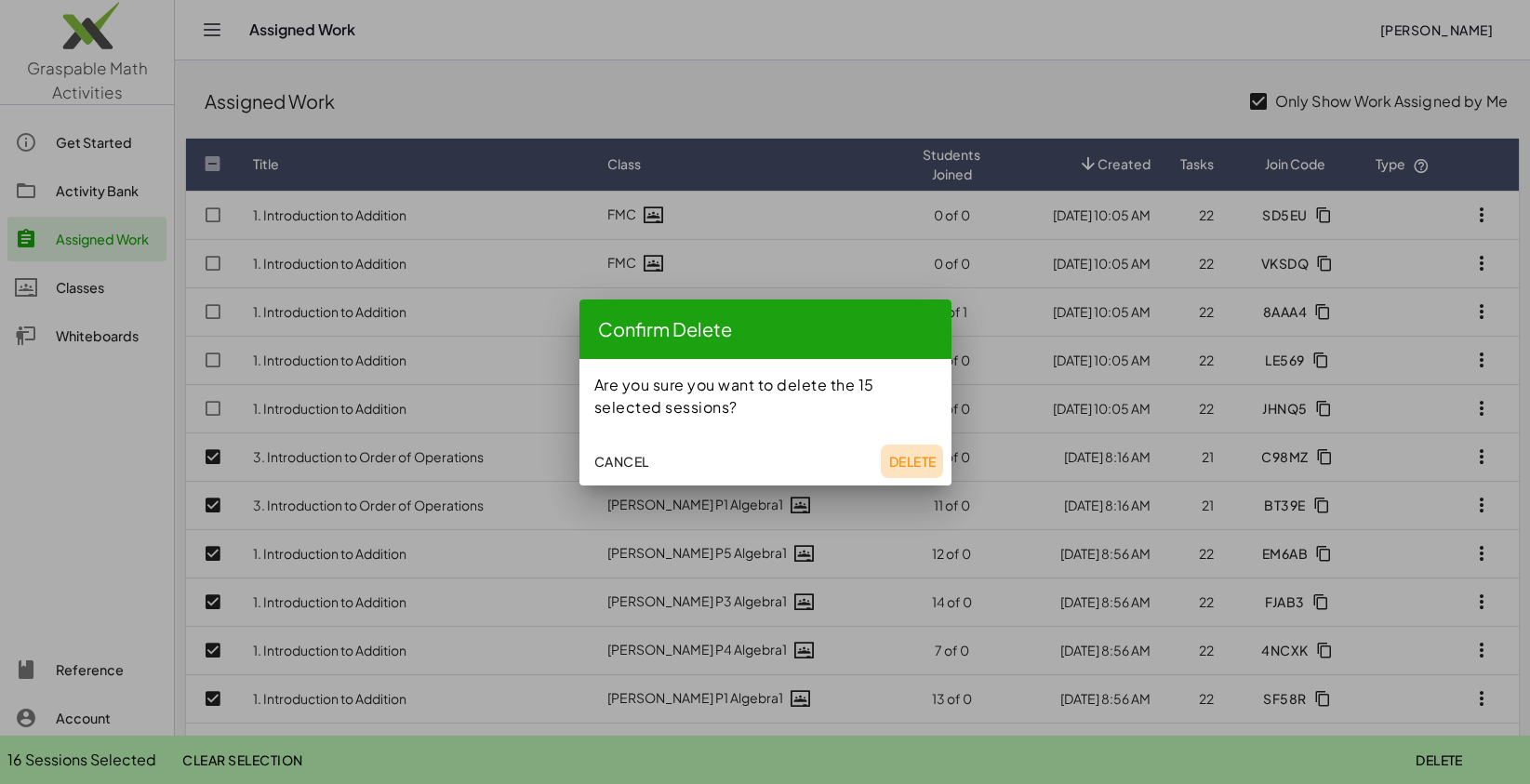
click at [920, 469] on button "Delete" at bounding box center [911, 461] width 63 height 34
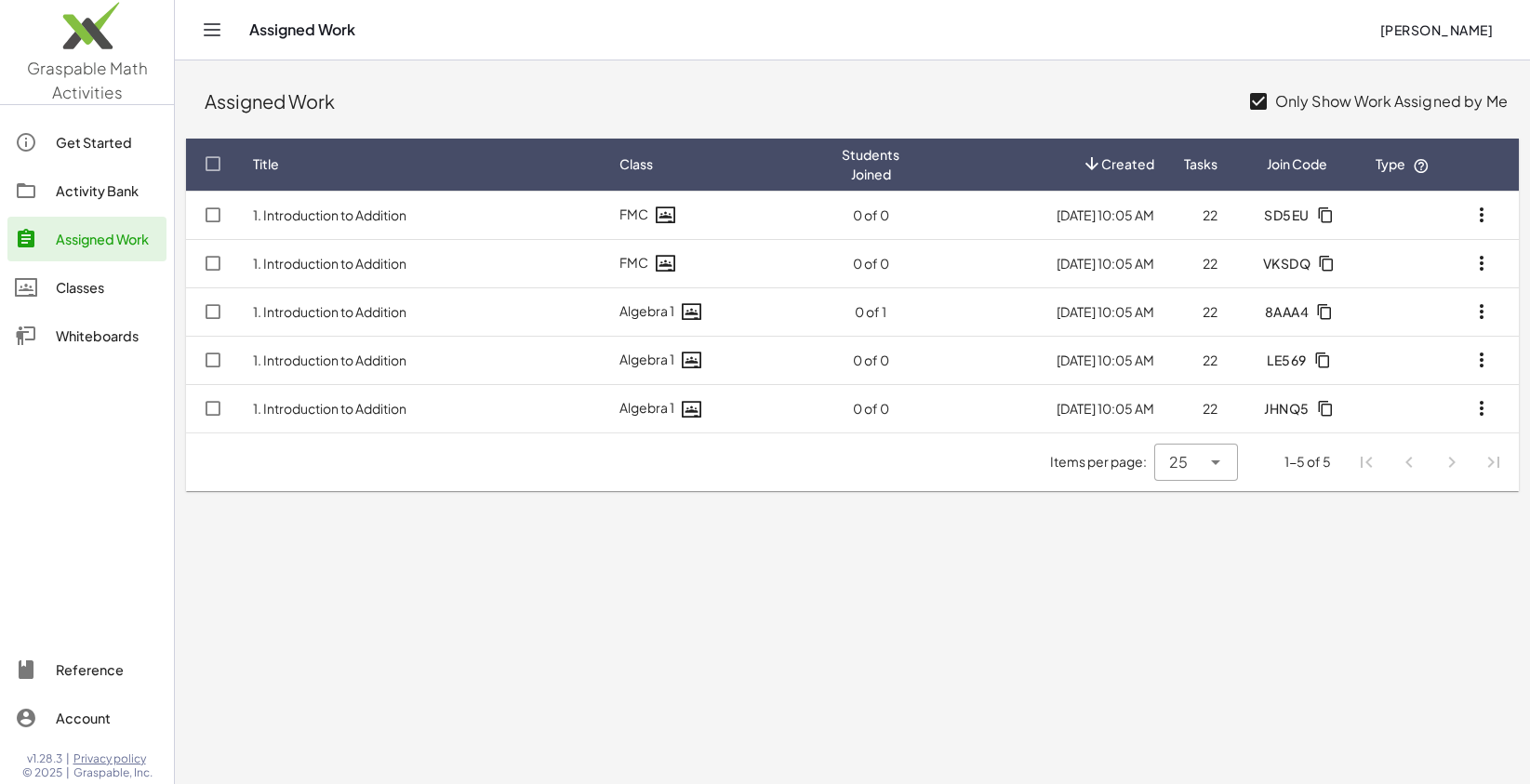
click at [630, 52] on div "Assigned Work [PERSON_NAME]" at bounding box center [853, 30] width 1311 height 60
click at [112, 196] on div "Activity Bank" at bounding box center [107, 191] width 103 height 22
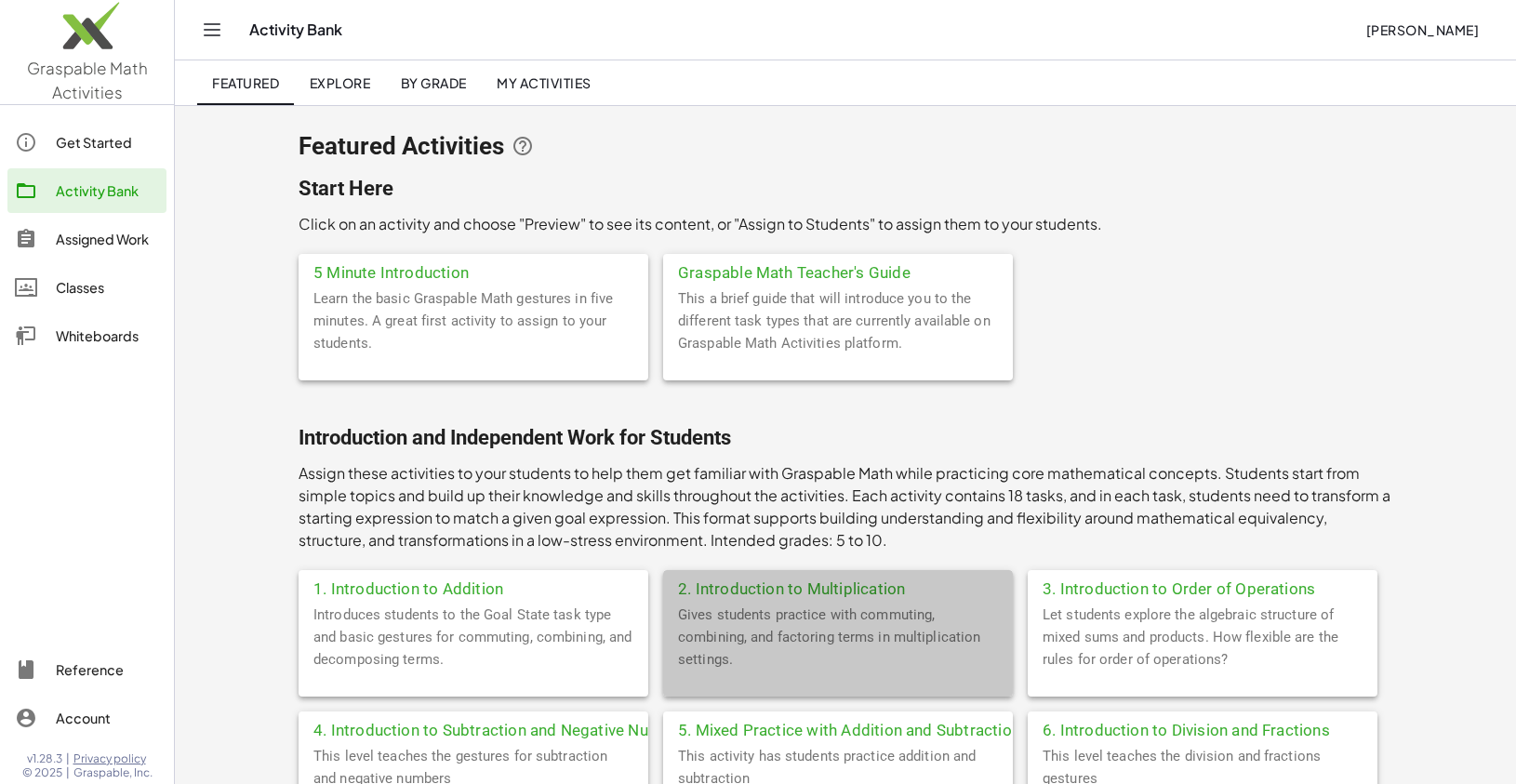
click at [814, 619] on div "Gives students practice with commuting, combining, and factoring terms in multi…" at bounding box center [838, 650] width 349 height 93
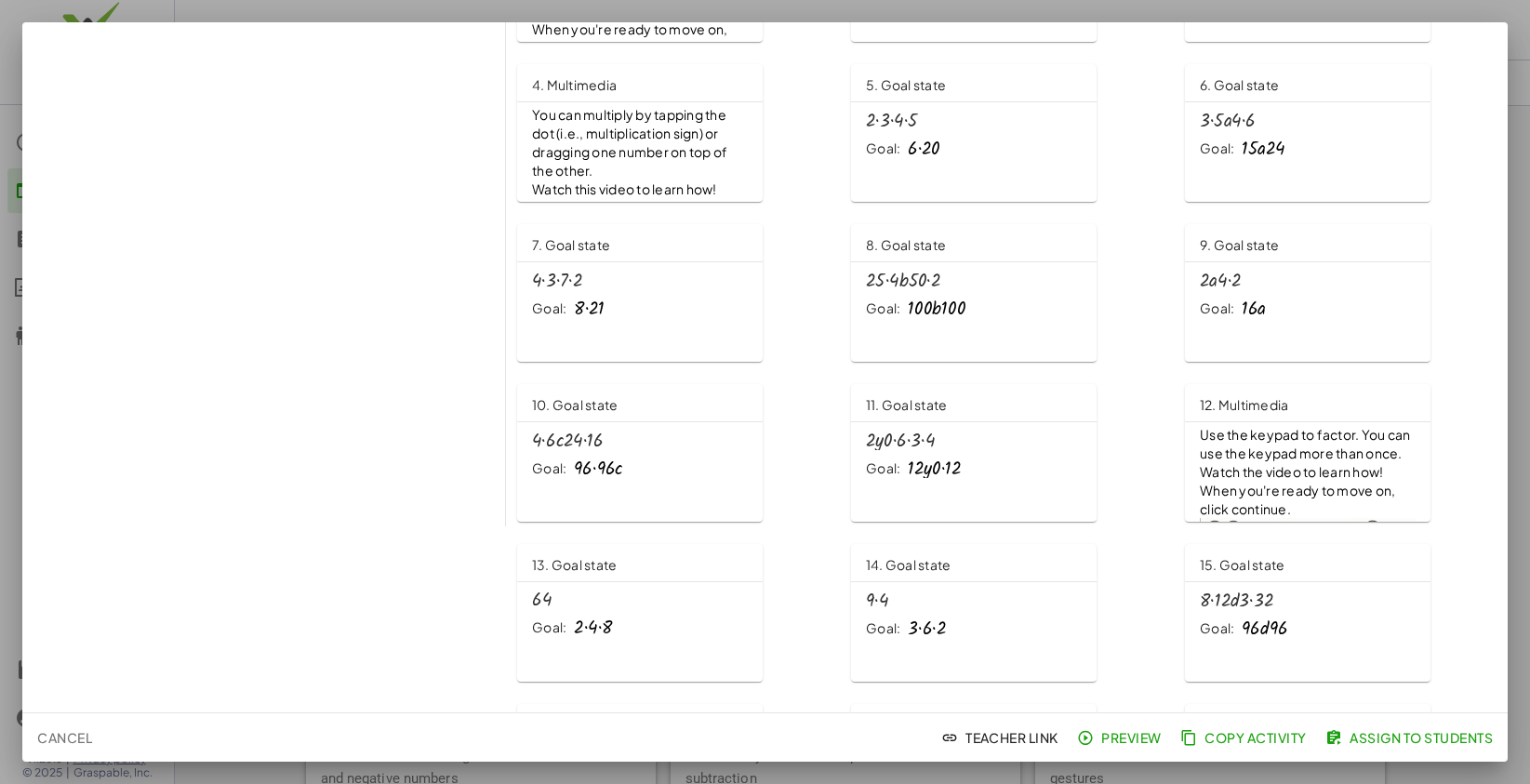
scroll to position [248, 0]
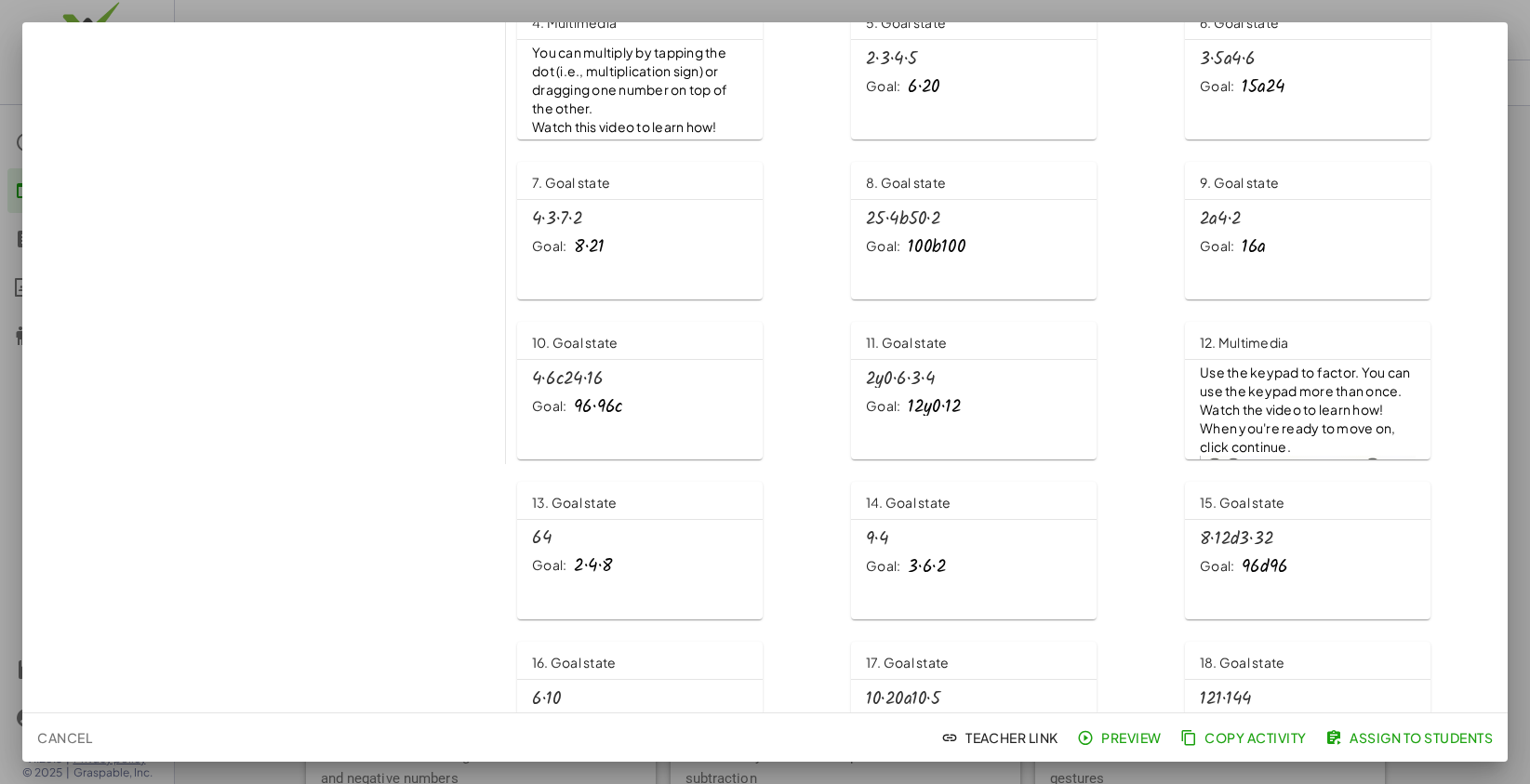
click at [1223, 399] on span "Use the keypad to factor. You can use the keypad more than once." at bounding box center [1306, 381] width 212 height 36
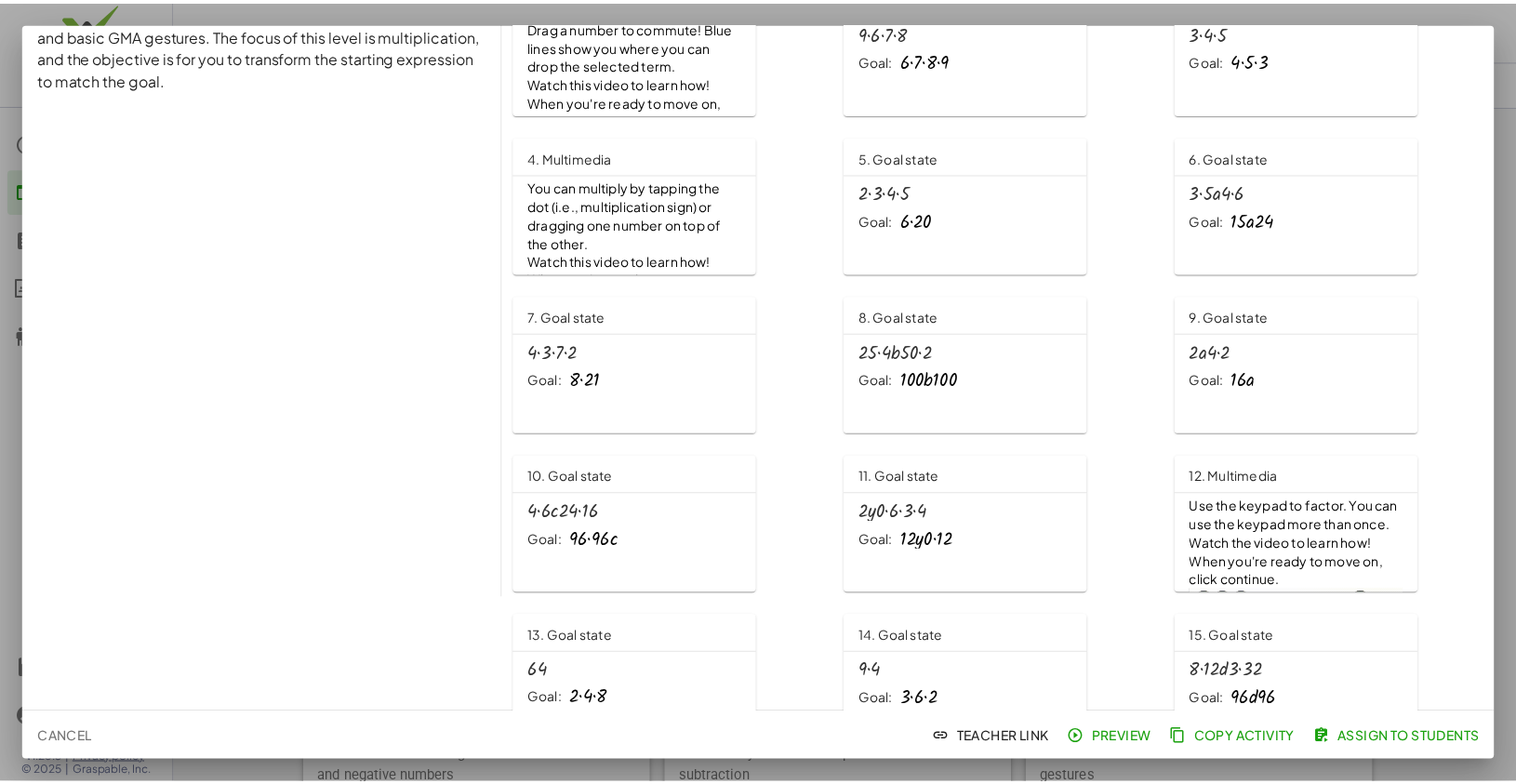
scroll to position [0, 0]
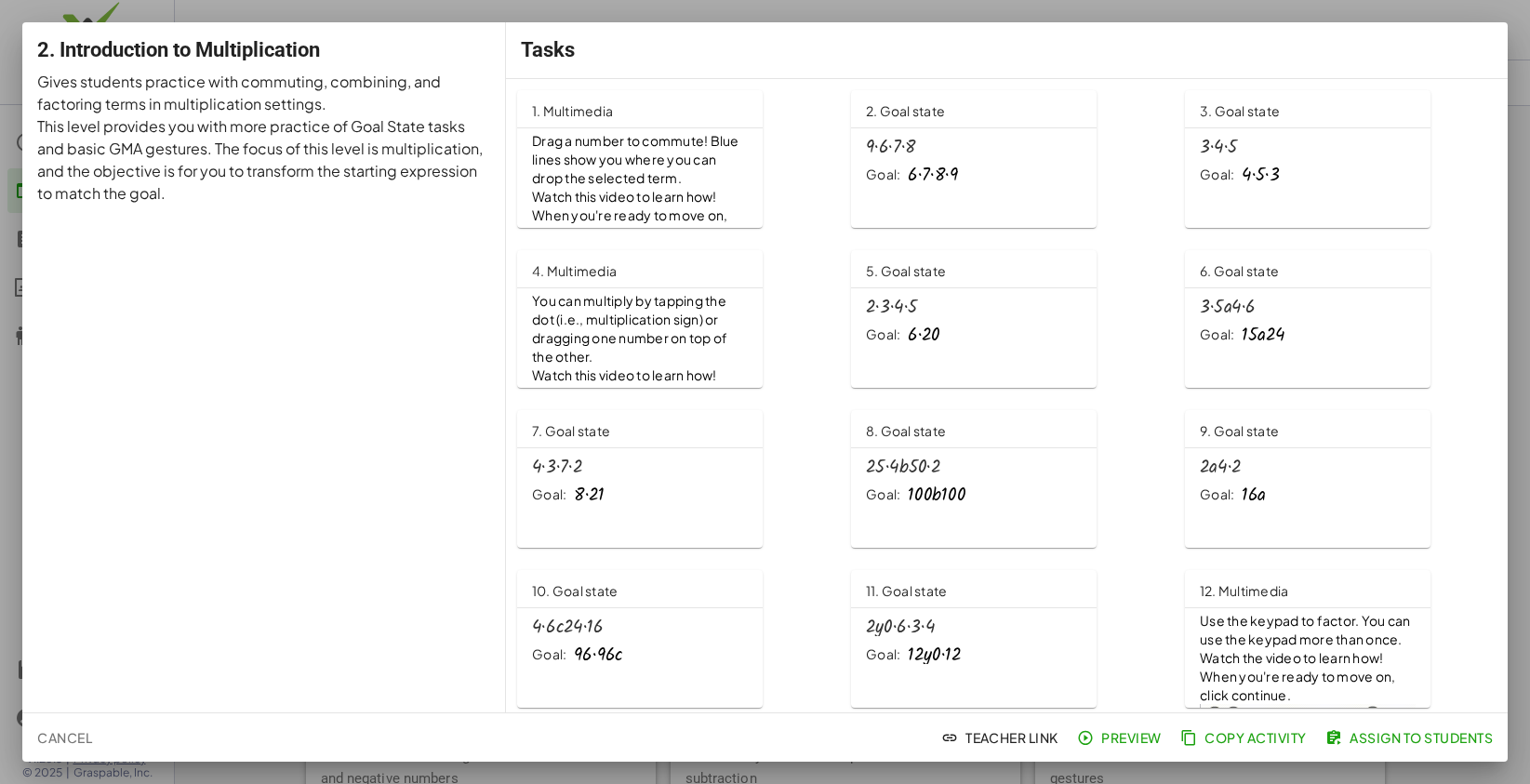
click at [1098, 8] on div at bounding box center [765, 392] width 1530 height 784
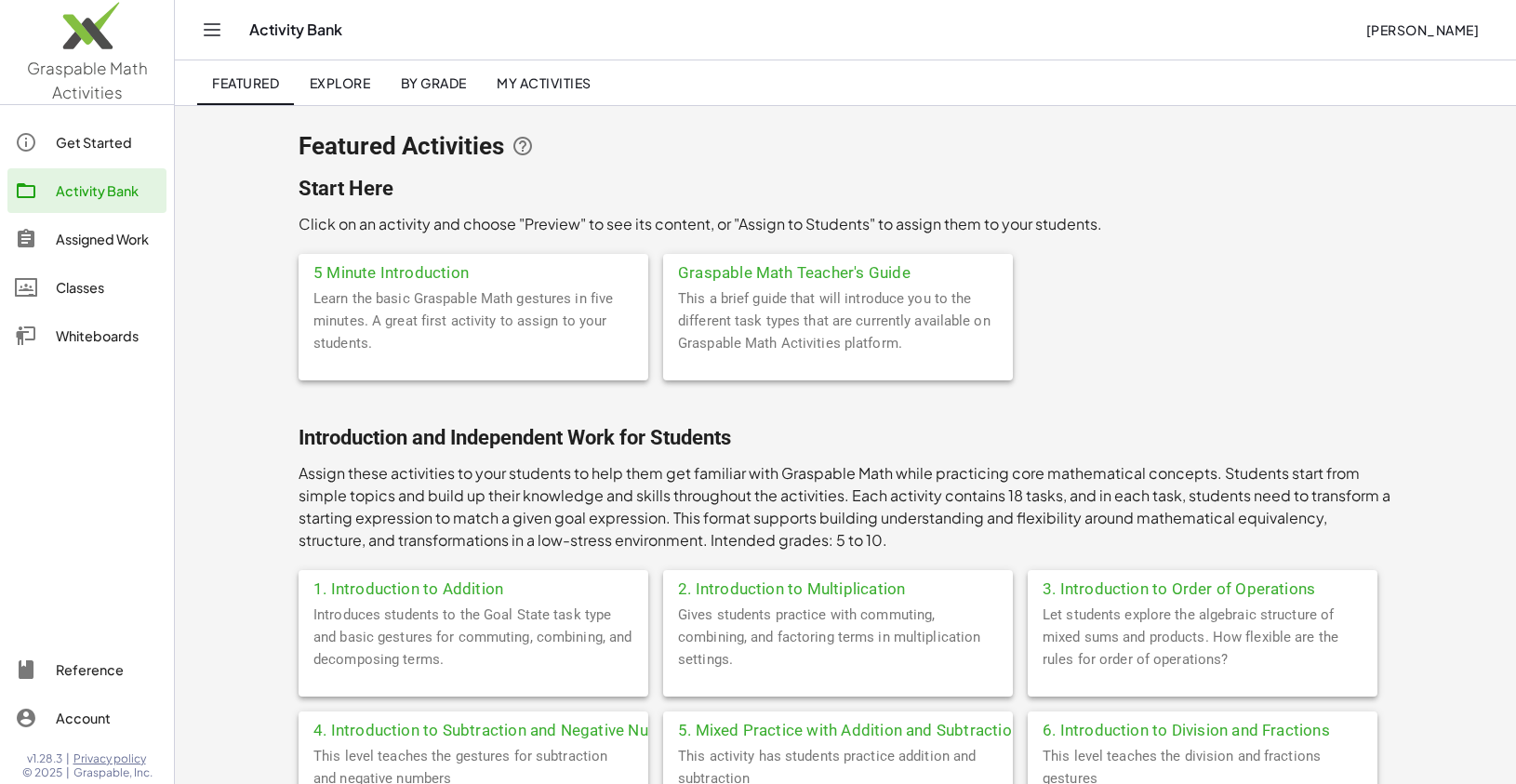
click at [1135, 287] on div "5 Minute Introduction Learn the basic Graspable Math gestures in five minutes. …" at bounding box center [845, 325] width 1093 height 141
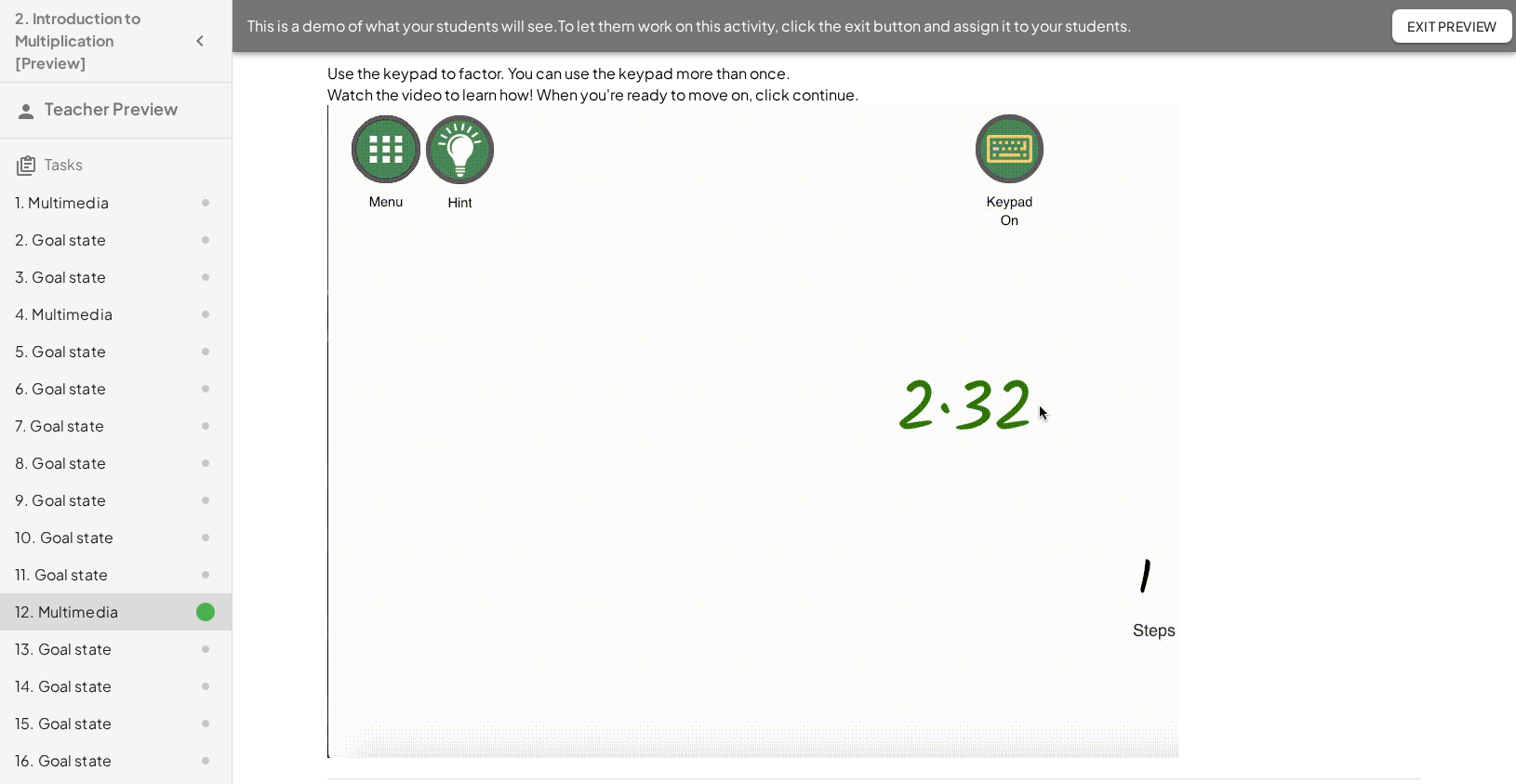
click at [1441, 25] on span "Exit Preview" at bounding box center [1451, 26] width 90 height 17
